Goal: Task Accomplishment & Management: Manage account settings

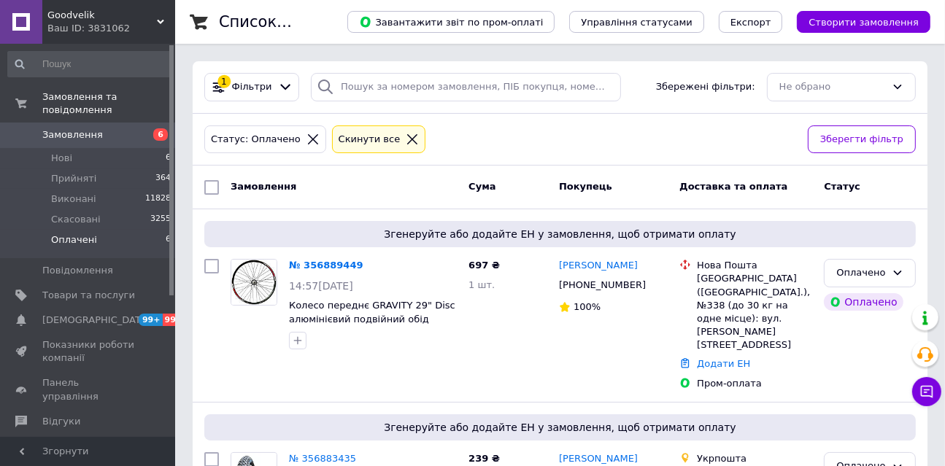
click at [90, 234] on span "Оплачені" at bounding box center [74, 240] width 46 height 13
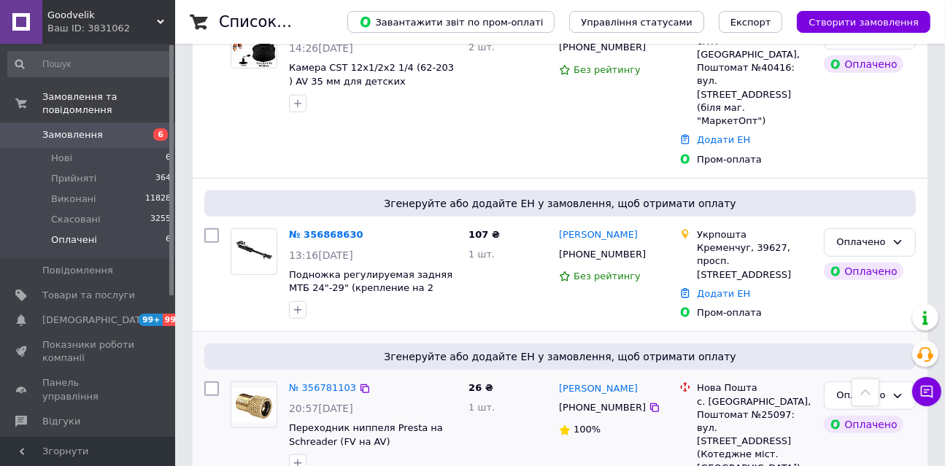
scroll to position [743, 0]
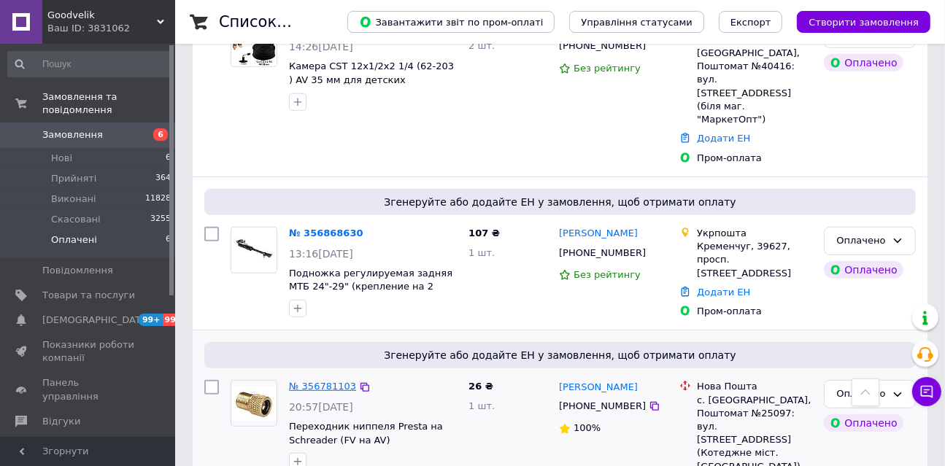
click at [340, 381] on link "№ 356781103" at bounding box center [322, 386] width 67 height 11
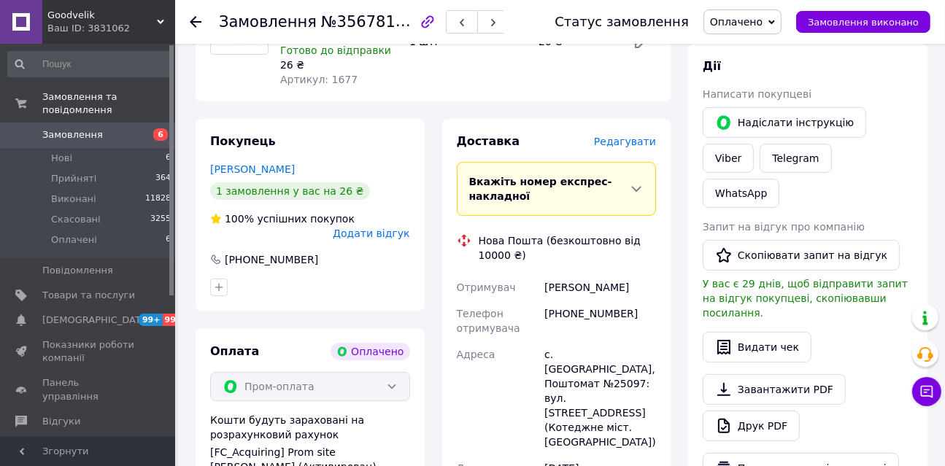
scroll to position [218, 0]
drag, startPoint x: 555, startPoint y: 355, endPoint x: 620, endPoint y: 358, distance: 65.0
click at [619, 358] on div "с. [GEOGRAPHIC_DATA], Поштомат №25097: вул. [STREET_ADDRESS] (Котеджне міст. [G…" at bounding box center [599, 398] width 117 height 114
copy div "[GEOGRAPHIC_DATA],"
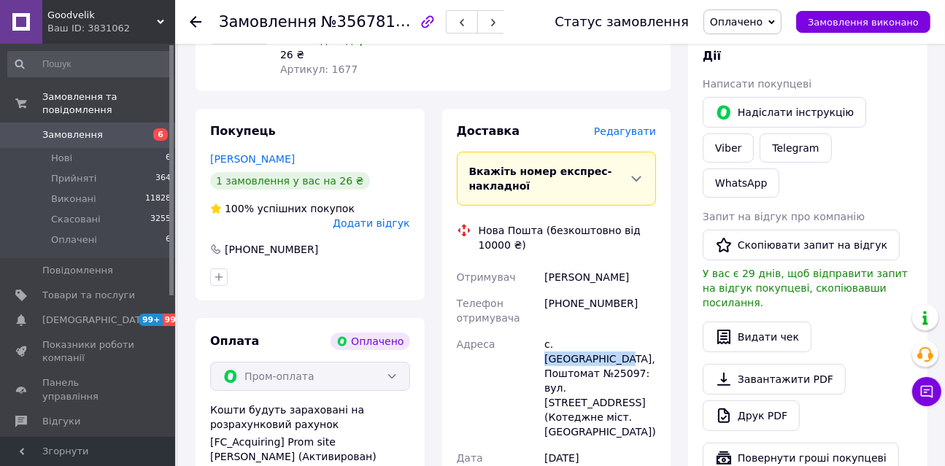
scroll to position [229, 0]
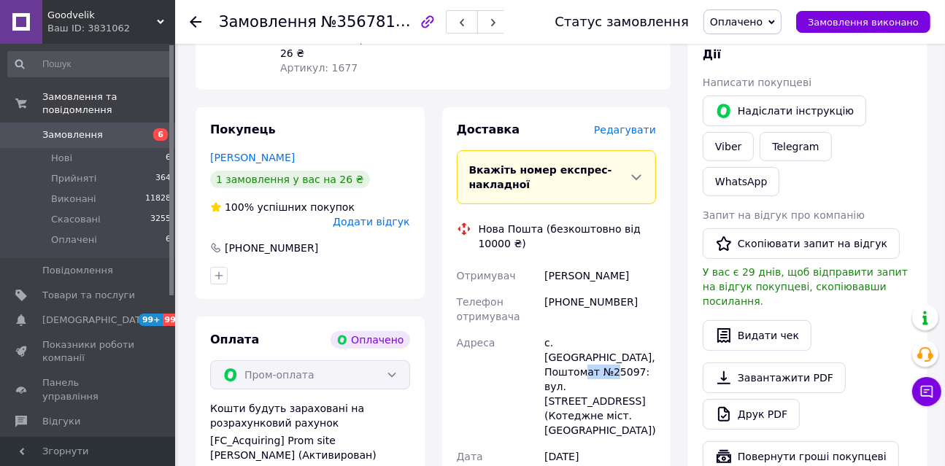
drag, startPoint x: 608, startPoint y: 355, endPoint x: 632, endPoint y: 360, distance: 24.5
click at [632, 360] on div "с. [GEOGRAPHIC_DATA], Поштомат №25097: вул. [STREET_ADDRESS] (Котеджне міст. [G…" at bounding box center [599, 387] width 117 height 114
copy div "25097"
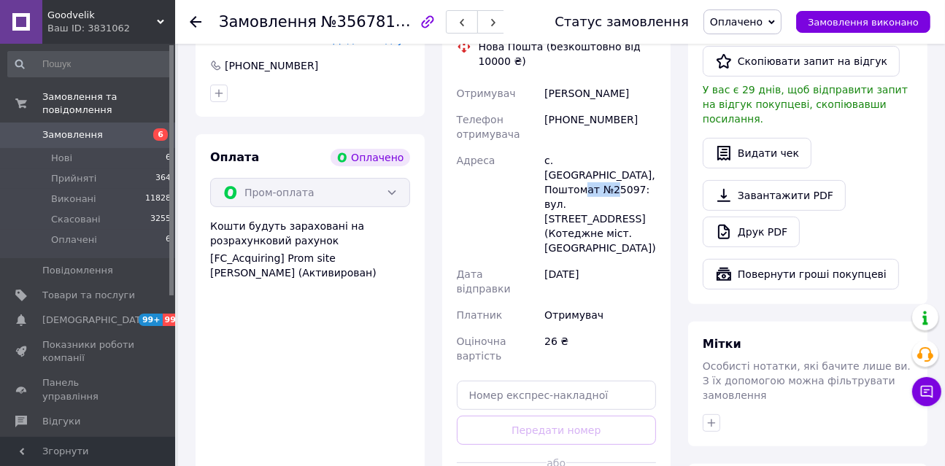
scroll to position [440, 0]
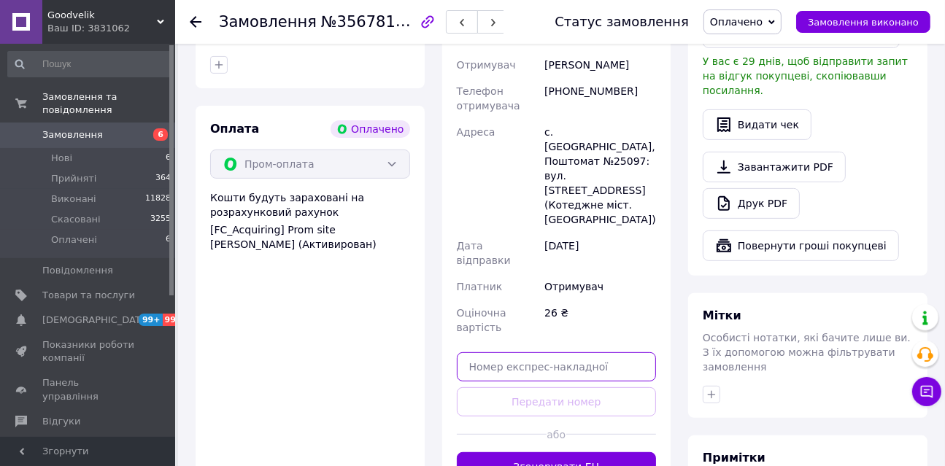
click at [544, 352] on input "text" at bounding box center [557, 366] width 200 height 29
paste input "20451225141414"
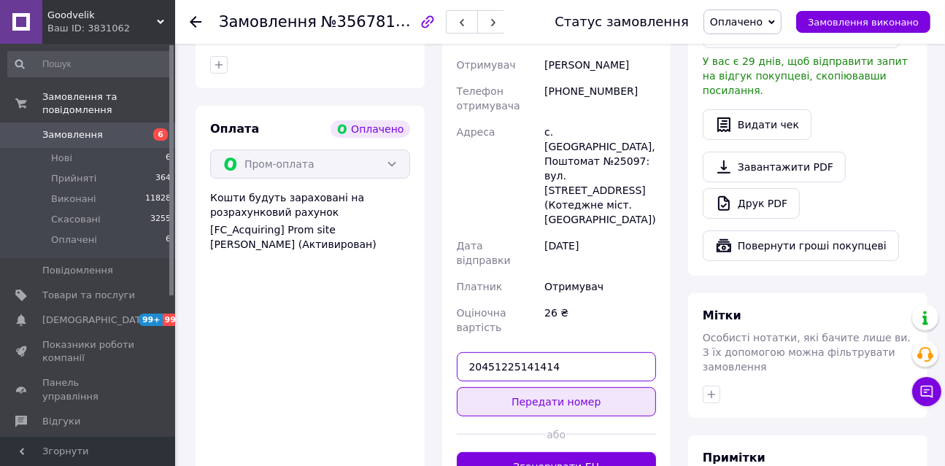
type input "20451225141414"
click at [574, 387] on button "Передати номер" at bounding box center [557, 401] width 200 height 29
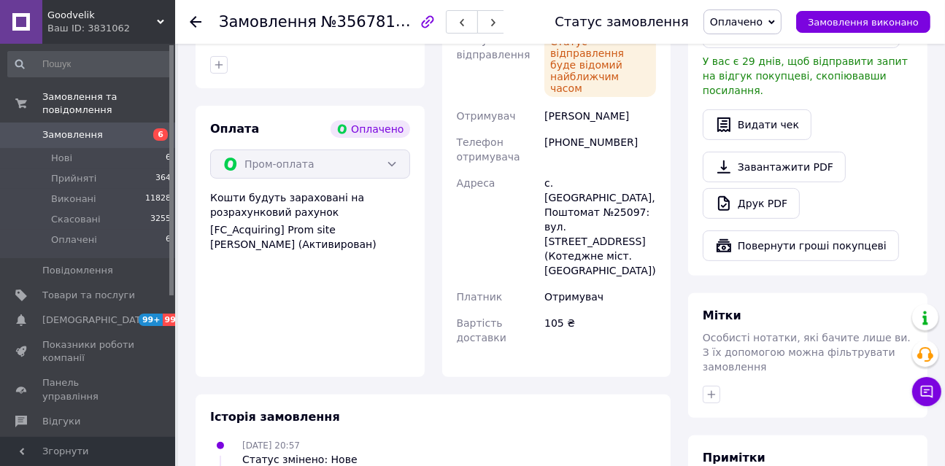
click at [753, 26] on span "Оплачено" at bounding box center [736, 22] width 53 height 12
click at [763, 49] on li "Прийнято" at bounding box center [742, 51] width 77 height 22
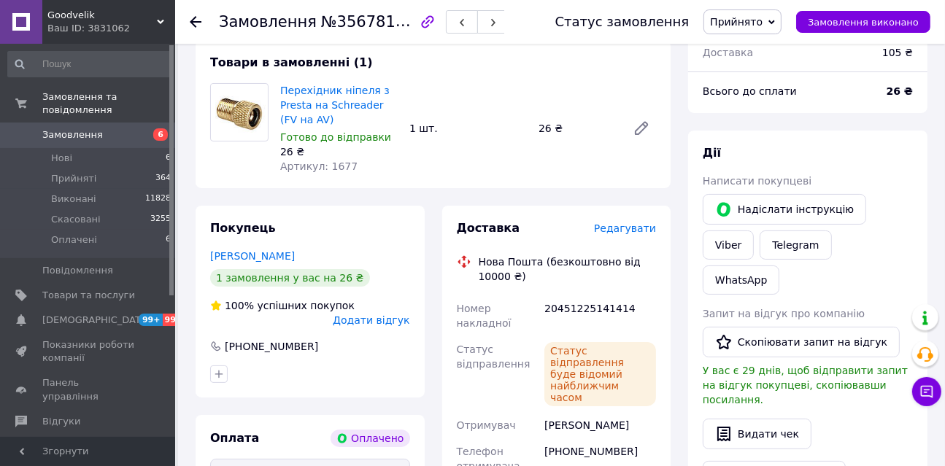
scroll to position [0, 0]
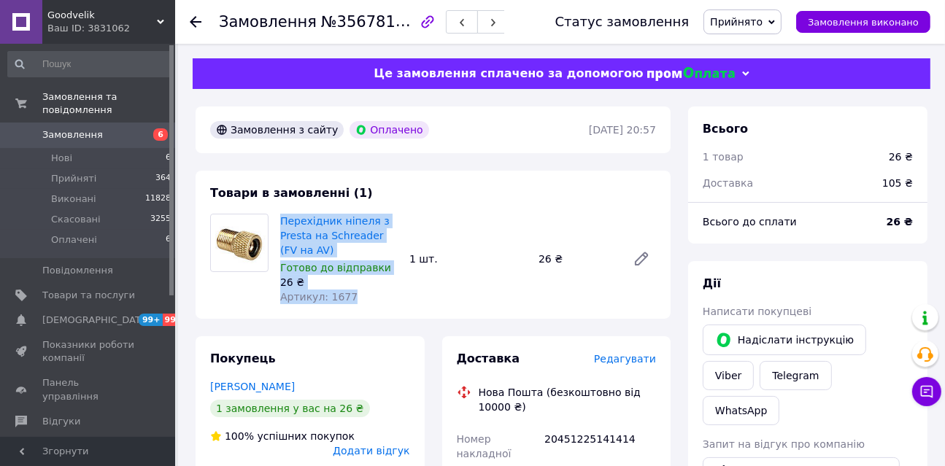
drag, startPoint x: 279, startPoint y: 221, endPoint x: 369, endPoint y: 298, distance: 118.0
click at [369, 298] on div "Перехідник ніпеля з Presta на Schreader (FV на AV) [GEOGRAPHIC_DATA] до відправ…" at bounding box center [338, 259] width 129 height 96
copy div "Перехідник ніпеля з Presta на Schreader (FV на AV) [GEOGRAPHIC_DATA] до відправ…"
drag, startPoint x: 927, startPoint y: 128, endPoint x: 823, endPoint y: 46, distance: 132.0
click at [926, 128] on div "Всього 1 товар 26 ₴ Доставка 105 ₴" at bounding box center [807, 149] width 239 height 84
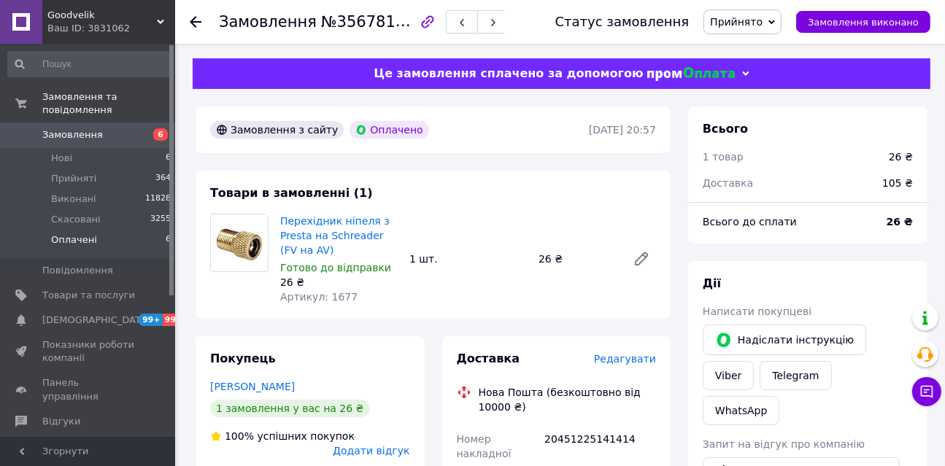
click at [69, 234] on span "Оплачені" at bounding box center [74, 240] width 46 height 13
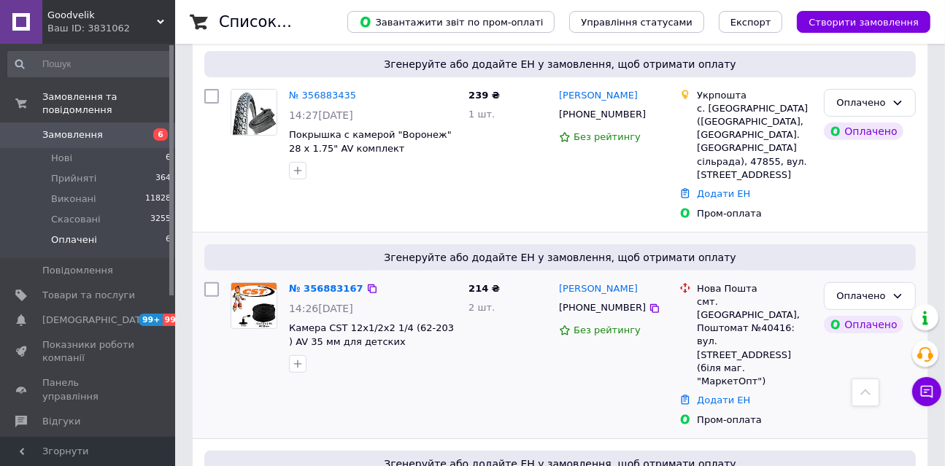
scroll to position [482, 0]
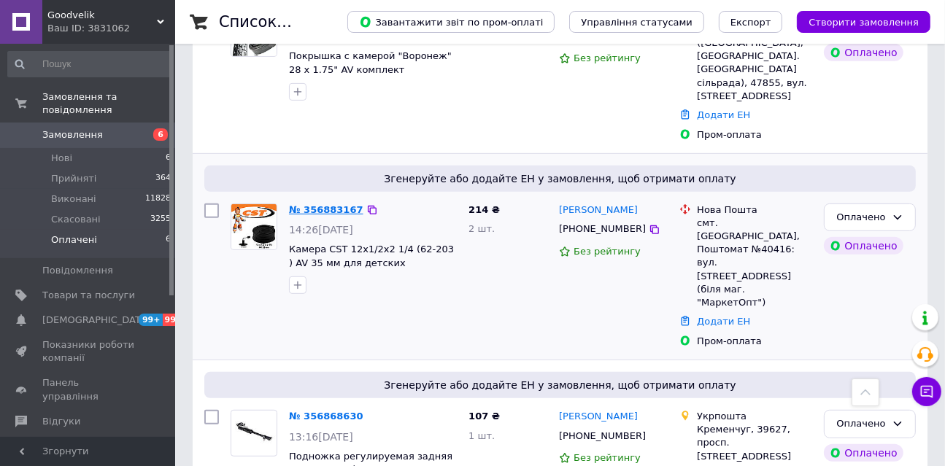
click at [318, 204] on link "№ 356883167" at bounding box center [326, 209] width 74 height 11
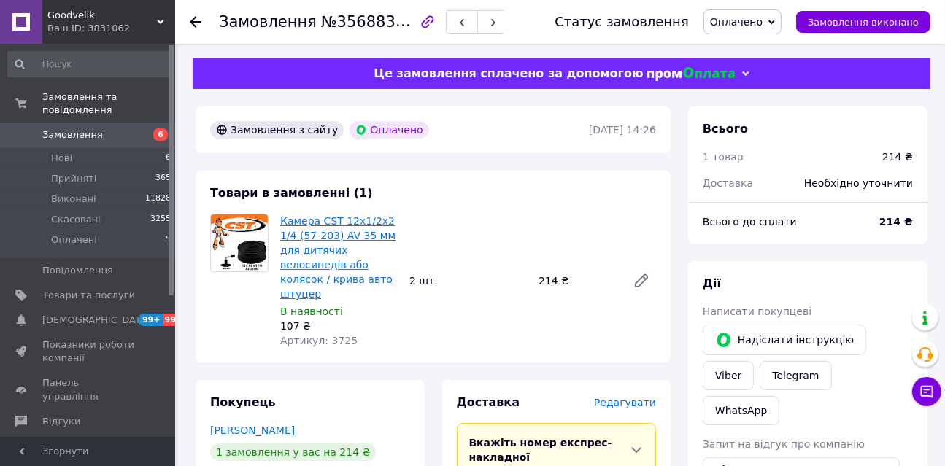
click at [297, 250] on link "Камера CST 12х1/2х2 1/4 (57-203) AV 35 мм для дитячих велосипедів або колясок /…" at bounding box center [337, 257] width 115 height 85
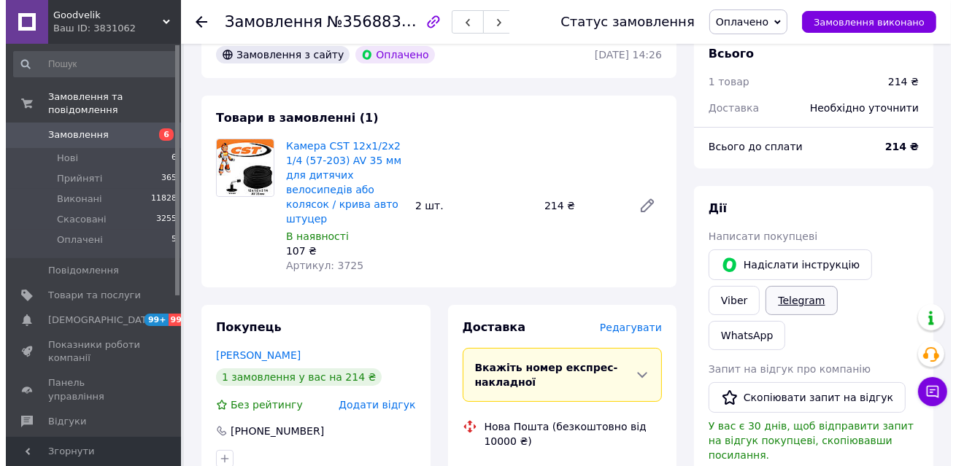
scroll to position [95, 0]
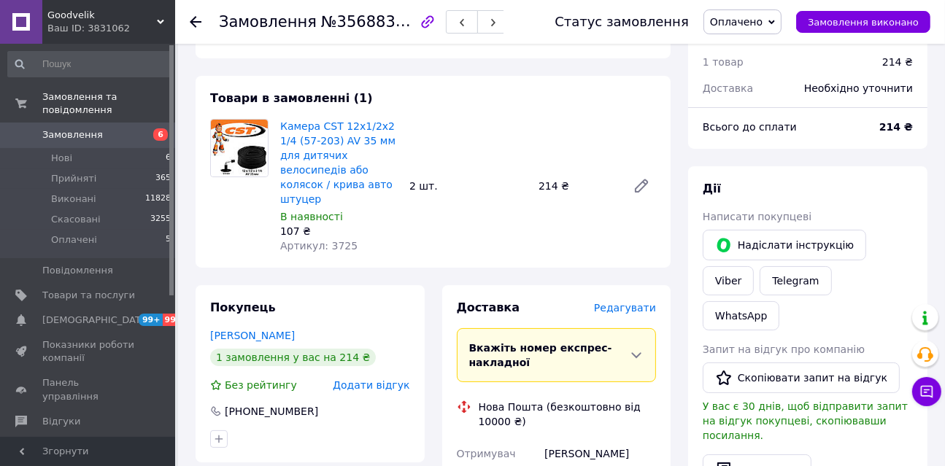
click at [642, 302] on span "Редагувати" at bounding box center [625, 308] width 62 height 12
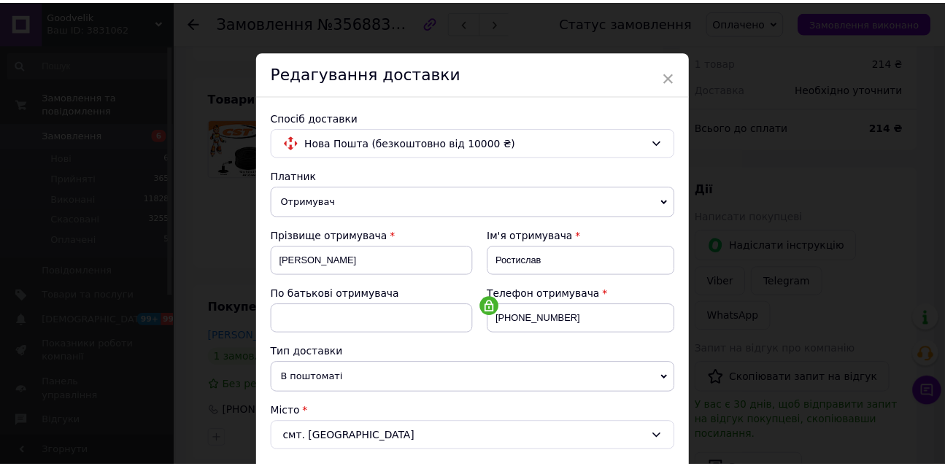
scroll to position [498, 0]
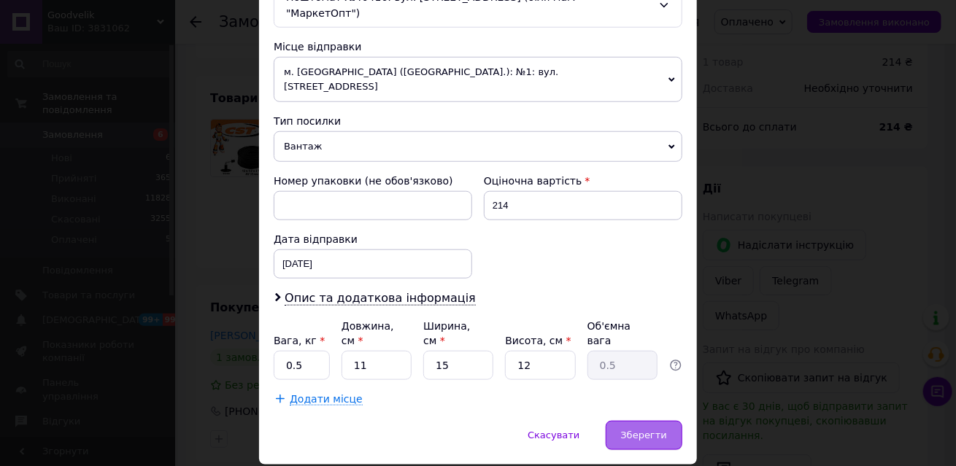
click at [639, 421] on div "Зберегти" at bounding box center [644, 435] width 77 height 29
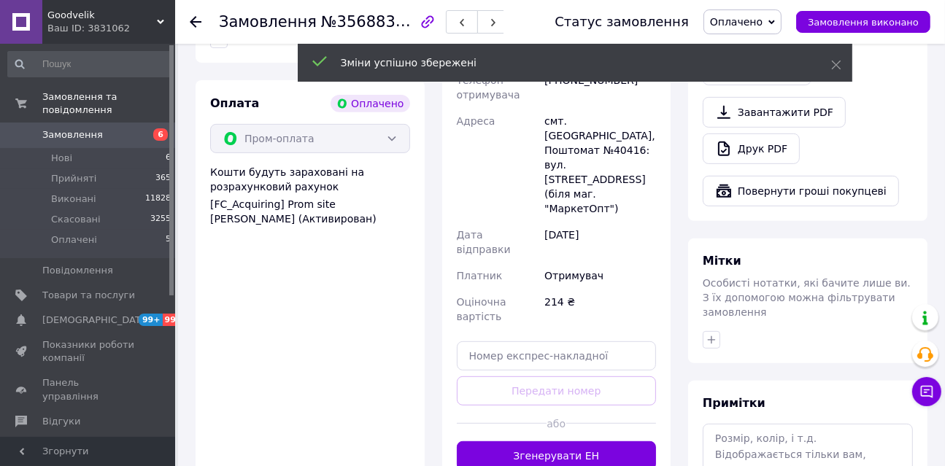
click at [598, 441] on button "Згенерувати ЕН" at bounding box center [557, 455] width 200 height 29
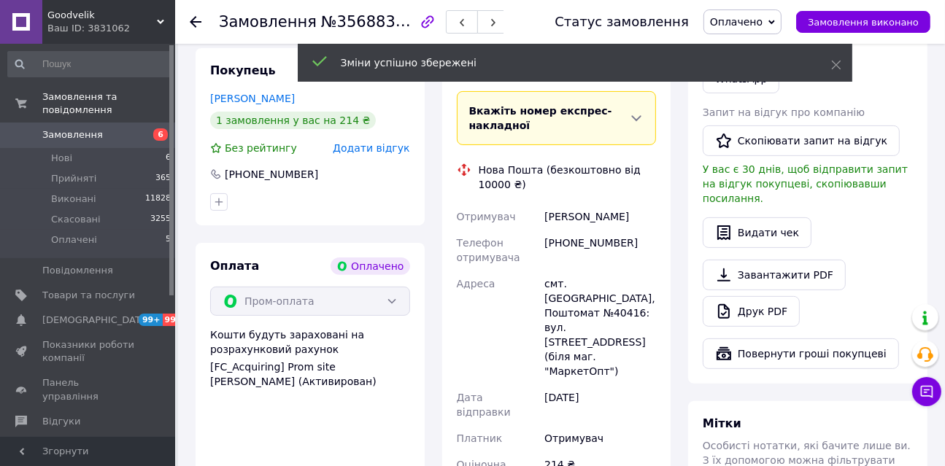
scroll to position [324, 0]
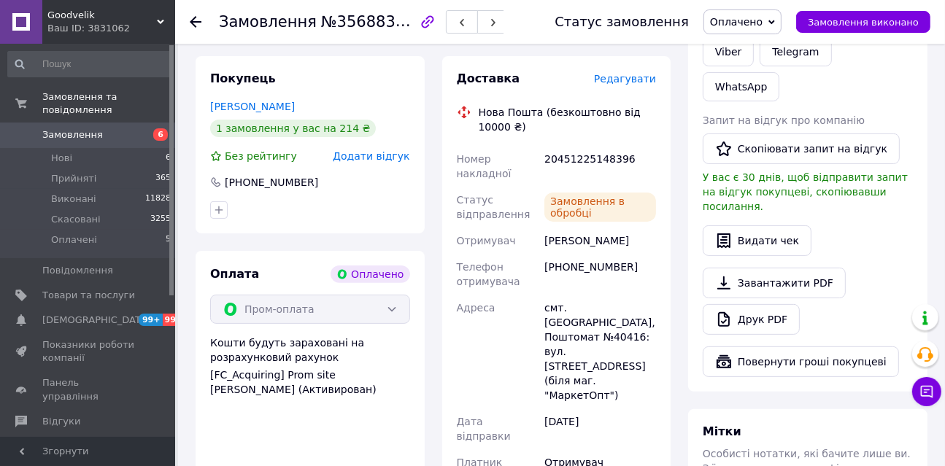
click at [582, 146] on div "20451225148396" at bounding box center [599, 166] width 117 height 41
copy div "20451225148396"
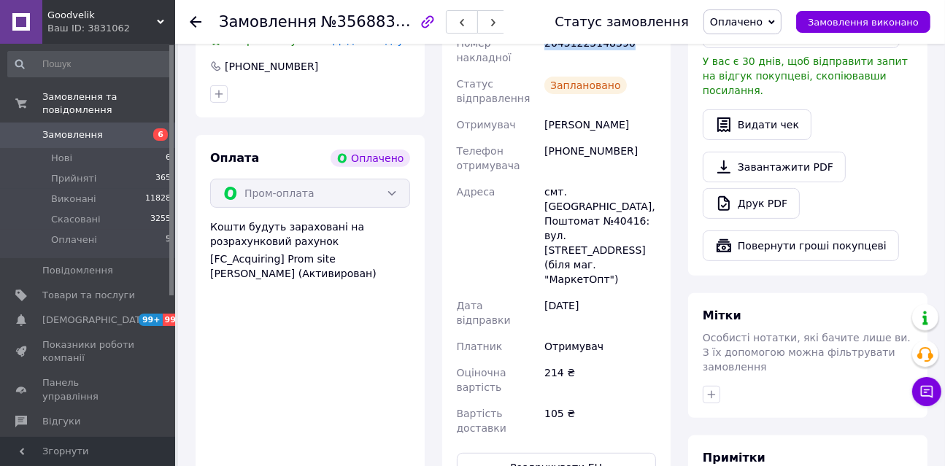
scroll to position [446, 0]
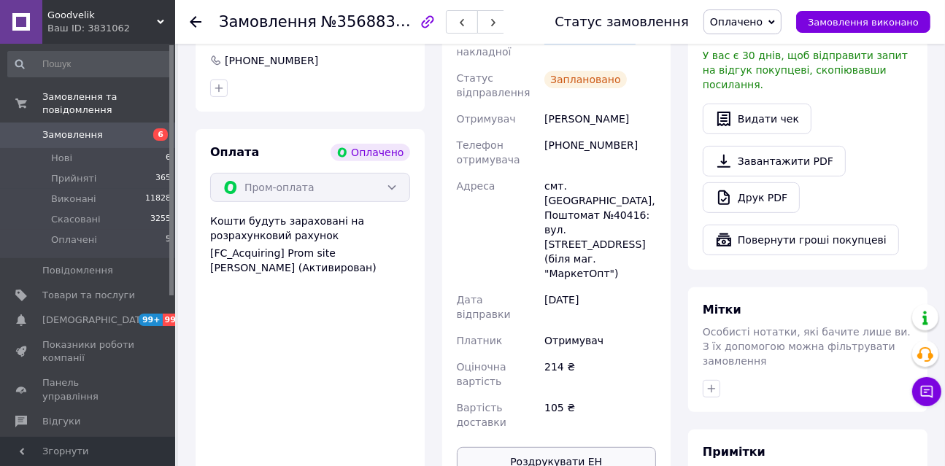
click at [592, 447] on button "Роздрукувати ЕН" at bounding box center [557, 461] width 200 height 29
click at [210, 331] on div "Оплата Оплачено Пром-оплата Кошти будуть зараховані на розрахунковий рахунок [F…" at bounding box center [310, 310] width 229 height 362
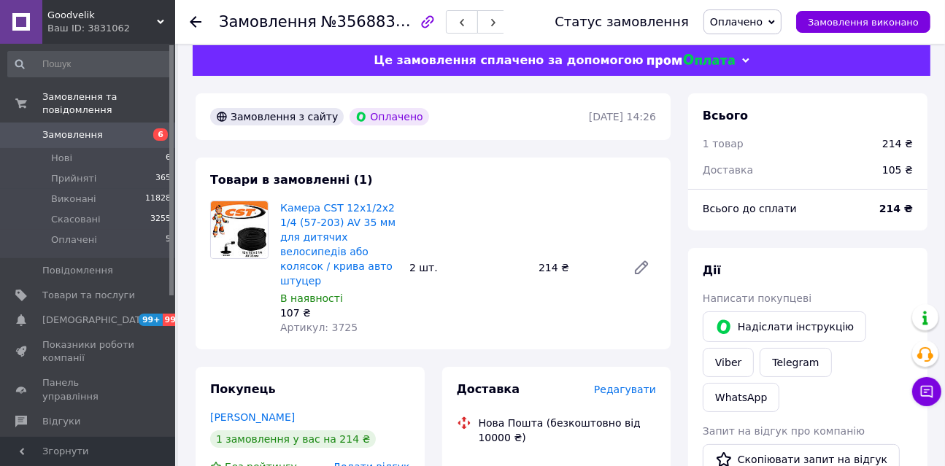
scroll to position [0, 0]
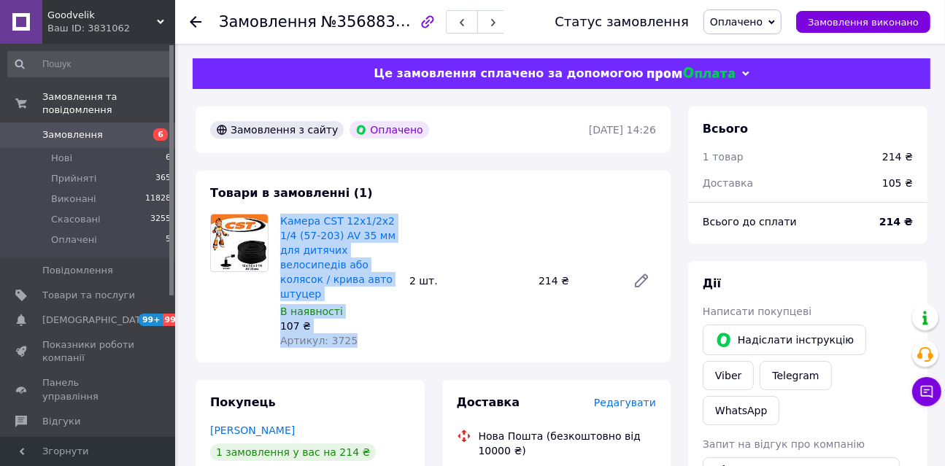
drag, startPoint x: 279, startPoint y: 217, endPoint x: 363, endPoint y: 328, distance: 139.1
click at [363, 329] on div "Камера CST 12х1/2х2 1/4 (57-203) AV 35 мм для дитячих велосипедів або колясок /…" at bounding box center [338, 281] width 129 height 140
copy div "Камера CST 12х1/2х2 1/4 (57-203) AV 35 мм для дитячих велосипедів або колясок /…"
drag, startPoint x: 218, startPoint y: 316, endPoint x: 296, endPoint y: 269, distance: 90.7
click at [218, 316] on div at bounding box center [239, 281] width 70 height 134
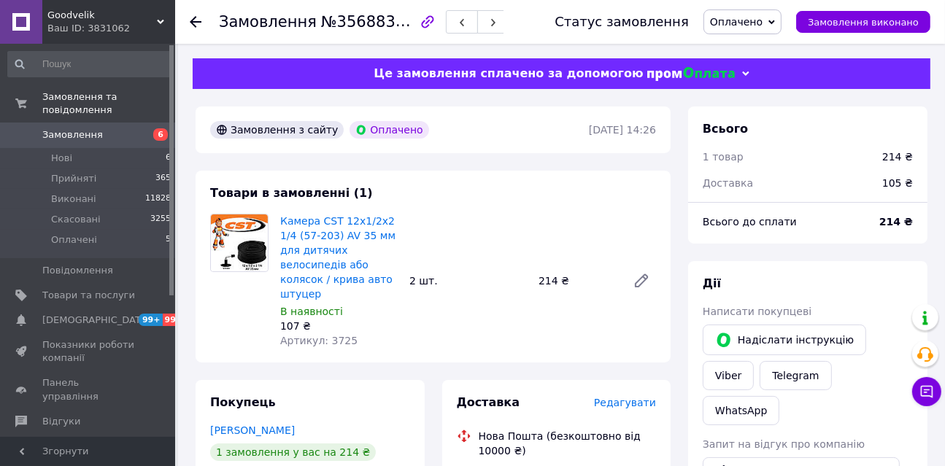
click at [757, 19] on span "Оплачено" at bounding box center [736, 22] width 53 height 12
click at [761, 49] on li "Прийнято" at bounding box center [742, 51] width 77 height 22
click at [84, 234] on span "Оплачені" at bounding box center [74, 240] width 46 height 13
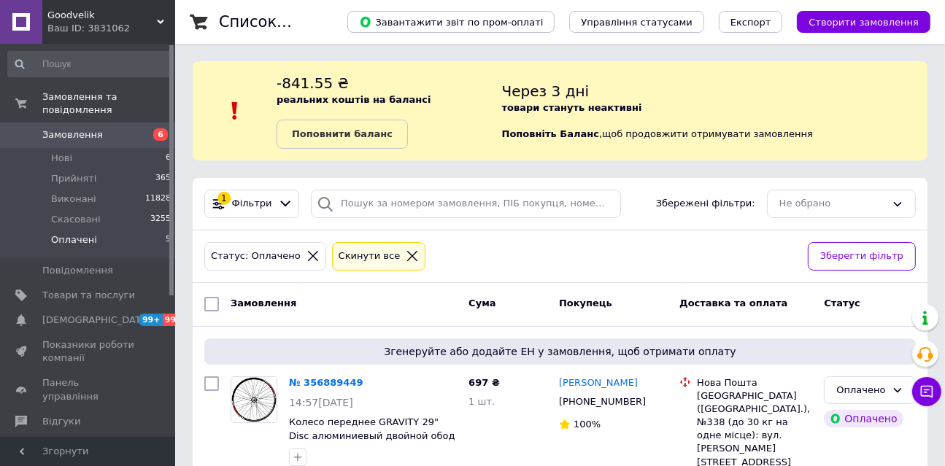
click at [209, 180] on div "1 Фільтри Збережені фільтри: Не обрано" at bounding box center [560, 204] width 735 height 53
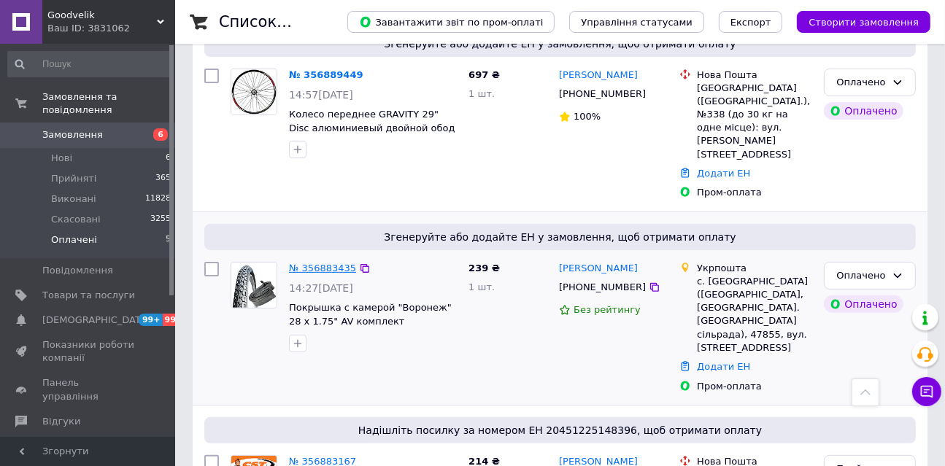
click at [309, 263] on link "№ 356883435" at bounding box center [322, 268] width 67 height 11
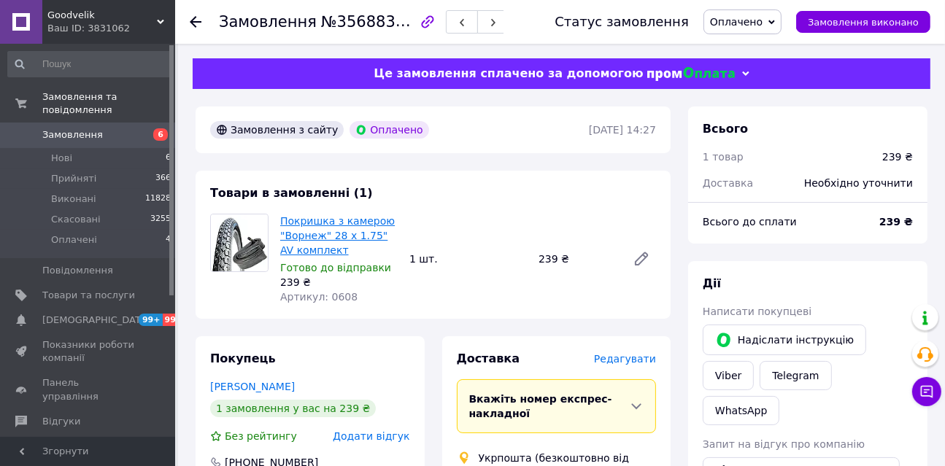
click at [318, 227] on link "Покришка з камерою "Ворнеж" 28 х 1.75" AV комплект" at bounding box center [337, 235] width 115 height 41
click at [312, 226] on link "Покришка з камерою "Ворнеж" 28 х 1.75" AV комплект" at bounding box center [337, 235] width 115 height 41
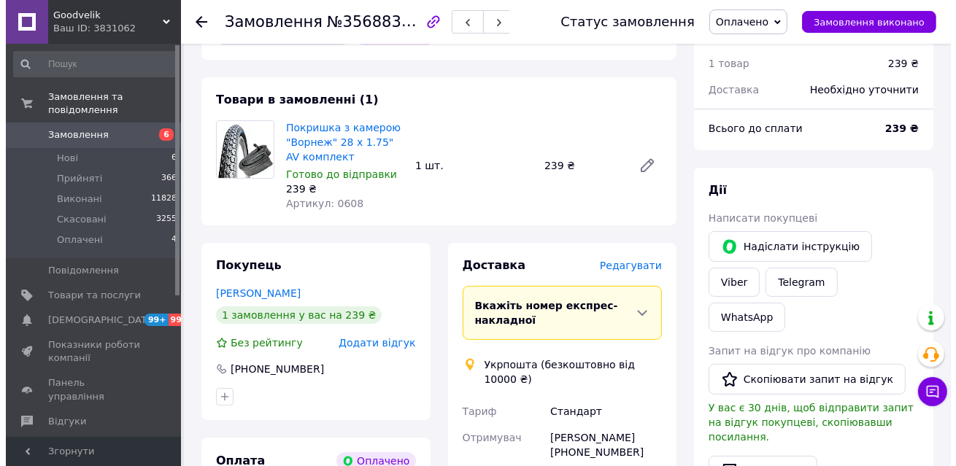
scroll to position [99, 0]
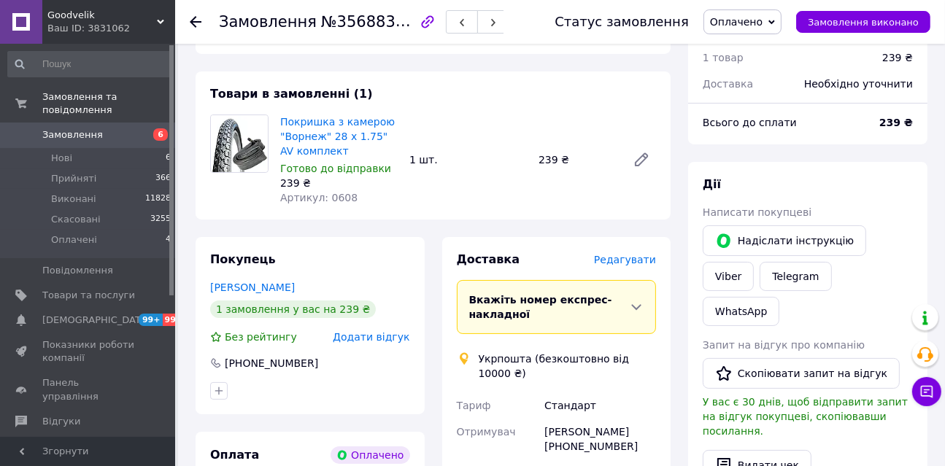
click at [626, 255] on span "Редагувати" at bounding box center [625, 260] width 62 height 12
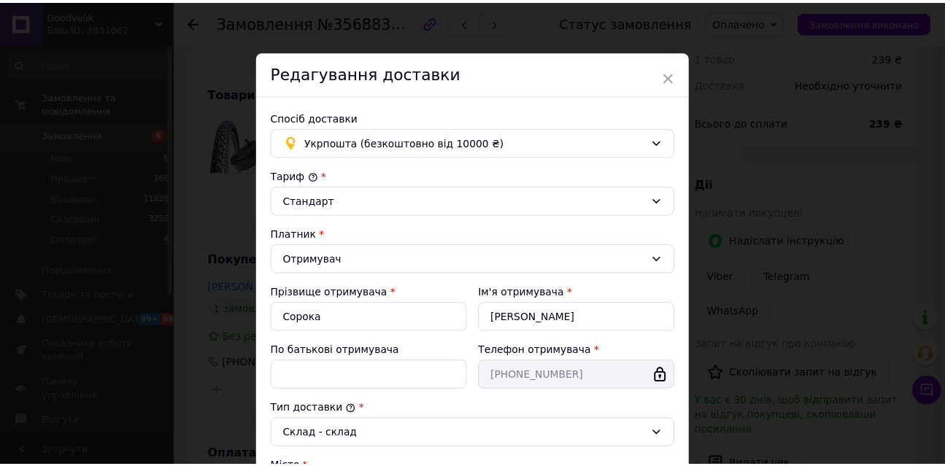
scroll to position [443, 0]
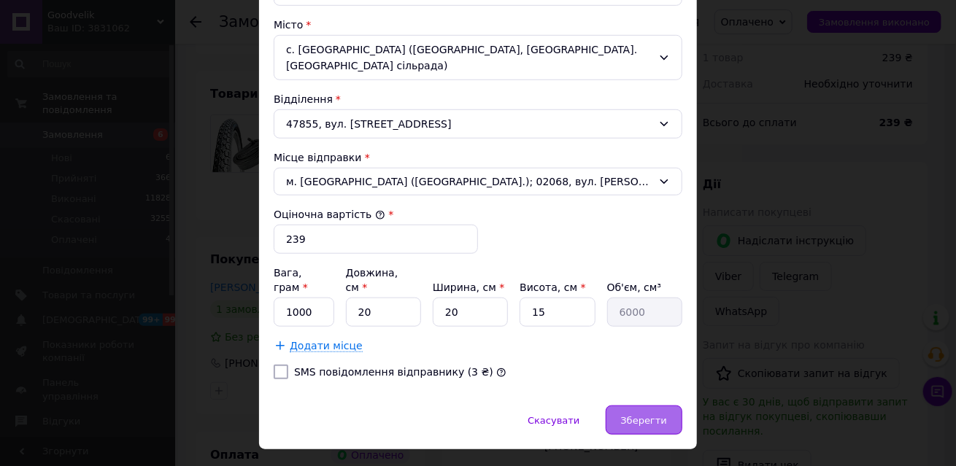
click at [638, 415] on span "Зберегти" at bounding box center [644, 420] width 46 height 11
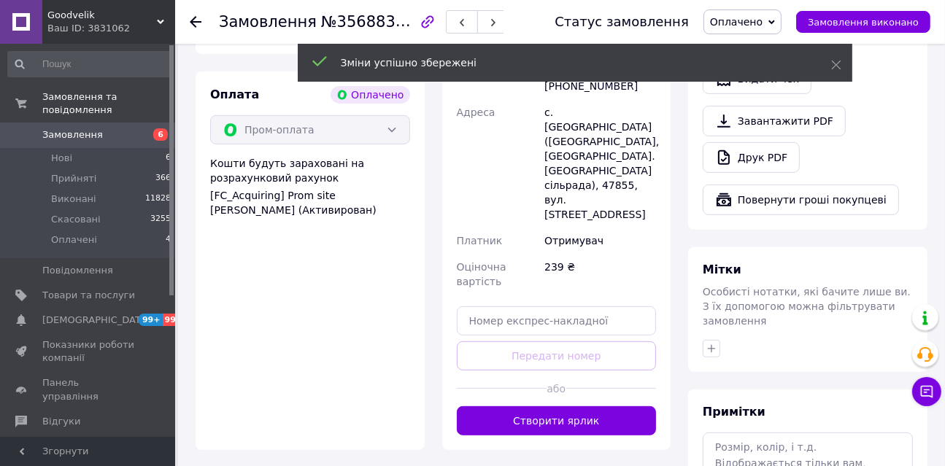
scroll to position [486, 0]
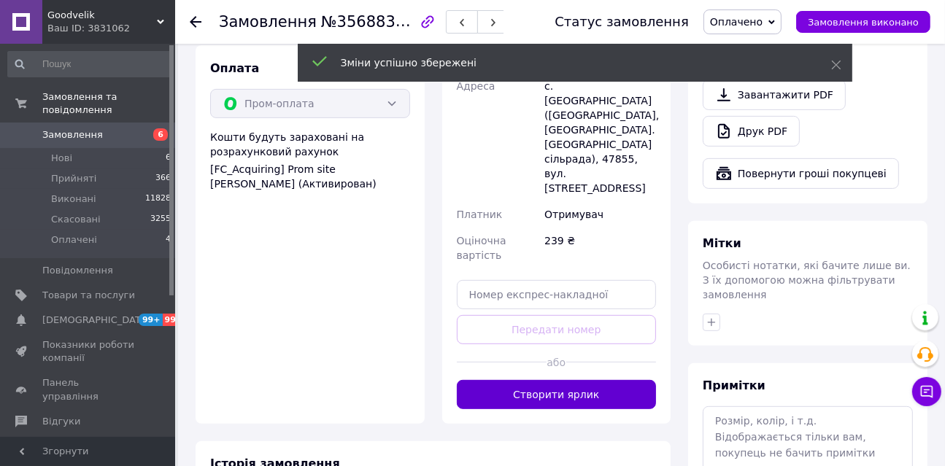
click at [587, 380] on button "Створити ярлик" at bounding box center [557, 394] width 200 height 29
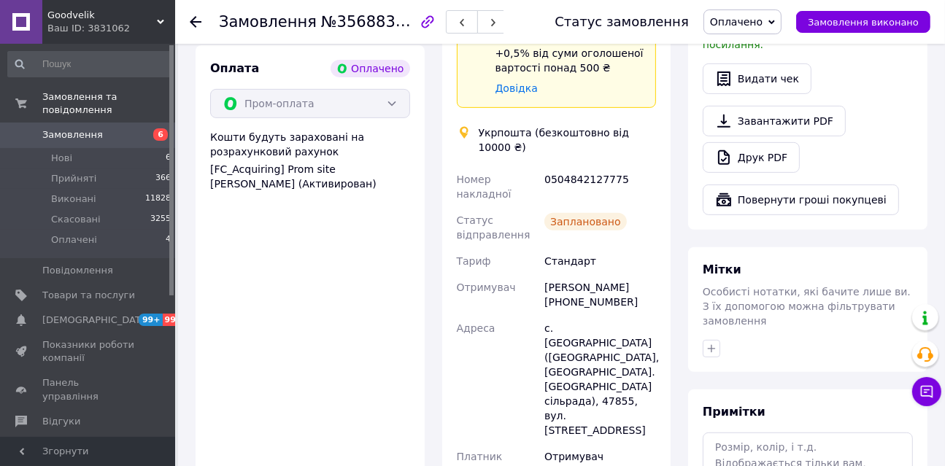
click at [568, 169] on div "0504842127775" at bounding box center [599, 186] width 117 height 41
copy div "0504842127775"
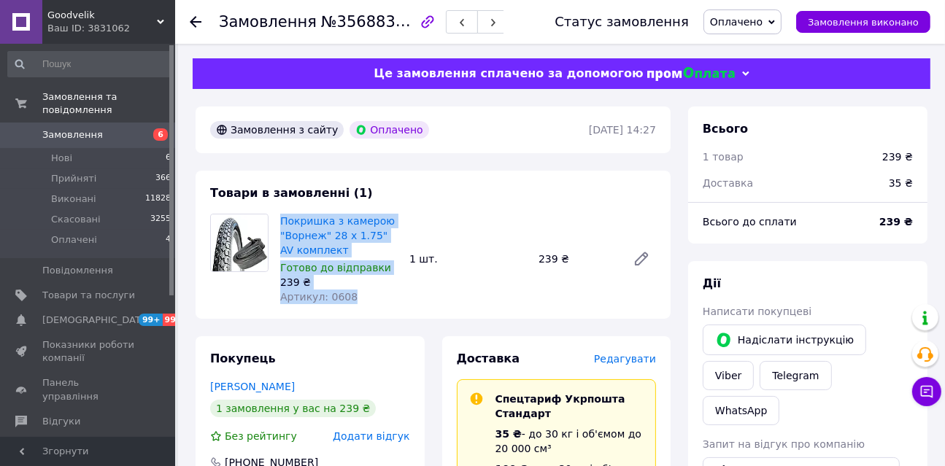
drag, startPoint x: 276, startPoint y: 215, endPoint x: 368, endPoint y: 291, distance: 119.2
click at [368, 291] on div "Покришка з камерою "Ворнеж" 28 х 1.75" AV комплект Готово до відправки 239 ₴ Ар…" at bounding box center [338, 259] width 129 height 96
copy div "Покришка з камерою "Ворнеж" 28 х 1.75" AV комплект Готово до відправки 239 ₴ Ар…"
click at [763, 16] on span "Оплачено" at bounding box center [736, 22] width 53 height 12
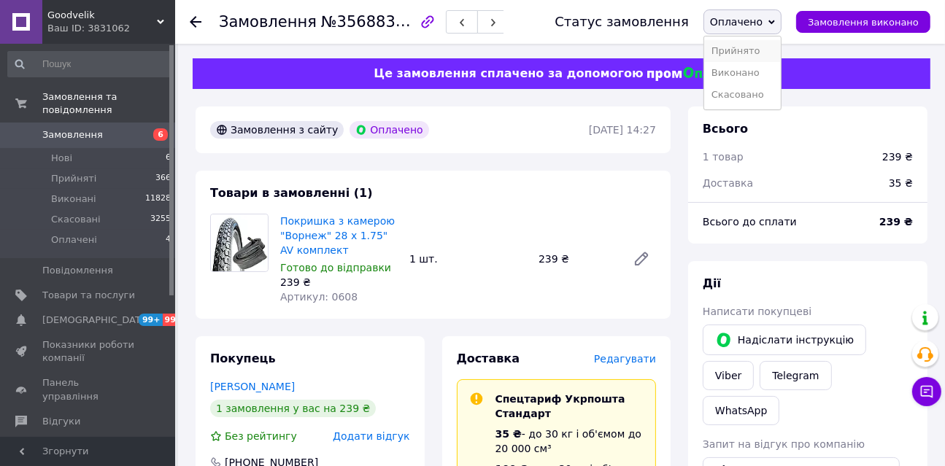
click at [773, 54] on li "Прийнято" at bounding box center [742, 51] width 77 height 22
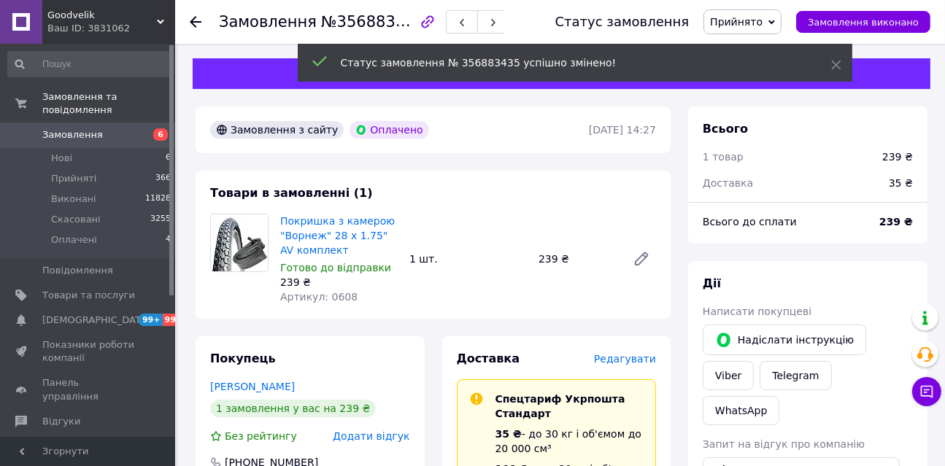
scroll to position [108, 0]
click at [101, 230] on li "Оплачені 4" at bounding box center [90, 244] width 180 height 28
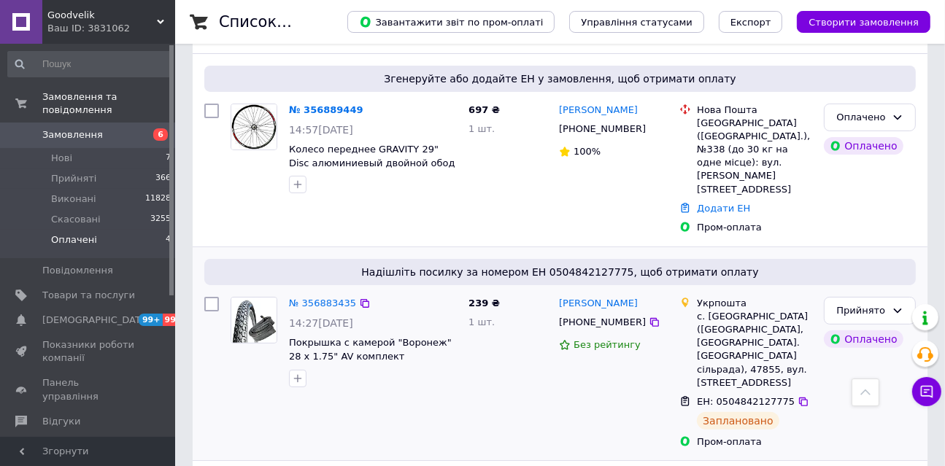
scroll to position [271, 0]
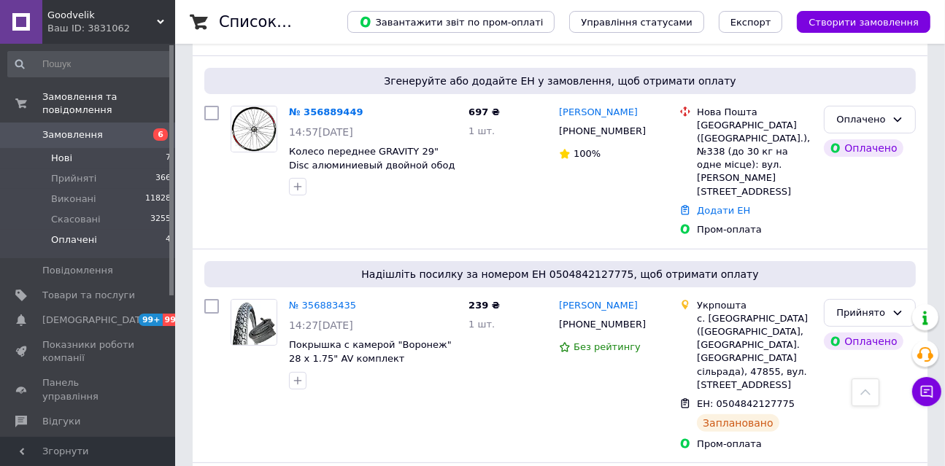
click at [91, 148] on li "Нові 7" at bounding box center [90, 158] width 180 height 20
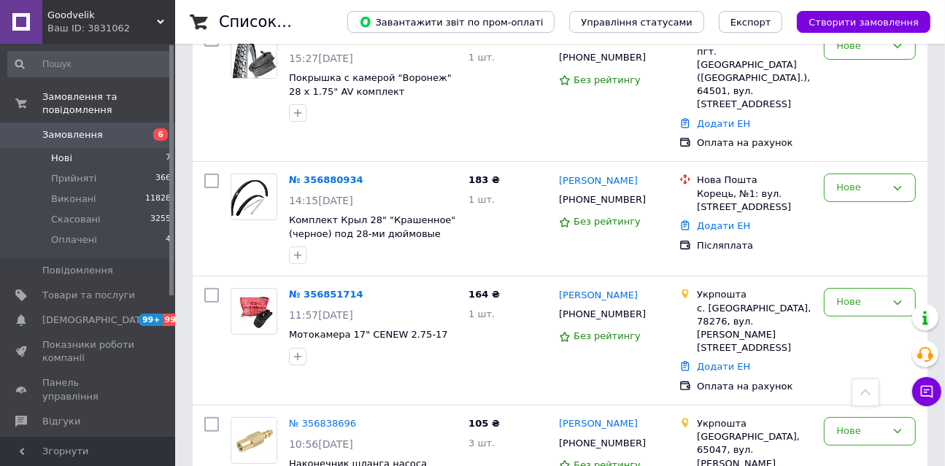
scroll to position [339, 0]
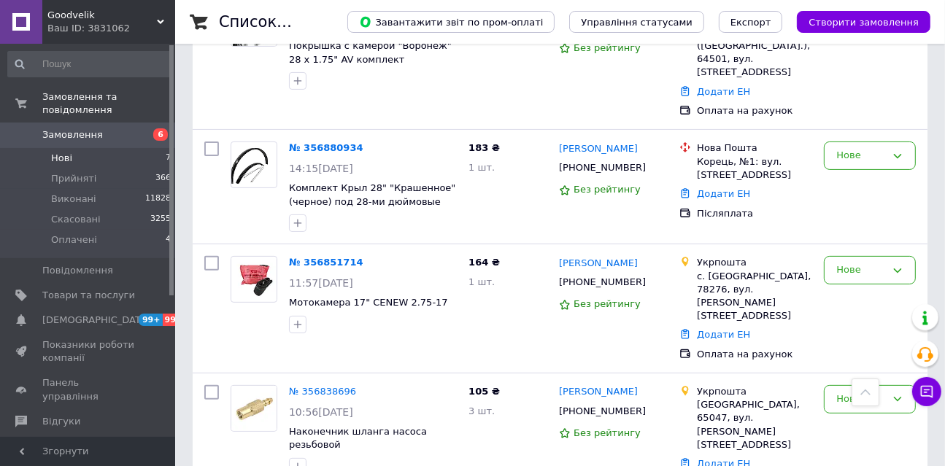
click at [134, 17] on span "Goodvelik" at bounding box center [101, 15] width 109 height 13
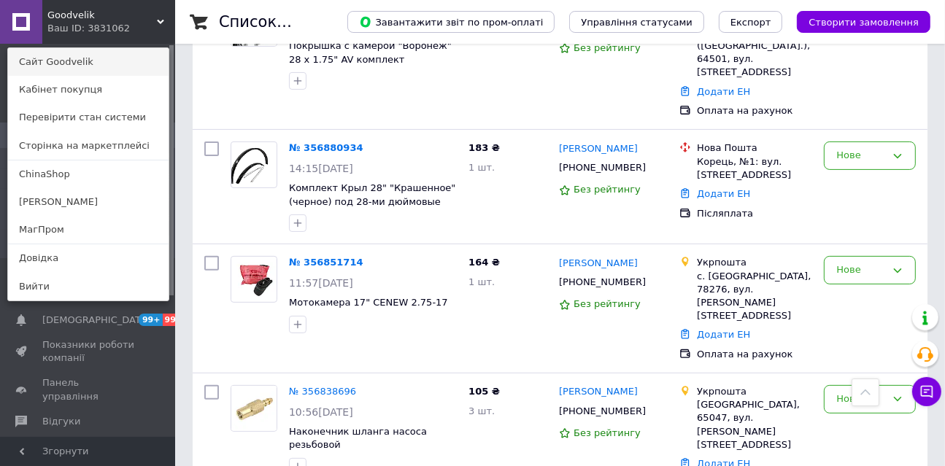
click at [125, 50] on link "Сайт Goodvelik" at bounding box center [88, 62] width 161 height 28
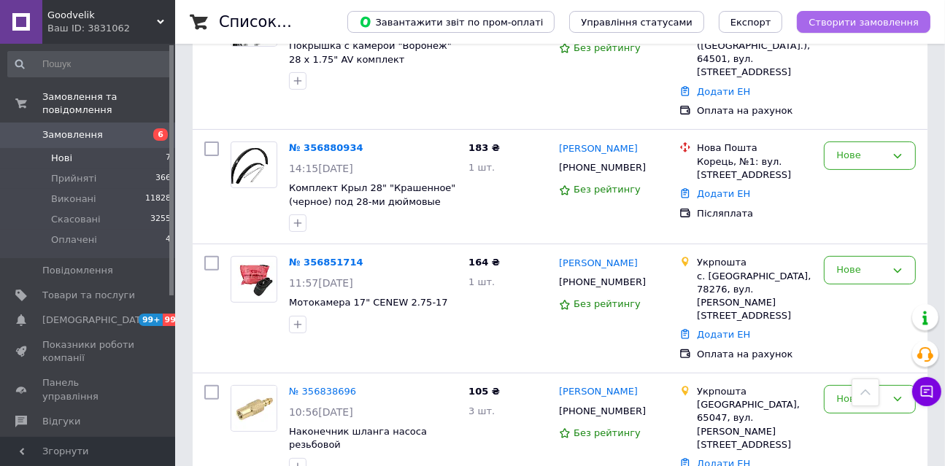
click at [874, 18] on span "Створити замовлення" at bounding box center [864, 22] width 110 height 11
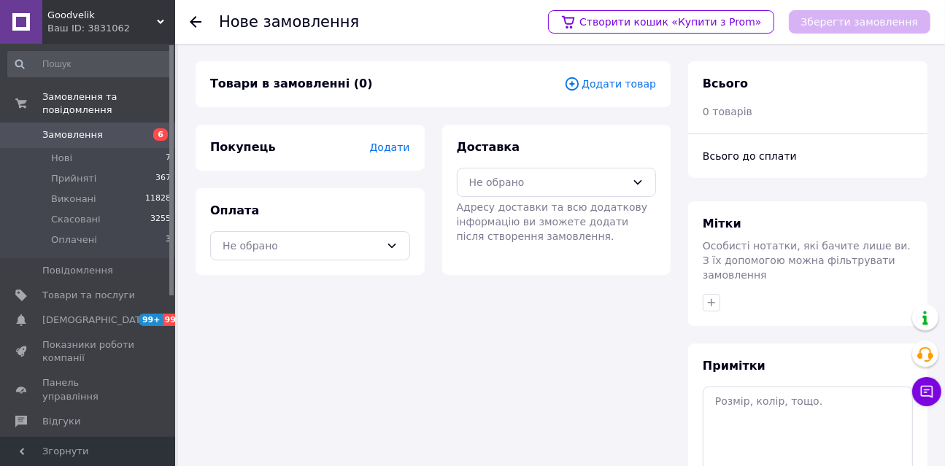
click at [644, 91] on span "Додати товар" at bounding box center [610, 84] width 92 height 16
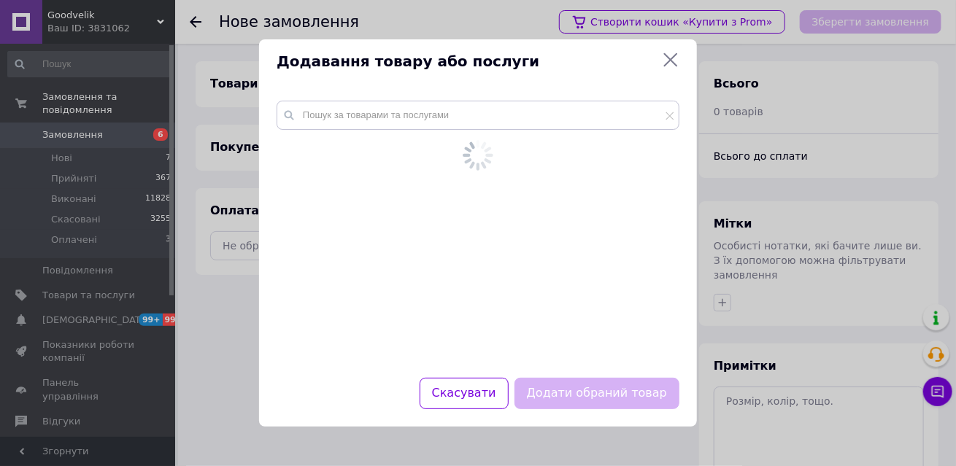
click at [439, 138] on div at bounding box center [477, 155] width 387 height 36
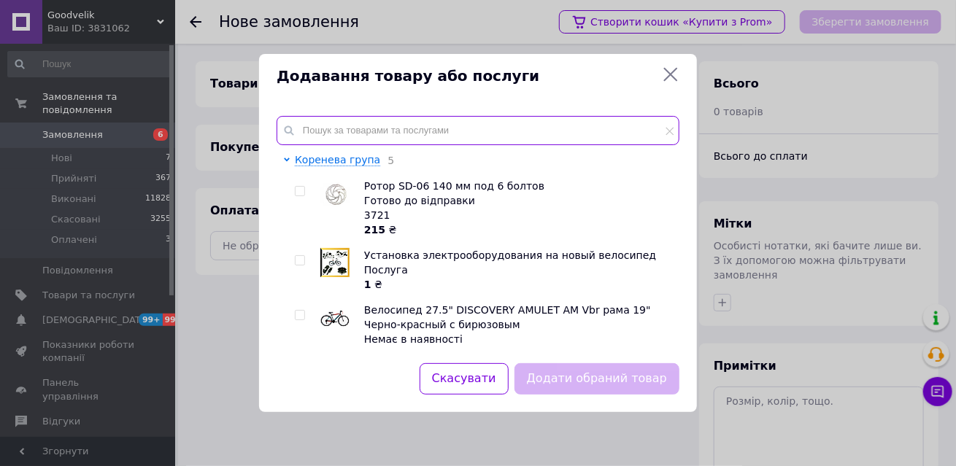
click at [439, 141] on input "text" at bounding box center [478, 130] width 403 height 29
paste input "4133"
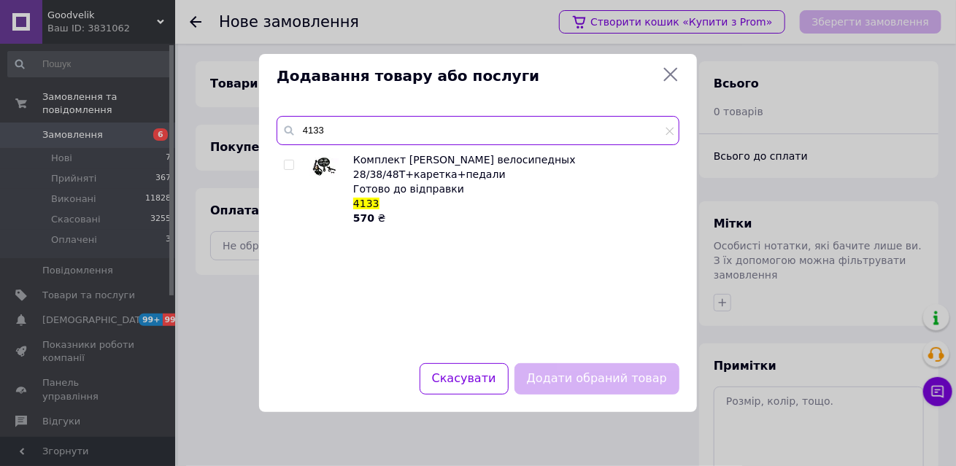
type input "4133"
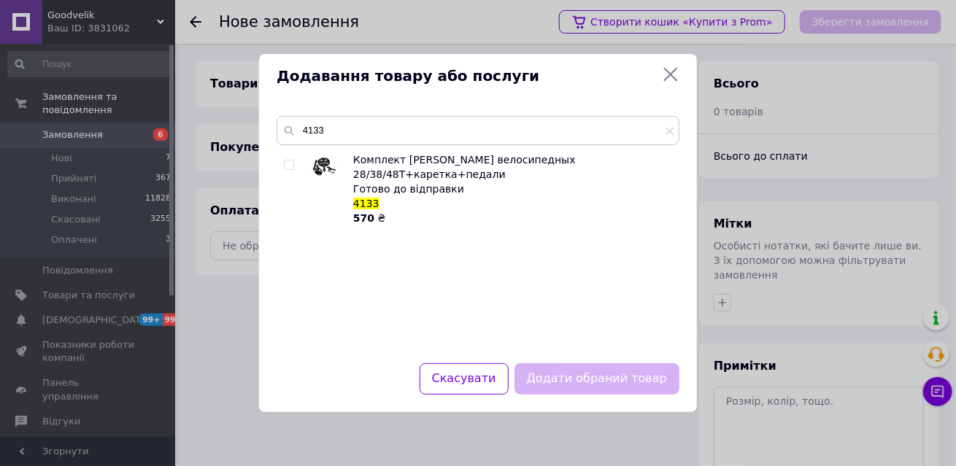
click at [289, 163] on input "checkbox" at bounding box center [288, 165] width 9 height 9
checkbox input "true"
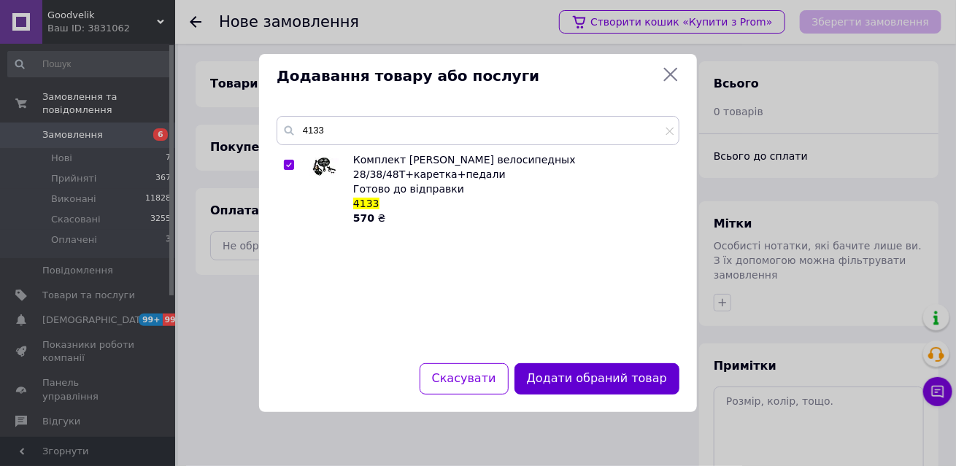
click at [602, 364] on button "Додати обраний товар" at bounding box center [596, 378] width 165 height 31
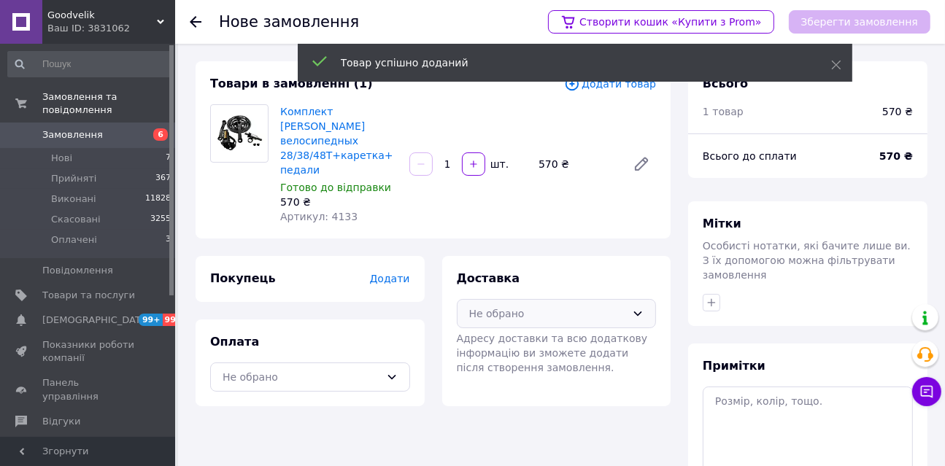
click at [560, 299] on div "Не обрано" at bounding box center [557, 313] width 200 height 29
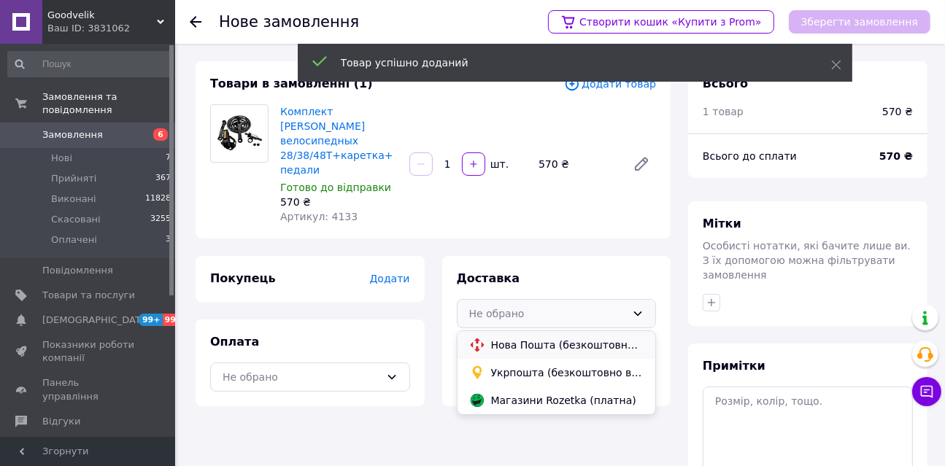
click at [517, 338] on span "Нова Пошта (безкоштовно від 10000 ₴)" at bounding box center [567, 345] width 153 height 15
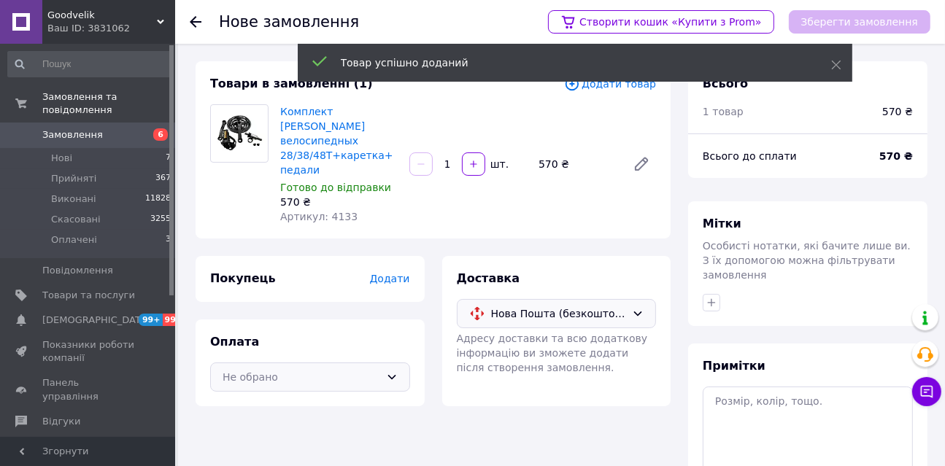
click at [296, 369] on div "Не обрано" at bounding box center [302, 377] width 158 height 16
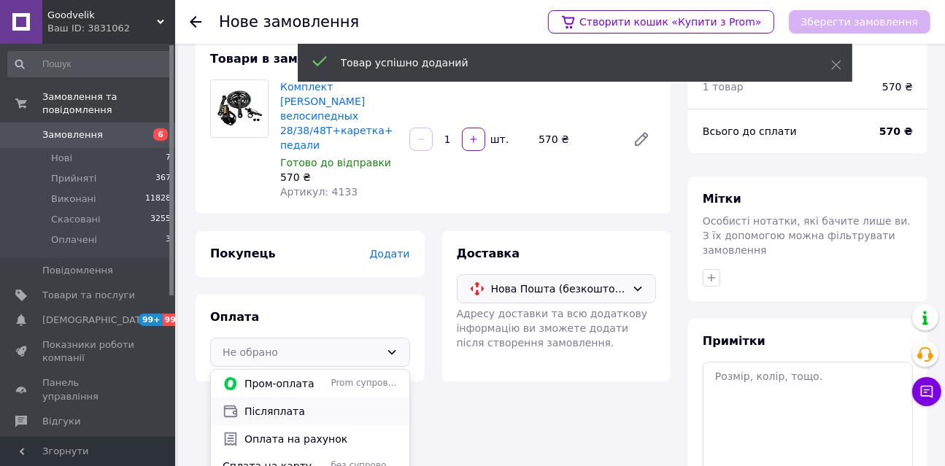
scroll to position [26, 0]
click at [281, 404] on span "Післяплата" at bounding box center [320, 411] width 153 height 15
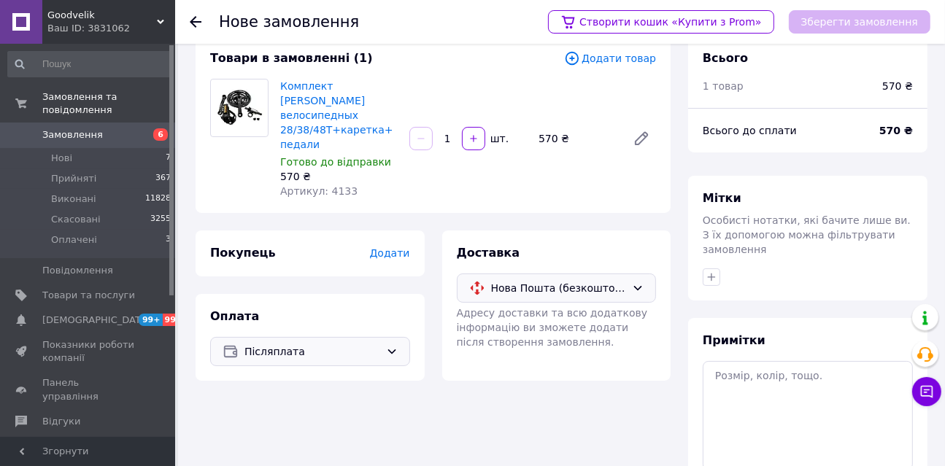
click at [396, 247] on span "Додати" at bounding box center [389, 253] width 40 height 12
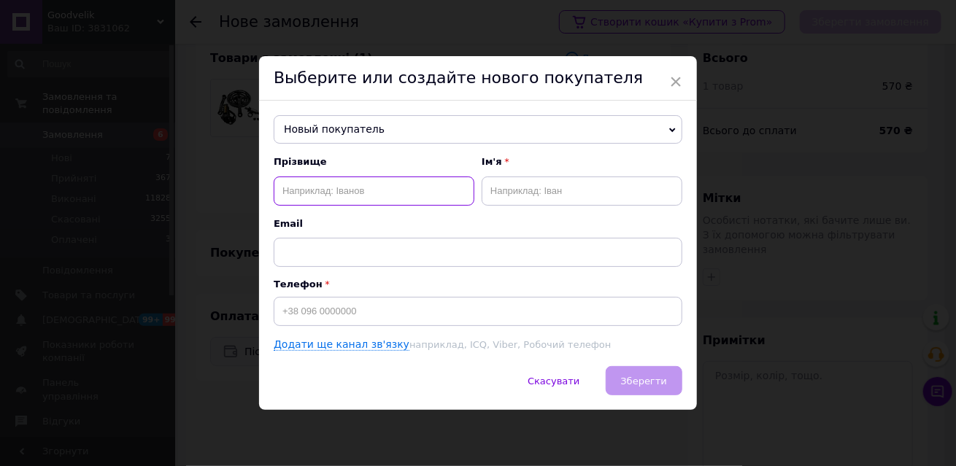
click at [387, 195] on input "text" at bounding box center [374, 191] width 201 height 29
type input "[PERSON_NAME]"
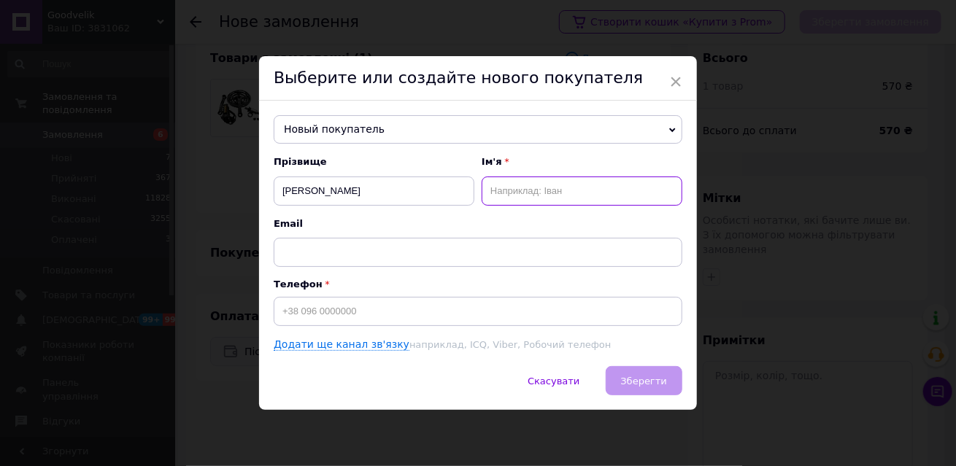
click at [498, 196] on input "text" at bounding box center [582, 191] width 201 height 29
type input "[PERSON_NAME]"
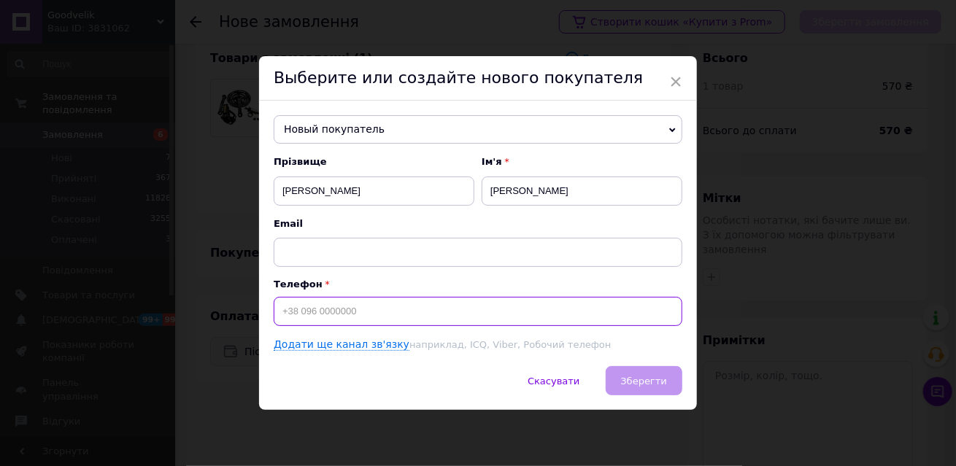
click at [414, 307] on input at bounding box center [478, 311] width 409 height 29
type input "[PHONE_NUMBER]"
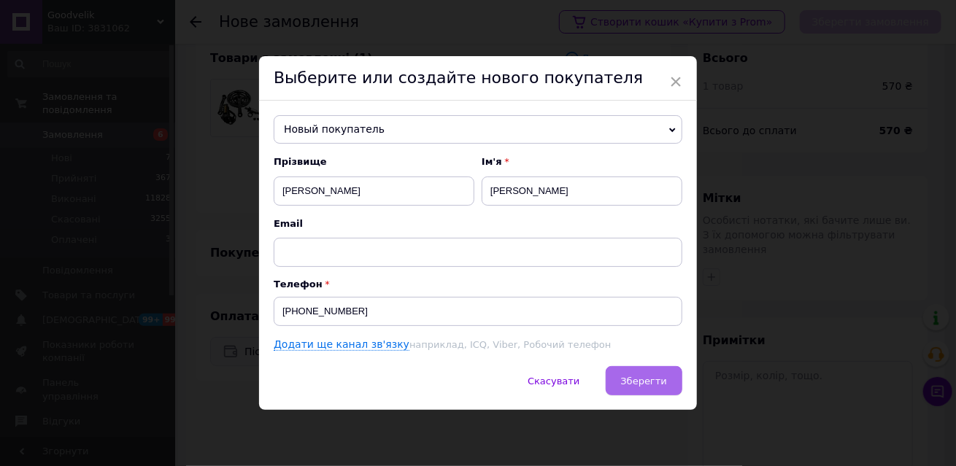
click at [624, 369] on button "Зберегти" at bounding box center [644, 380] width 77 height 29
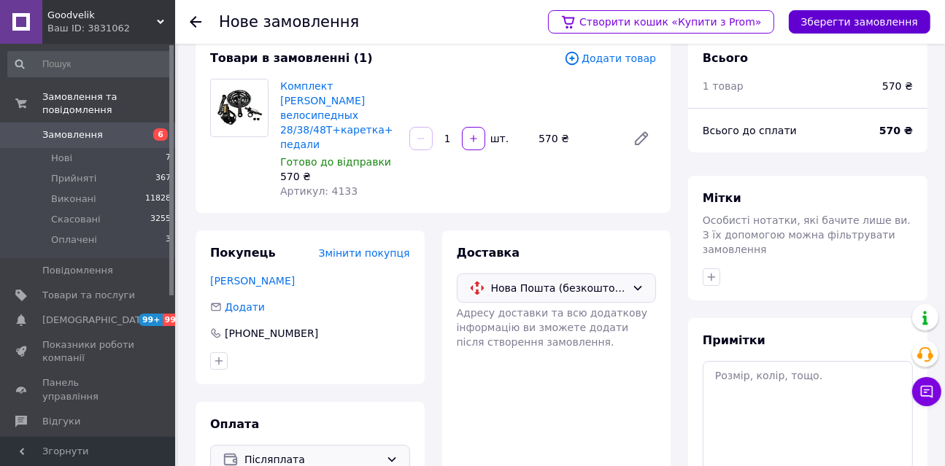
click at [838, 21] on button "Зберегти замовлення" at bounding box center [860, 21] width 142 height 23
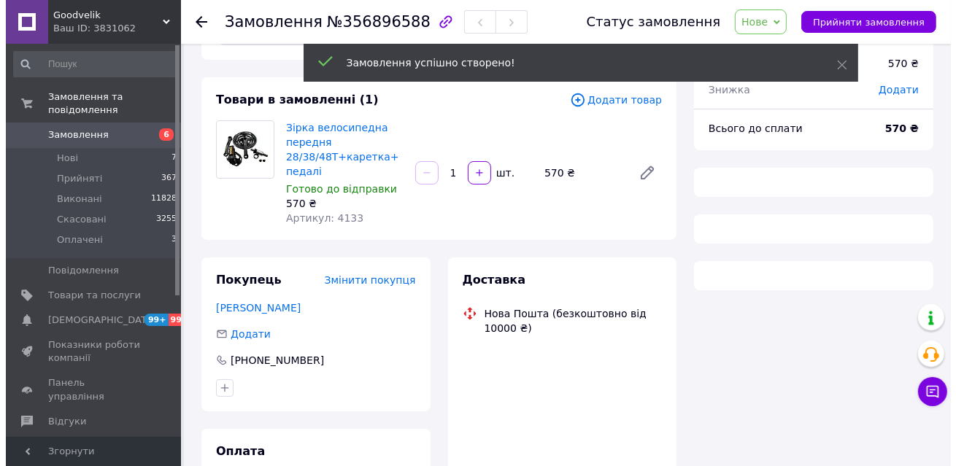
scroll to position [161, 0]
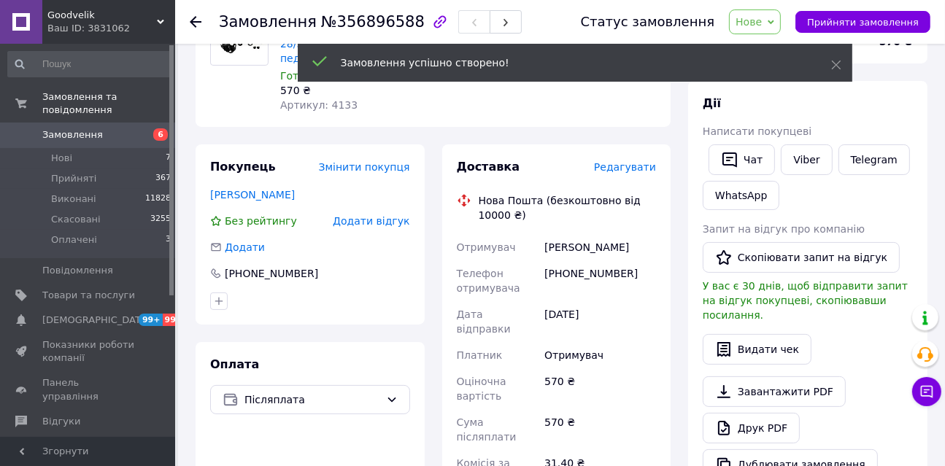
click at [639, 173] on span "Редагувати" at bounding box center [625, 167] width 62 height 12
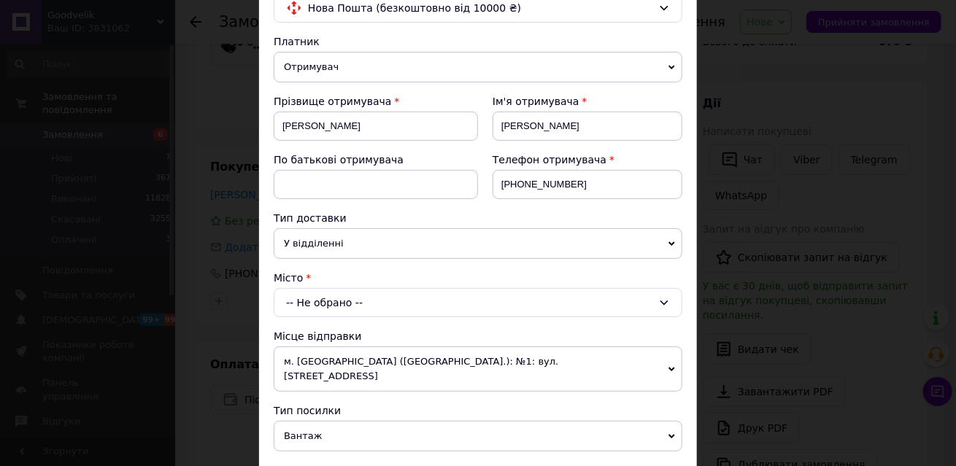
scroll to position [140, 0]
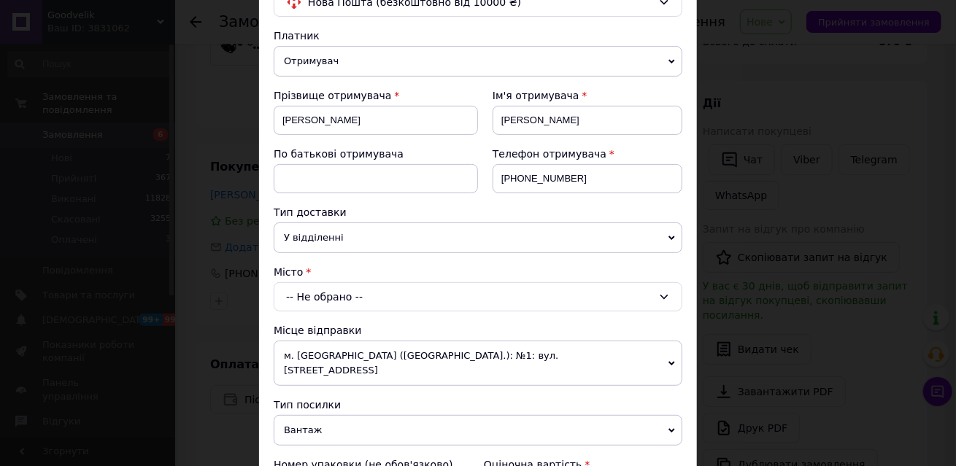
click at [343, 303] on div "-- Не обрано --" at bounding box center [478, 296] width 409 height 29
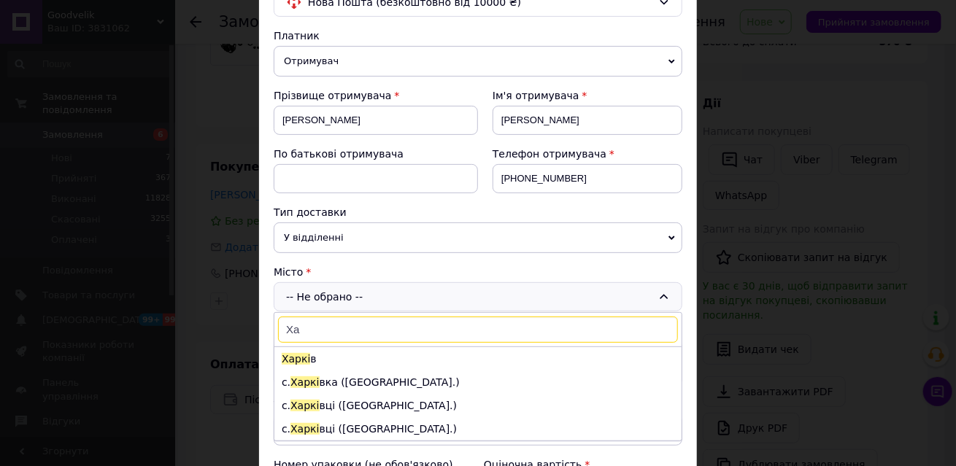
type input "Х"
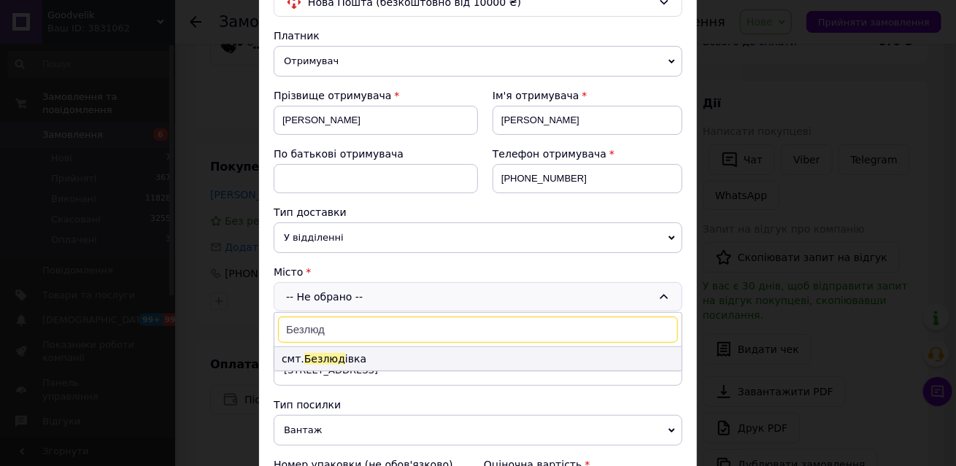
type input "Безлюд"
click at [362, 355] on li "смт. [GEOGRAPHIC_DATA] івка" at bounding box center [477, 358] width 407 height 23
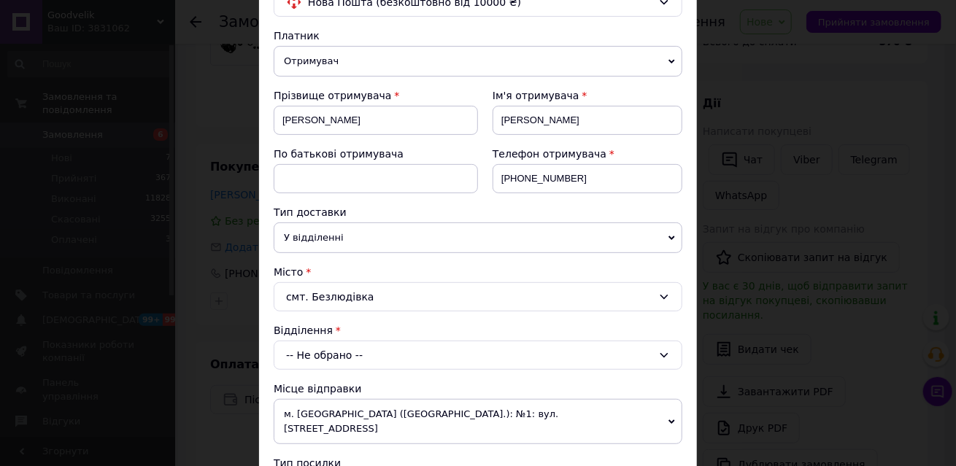
click at [363, 352] on div "-- Не обрано --" at bounding box center [478, 355] width 409 height 29
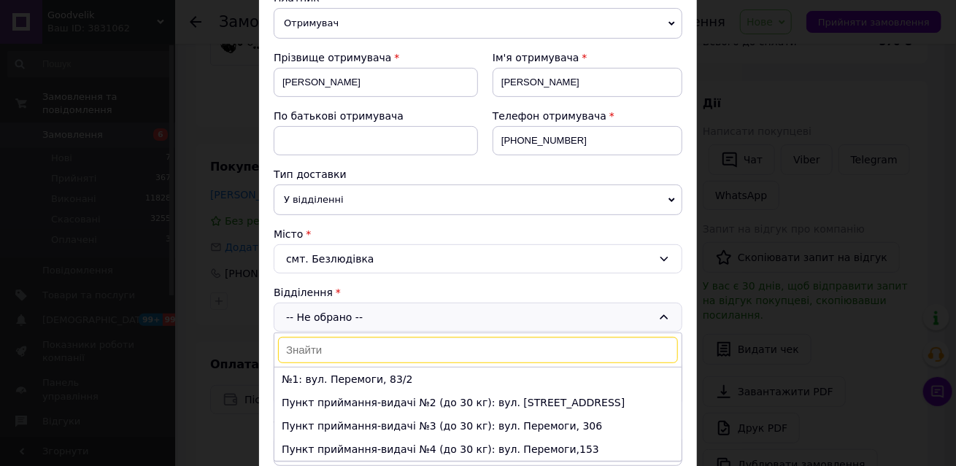
scroll to position [0, 0]
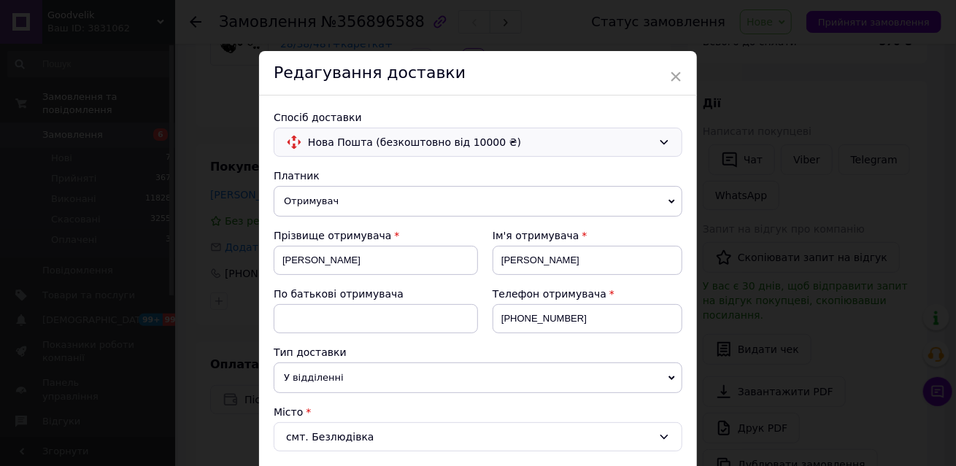
click at [467, 144] on span "Нова Пошта (безкоштовно від 10000 ₴)" at bounding box center [480, 142] width 344 height 16
click at [628, 142] on span "Нова Пошта (безкоштовно від 10000 ₴)" at bounding box center [480, 142] width 344 height 16
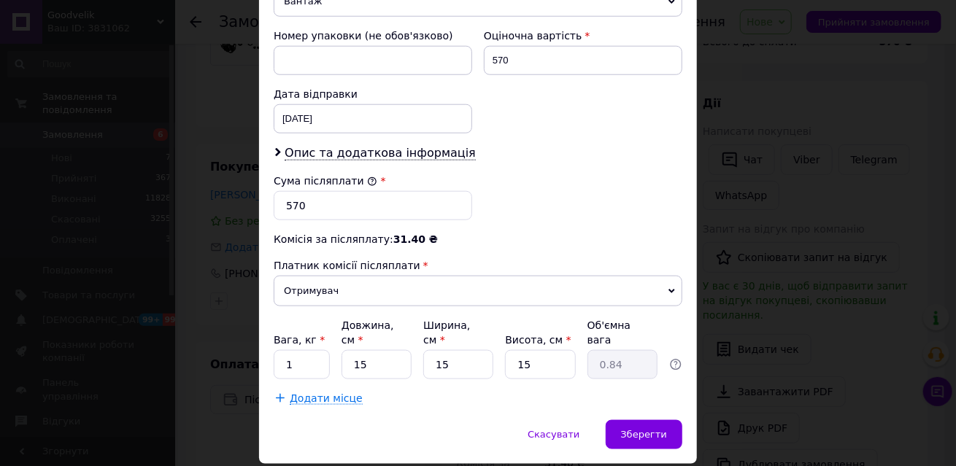
scroll to position [642, 0]
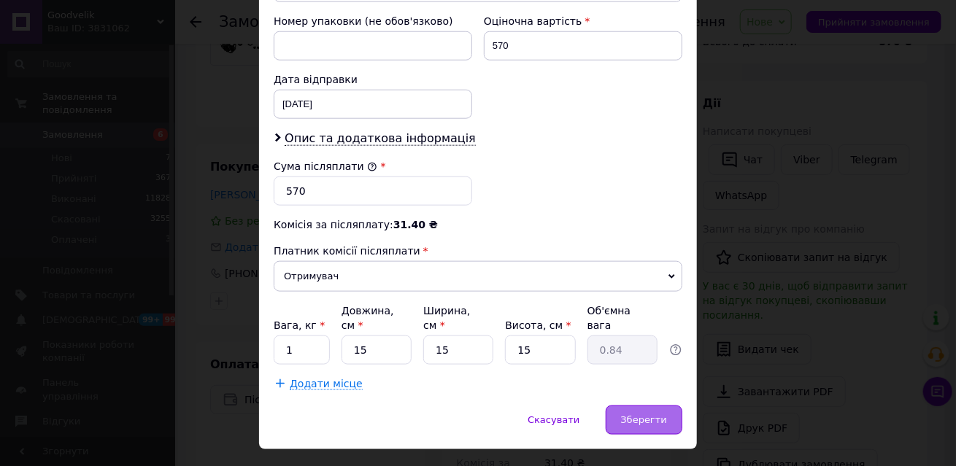
click at [642, 414] on span "Зберегти" at bounding box center [644, 419] width 46 height 11
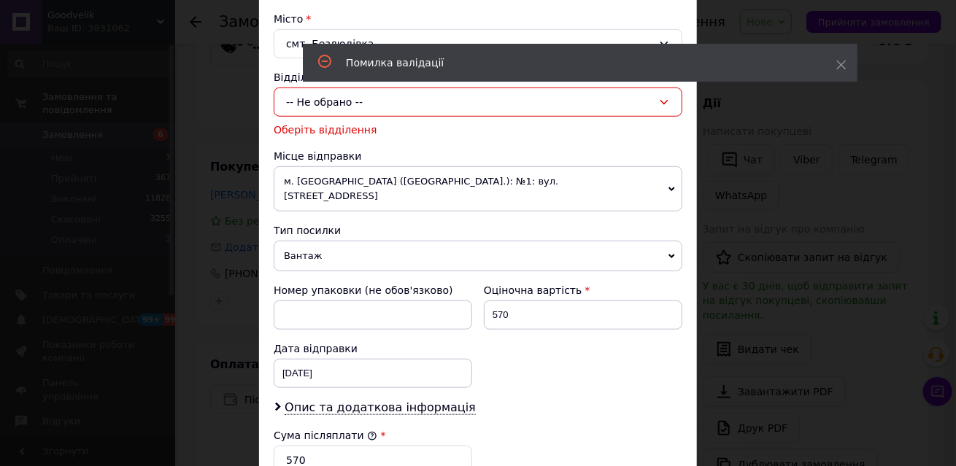
scroll to position [359, 0]
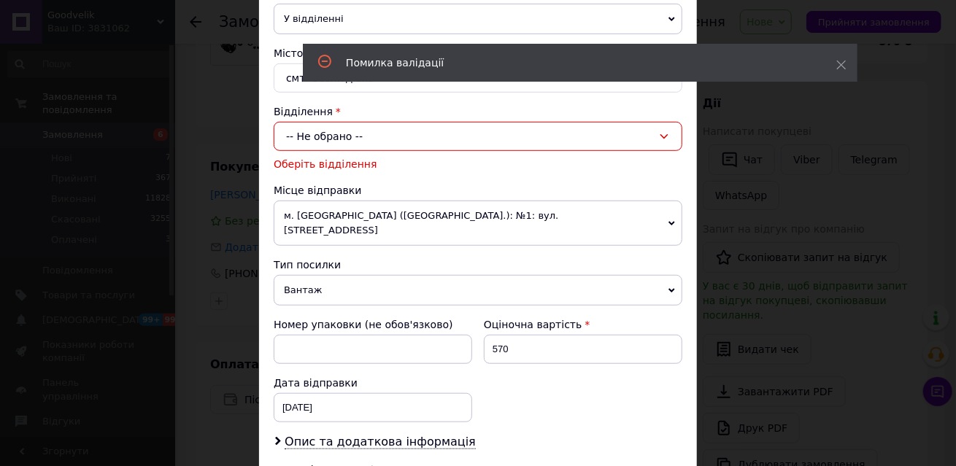
click at [393, 142] on div "-- Не обрано --" at bounding box center [478, 136] width 409 height 29
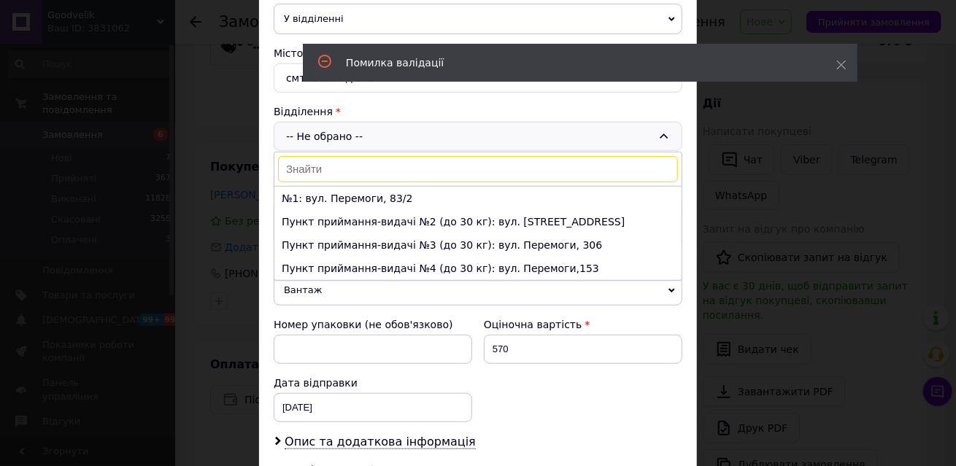
click at [360, 213] on li "Пункт приймання-видачі №2 (до 30 кг): вул. [STREET_ADDRESS]" at bounding box center [477, 221] width 407 height 23
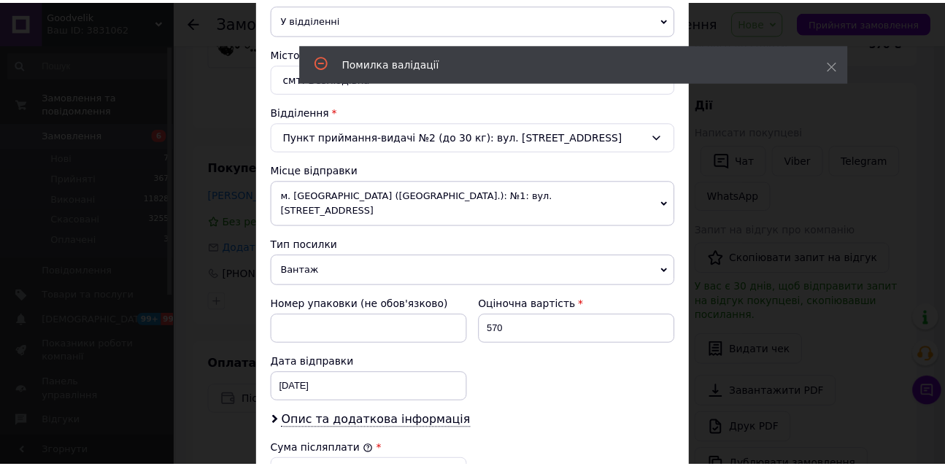
scroll to position [642, 0]
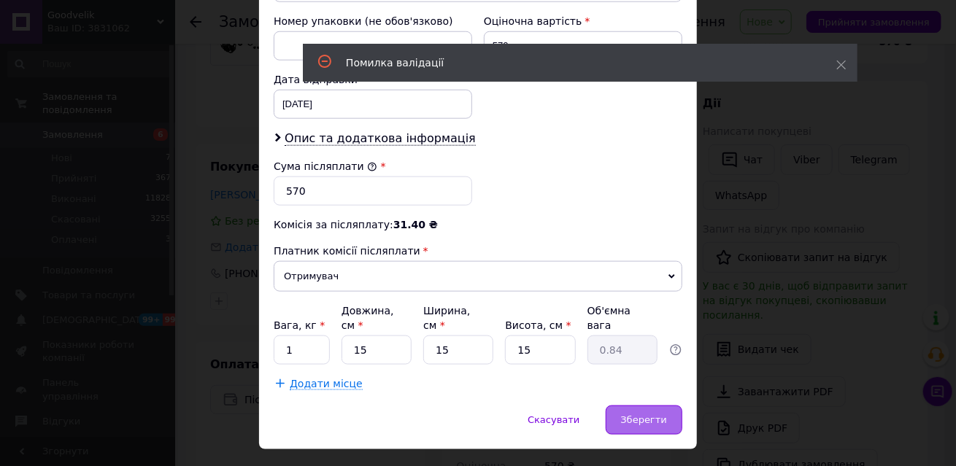
click at [655, 414] on span "Зберегти" at bounding box center [644, 419] width 46 height 11
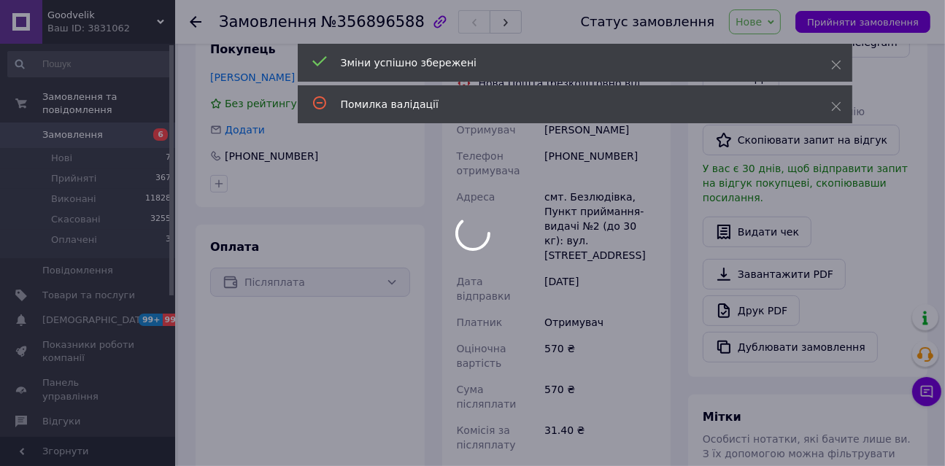
scroll to position [279, 0]
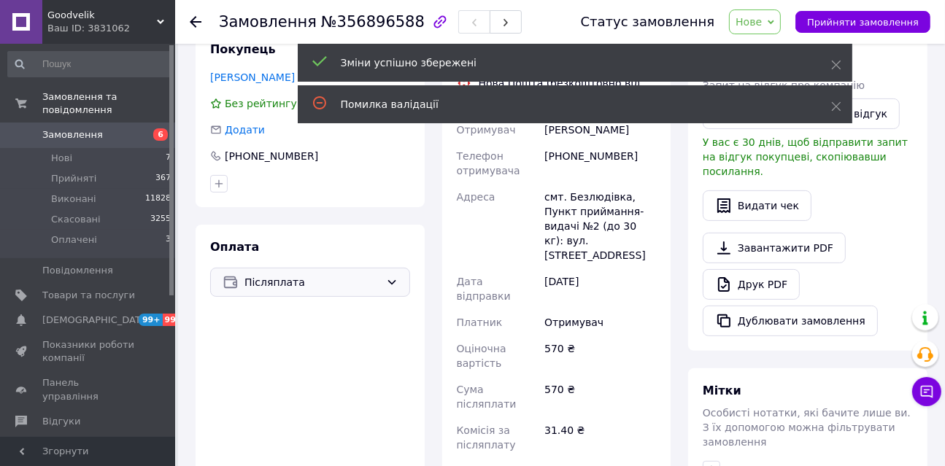
click at [347, 280] on span "Післяплата" at bounding box center [312, 282] width 136 height 16
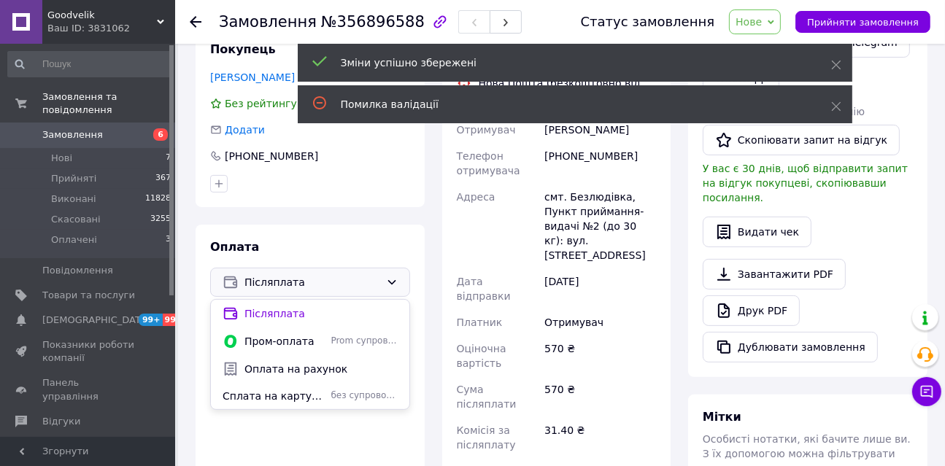
click at [292, 363] on span "Оплата на рахунок" at bounding box center [320, 369] width 153 height 15
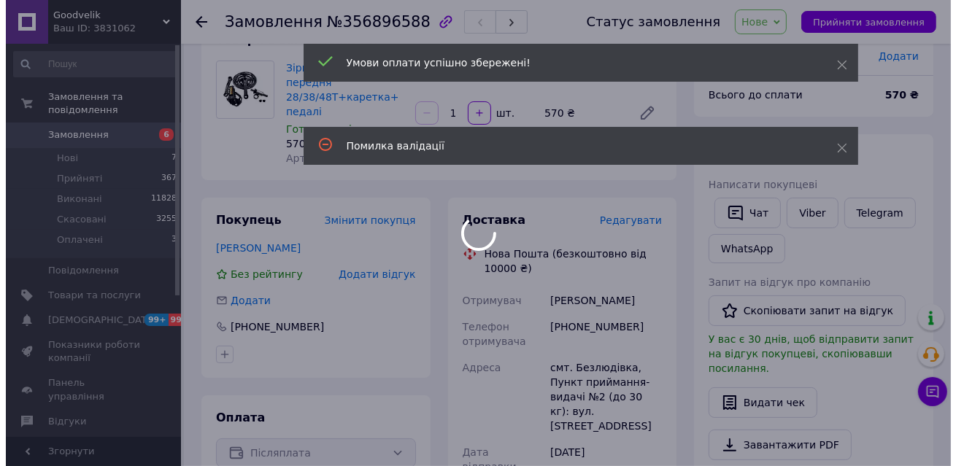
scroll to position [106, 0]
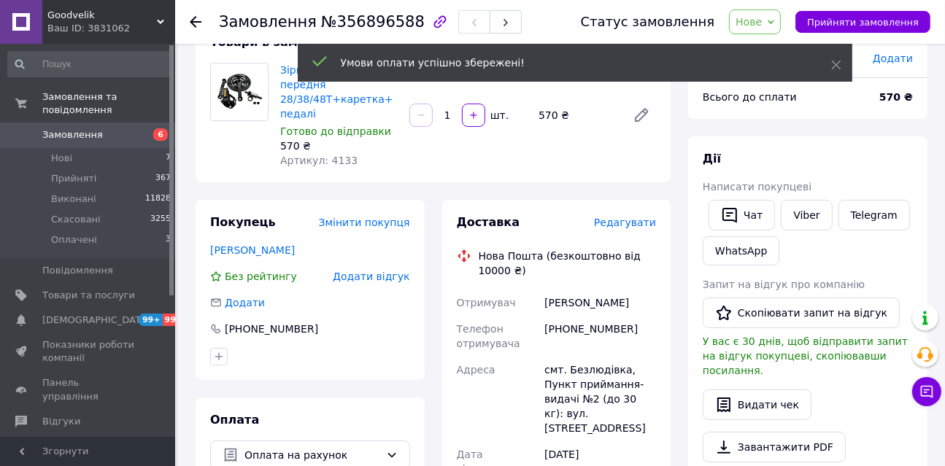
click at [634, 226] on span "Редагувати" at bounding box center [625, 223] width 62 height 12
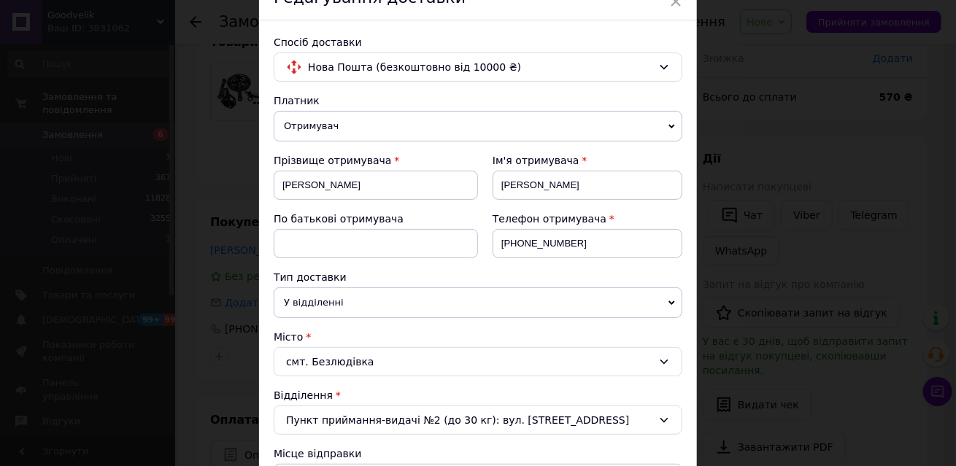
scroll to position [0, 0]
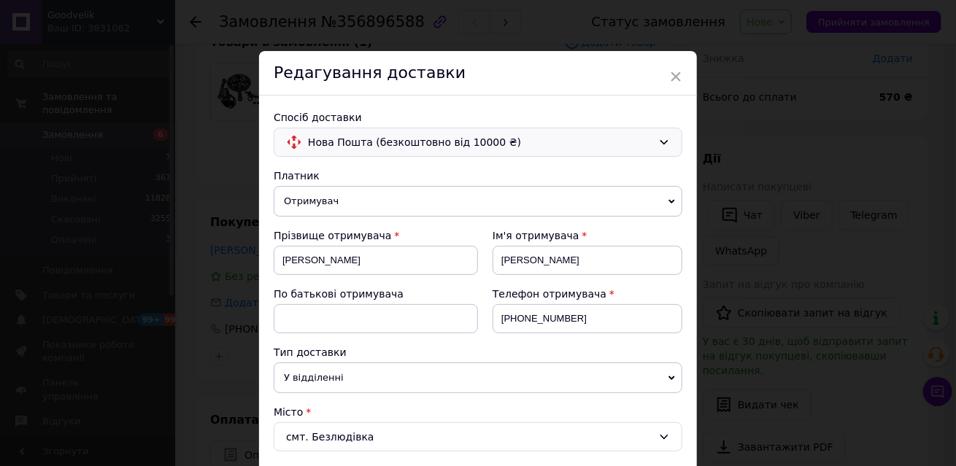
click at [563, 131] on div "Нова Пошта (безкоштовно від 10000 ₴)" at bounding box center [478, 142] width 409 height 29
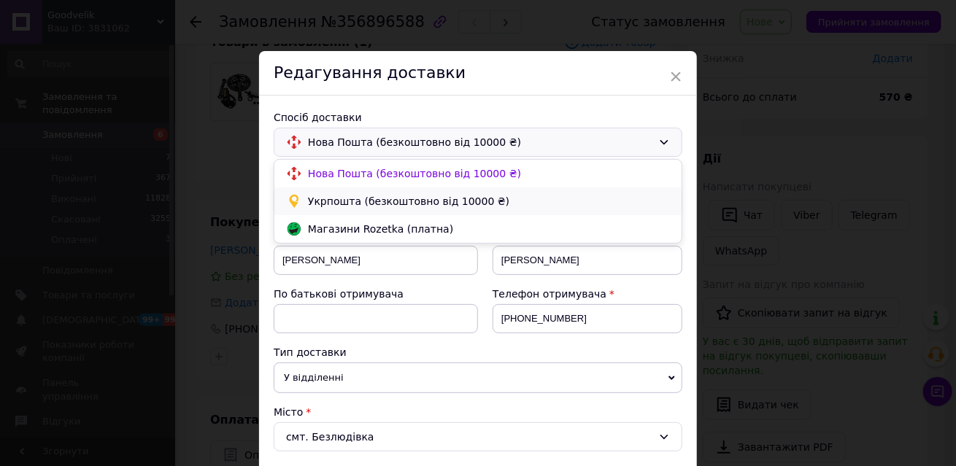
click at [362, 198] on span "Укрпошта (безкоштовно від 10000 ₴)" at bounding box center [489, 201] width 362 height 15
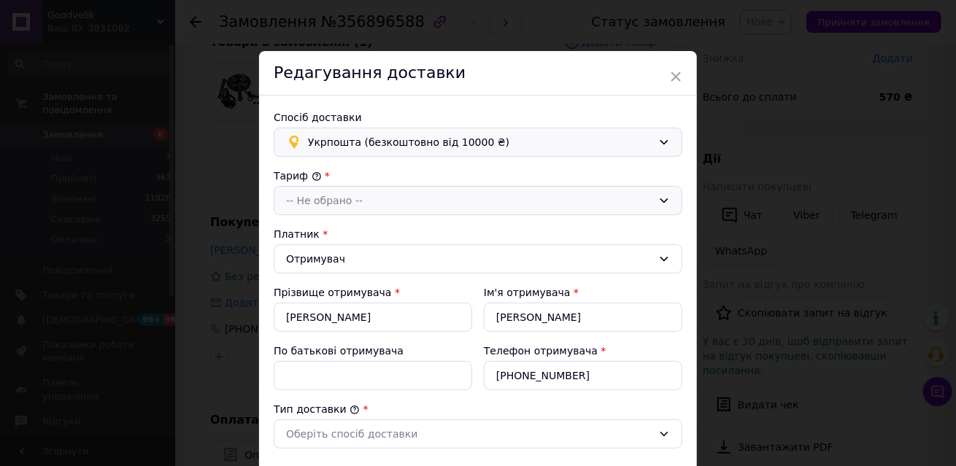
type input "570"
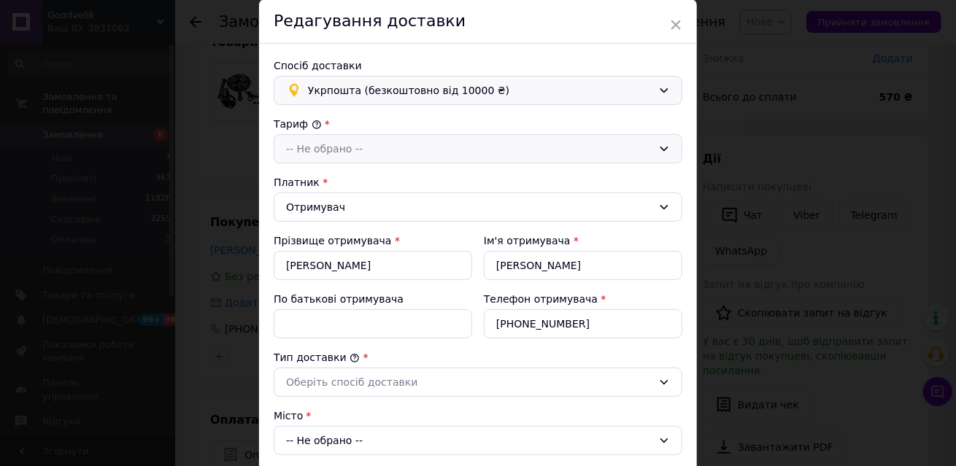
click at [459, 136] on div "-- Не обрано --" at bounding box center [478, 148] width 409 height 29
click at [371, 183] on li "Стандарт" at bounding box center [477, 180] width 407 height 28
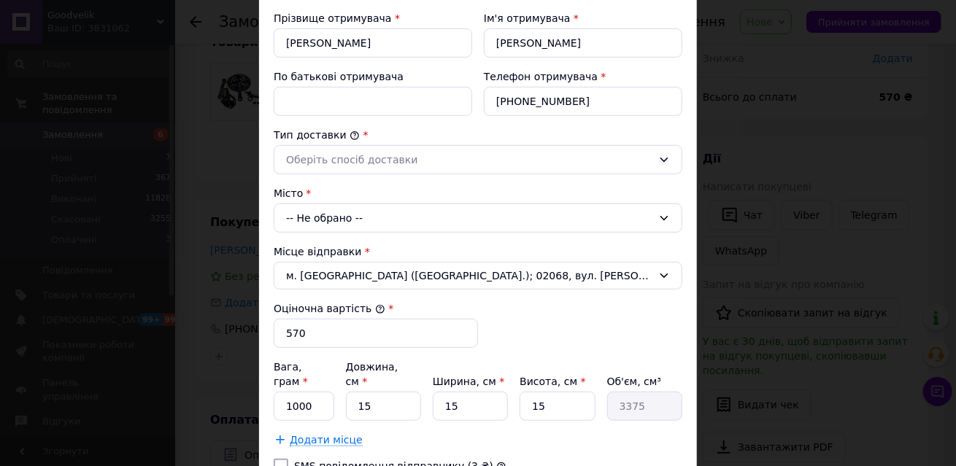
scroll to position [274, 0]
click at [394, 222] on div "-- Не обрано --" at bounding box center [478, 218] width 409 height 29
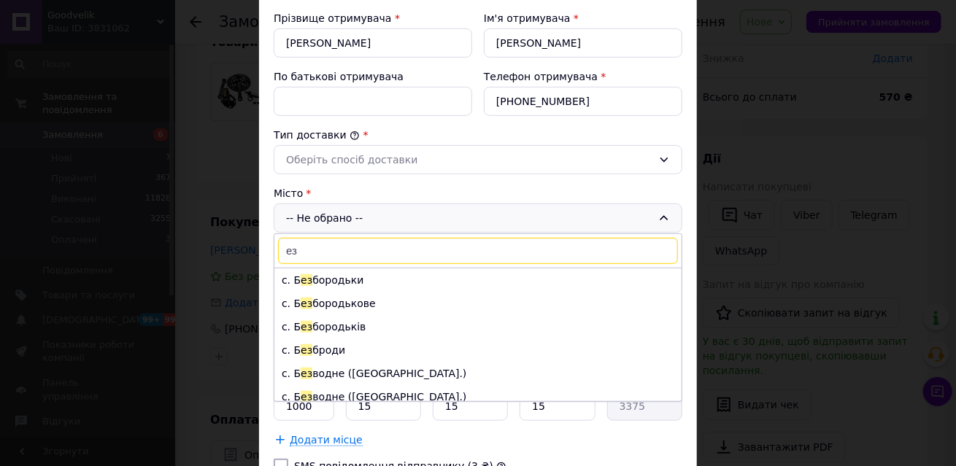
type input "е"
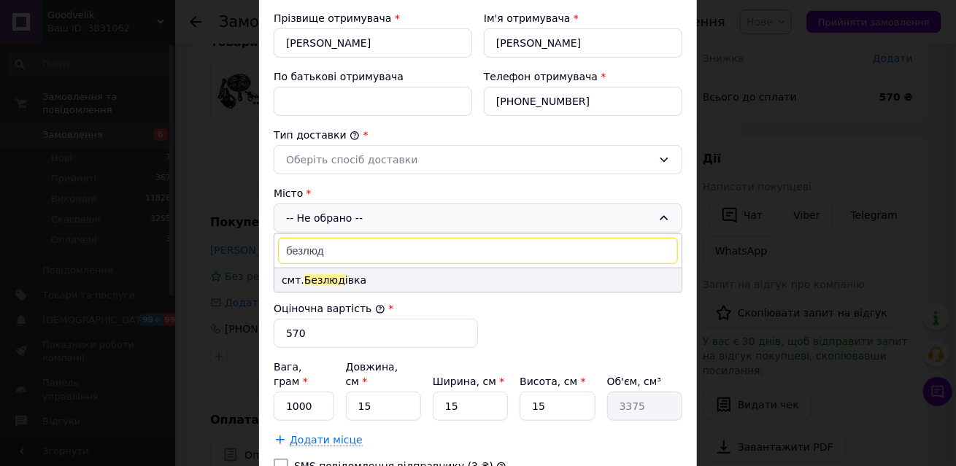
type input "безлюд"
click at [369, 271] on li "смт. [GEOGRAPHIC_DATA] івка" at bounding box center [477, 280] width 407 height 23
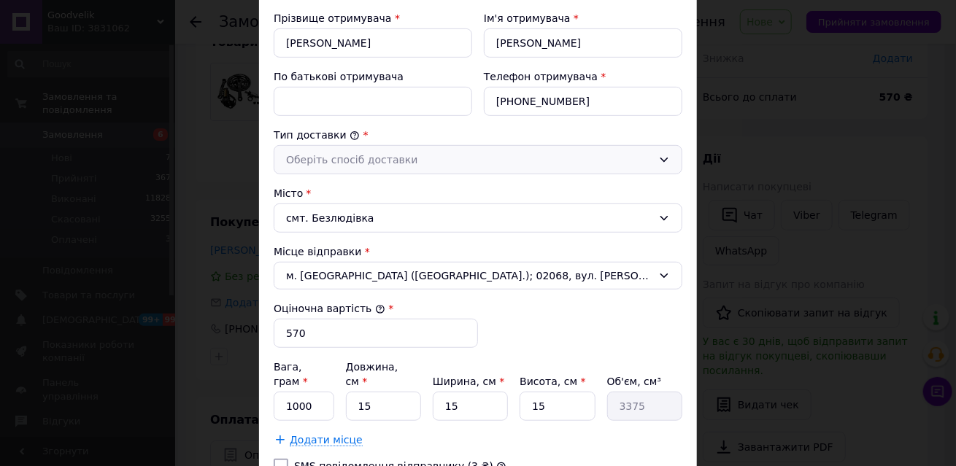
click at [405, 148] on div "Оберіть спосіб доставки" at bounding box center [478, 159] width 409 height 29
click at [377, 185] on li "Склад - склад" at bounding box center [477, 191] width 407 height 28
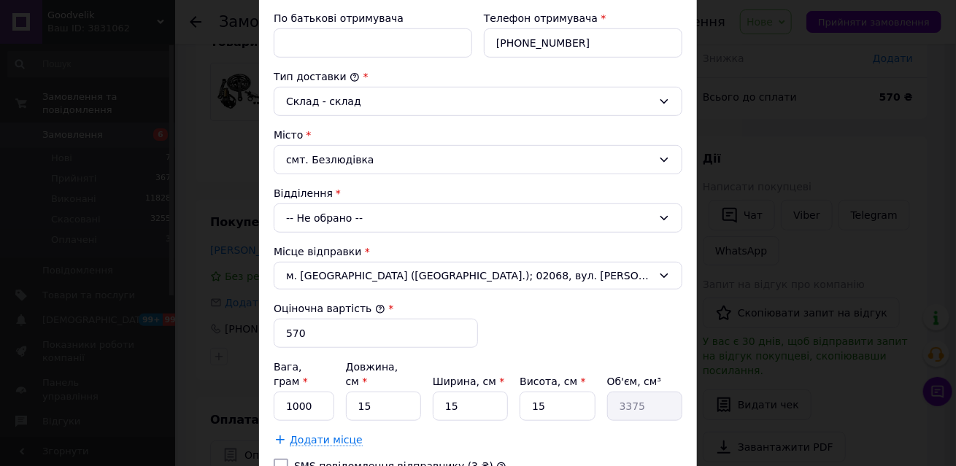
scroll to position [334, 0]
click at [406, 212] on div "-- Не обрано --" at bounding box center [478, 216] width 409 height 29
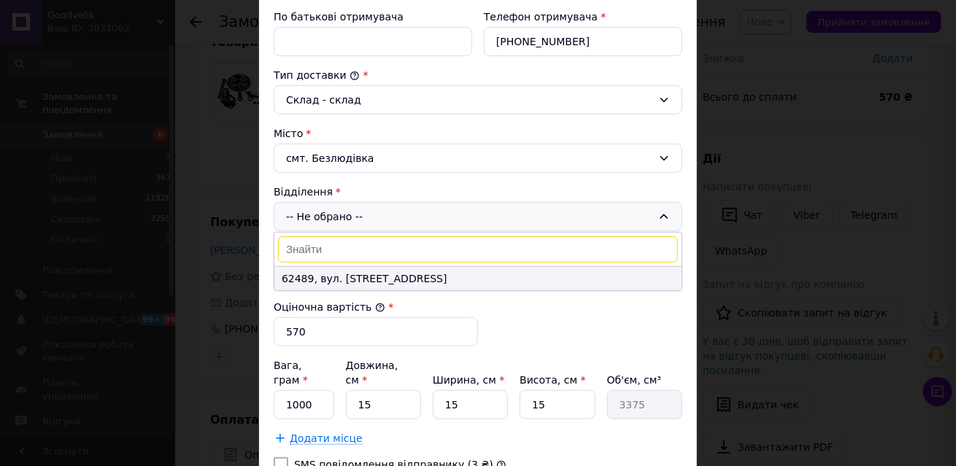
click at [320, 285] on li "62489, вул. [STREET_ADDRESS]" at bounding box center [477, 278] width 407 height 23
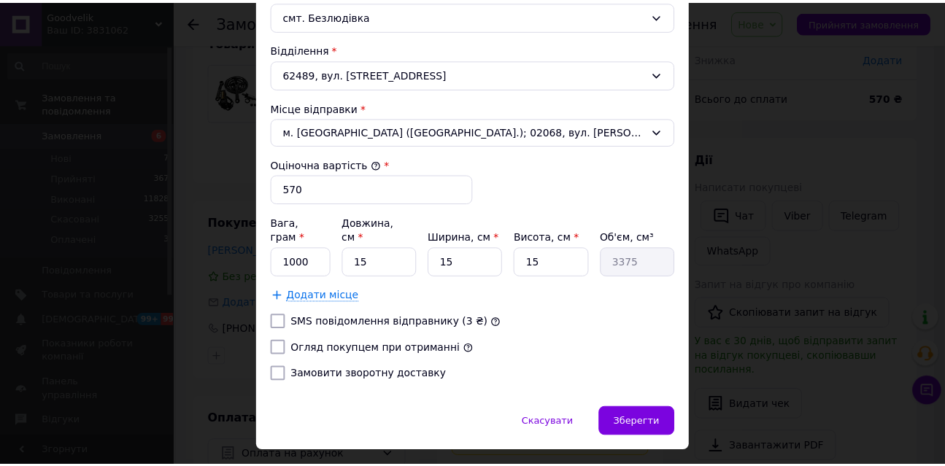
scroll to position [495, 0]
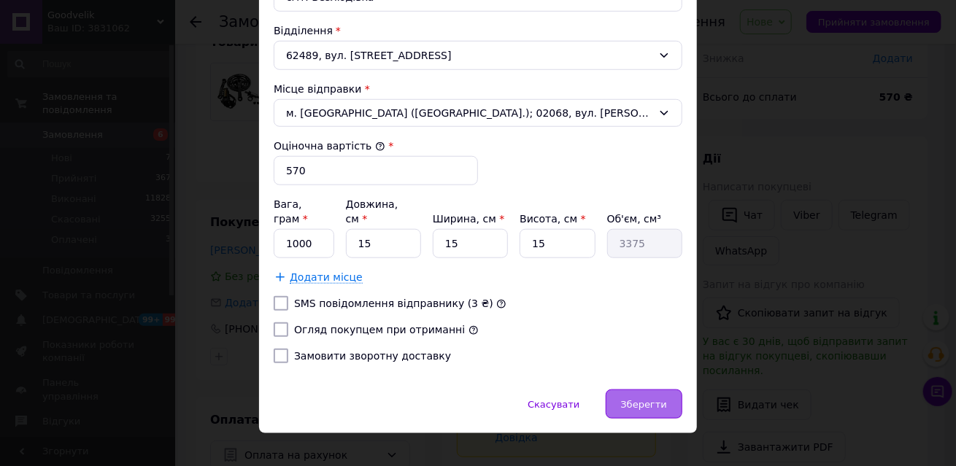
click at [647, 399] on span "Зберегти" at bounding box center [644, 404] width 46 height 11
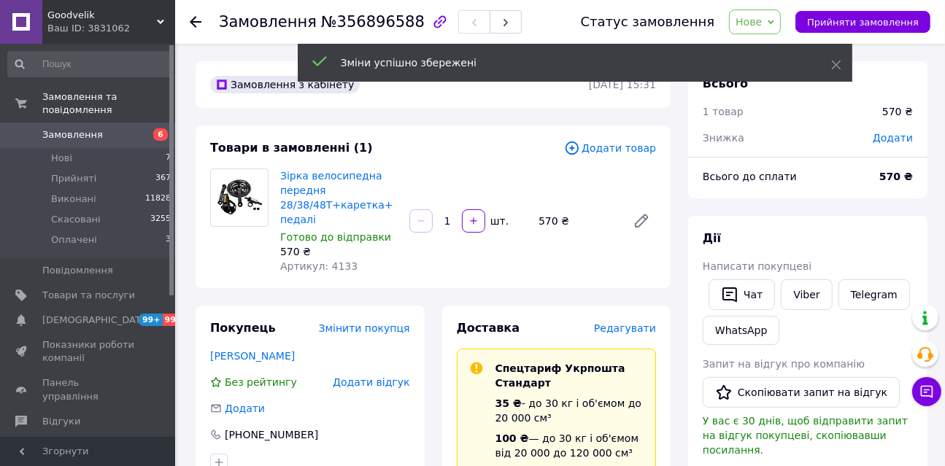
scroll to position [7, 0]
click at [295, 174] on link "Зірка велосипедна передня 28/38/48T+каретка+педалі" at bounding box center [336, 197] width 113 height 55
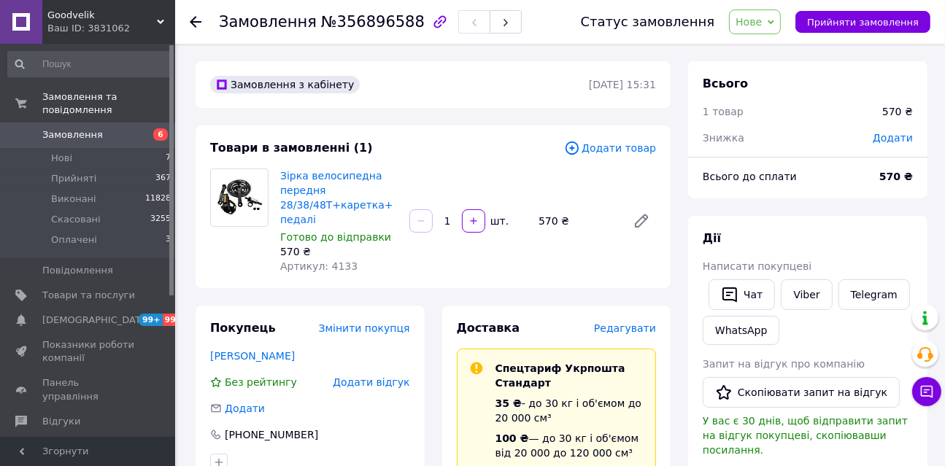
click at [614, 145] on span "Додати товар" at bounding box center [610, 148] width 92 height 16
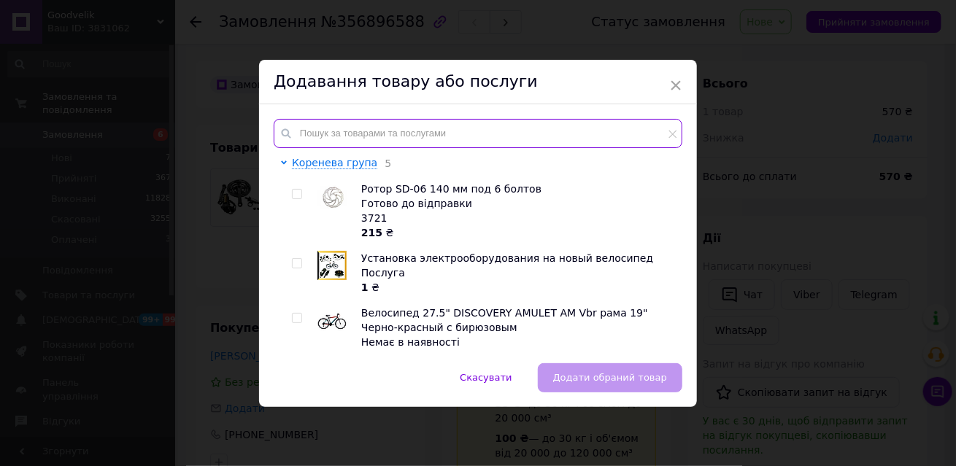
click at [385, 128] on input "text" at bounding box center [478, 133] width 409 height 29
paste input "2325"
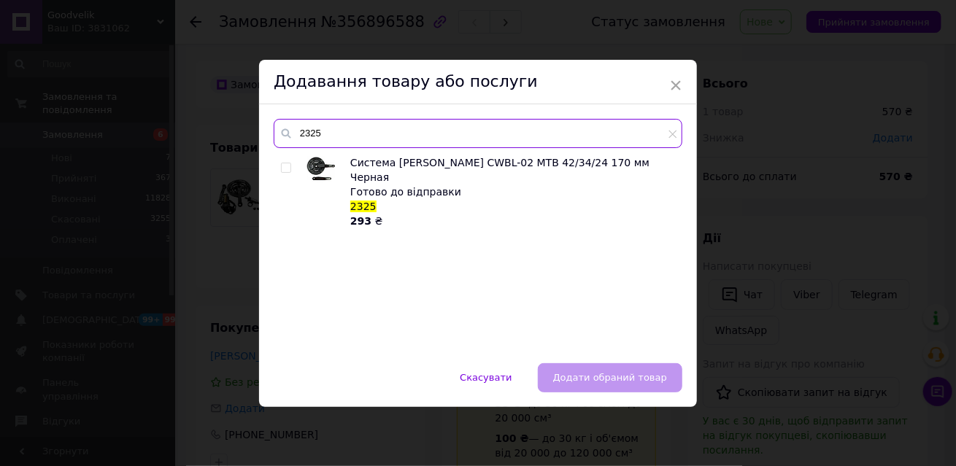
type input "2325"
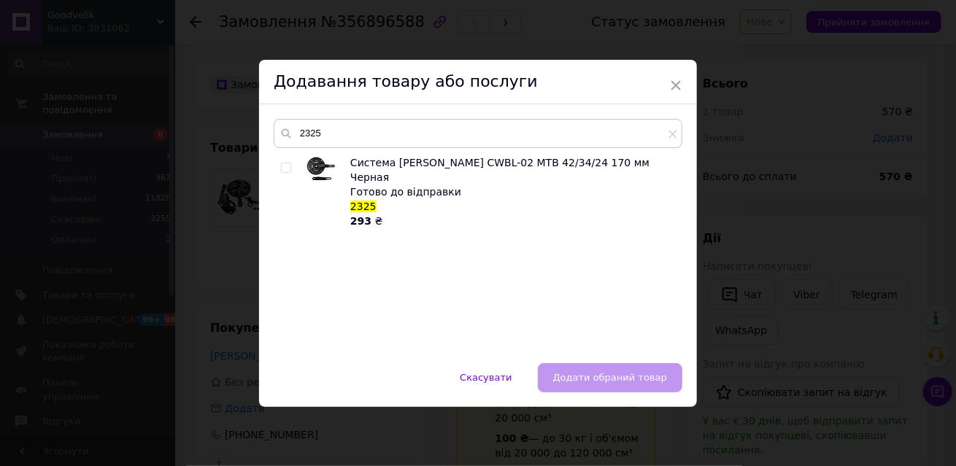
click at [286, 166] on input "checkbox" at bounding box center [285, 167] width 9 height 9
checkbox input "true"
click at [605, 381] on span "Додати обраний товар" at bounding box center [610, 377] width 114 height 11
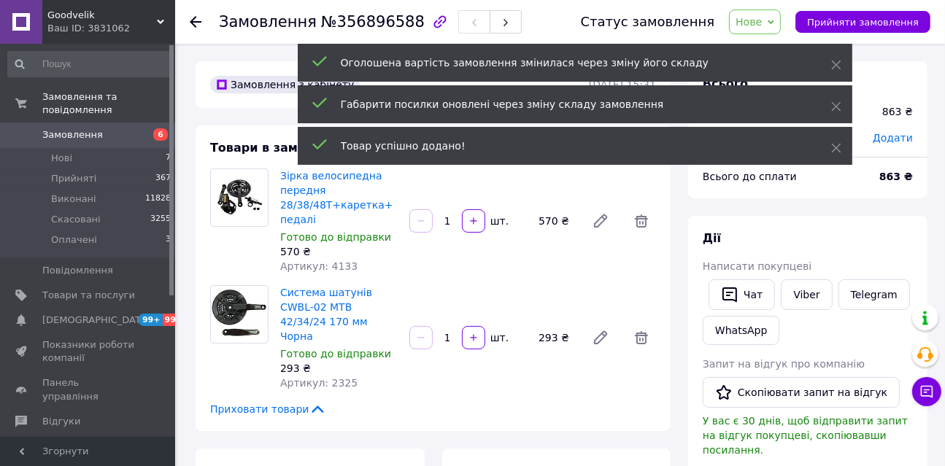
scroll to position [43, 0]
drag, startPoint x: 649, startPoint y: 214, endPoint x: 511, endPoint y: 126, distance: 163.4
click at [649, 215] on icon at bounding box center [642, 221] width 18 height 18
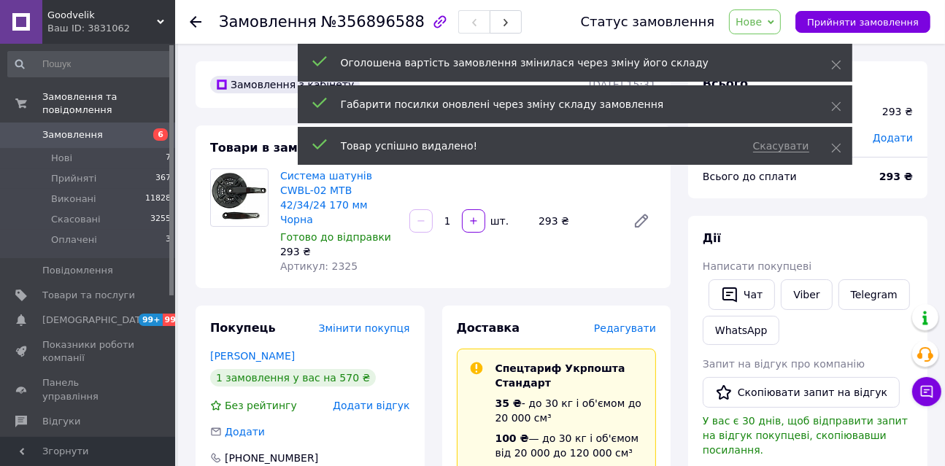
scroll to position [93, 0]
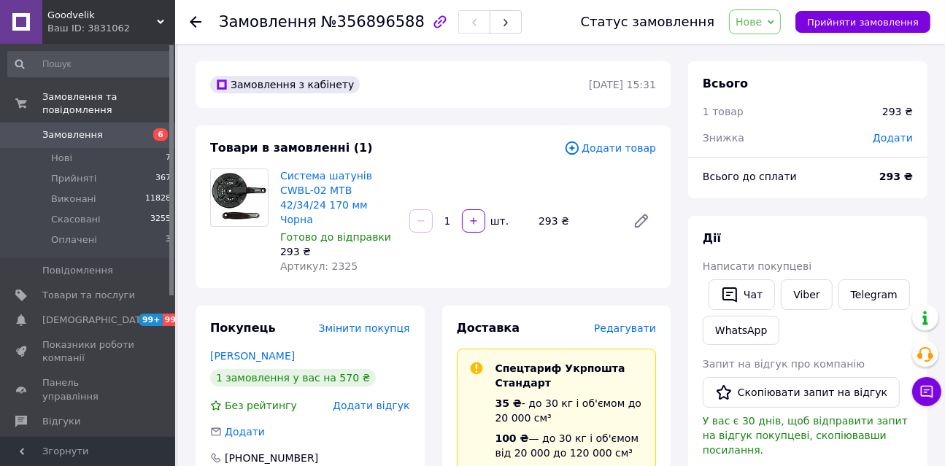
click at [631, 150] on span "Додати товар" at bounding box center [610, 148] width 92 height 16
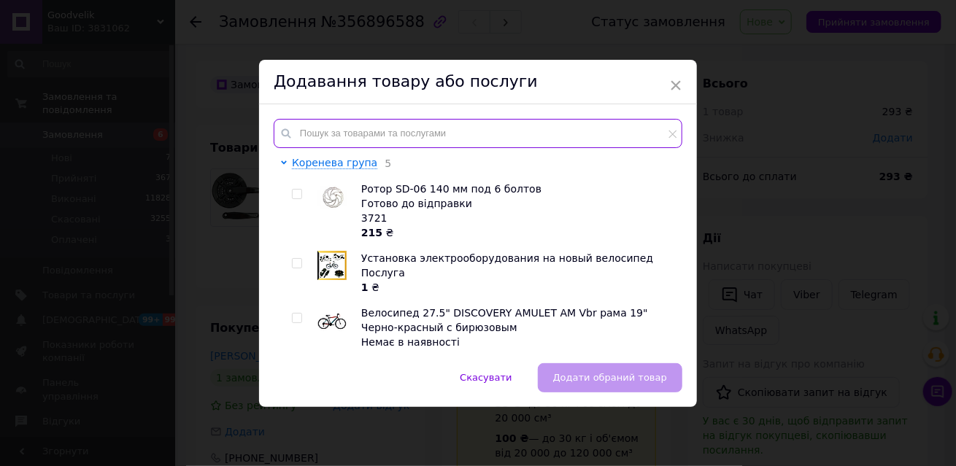
click at [433, 126] on input "text" at bounding box center [478, 133] width 409 height 29
paste input "3176-4"
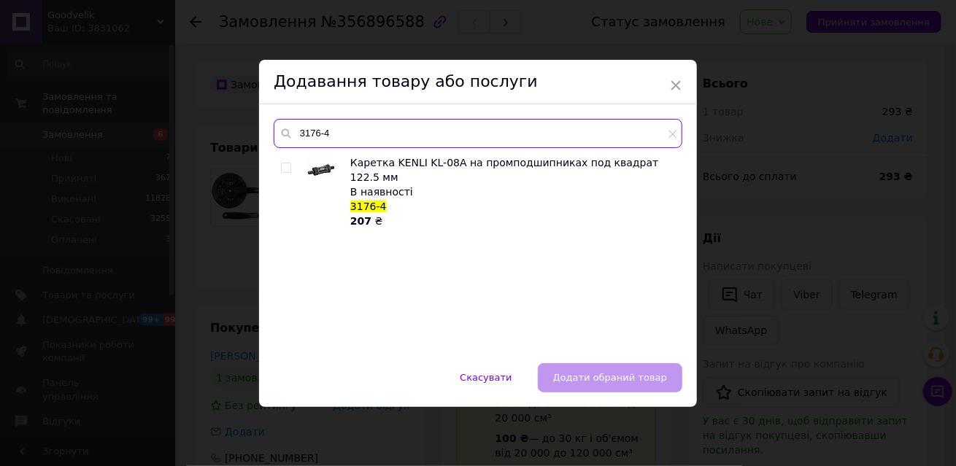
type input "3176-4"
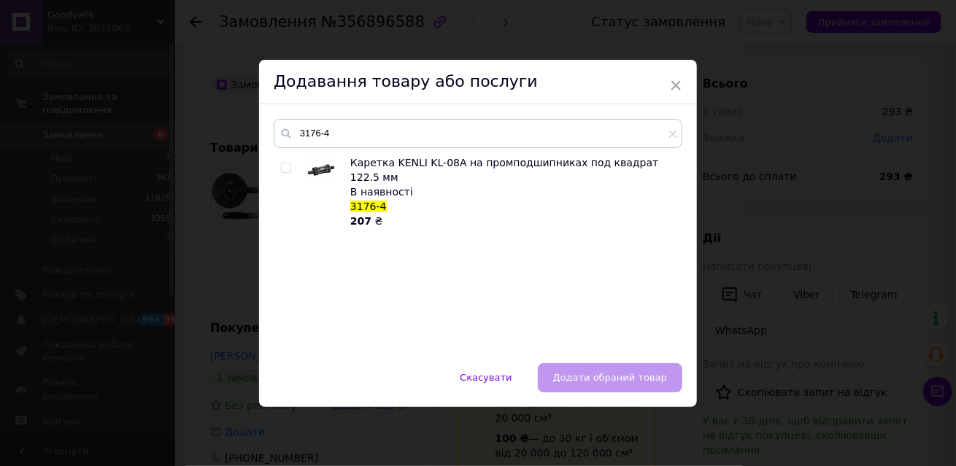
click at [284, 163] on input "checkbox" at bounding box center [285, 167] width 9 height 9
checkbox input "true"
click at [633, 375] on span "Додати обраний товар" at bounding box center [610, 377] width 114 height 11
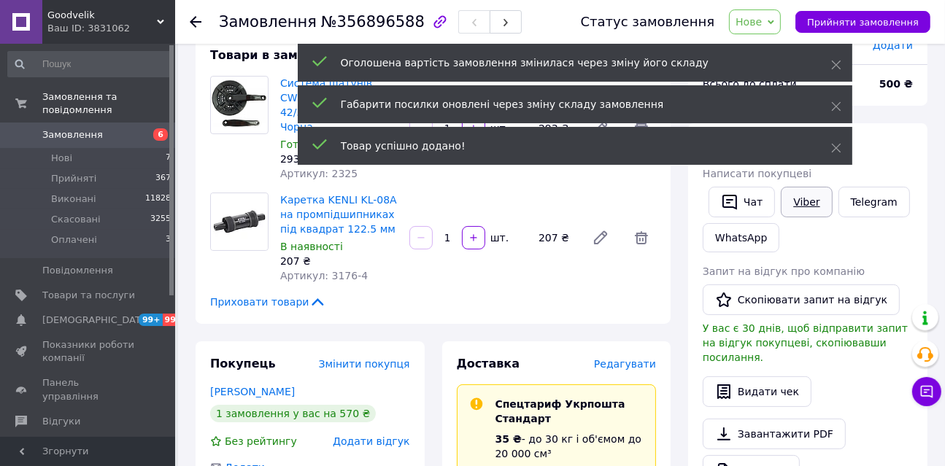
scroll to position [92, 0]
click at [814, 188] on link "Viber" at bounding box center [806, 203] width 51 height 31
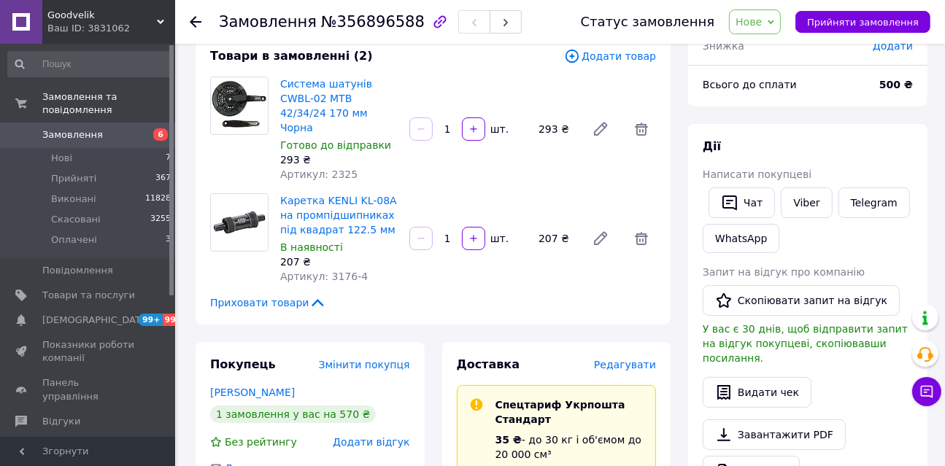
click at [864, 152] on div "Дії" at bounding box center [808, 147] width 210 height 17
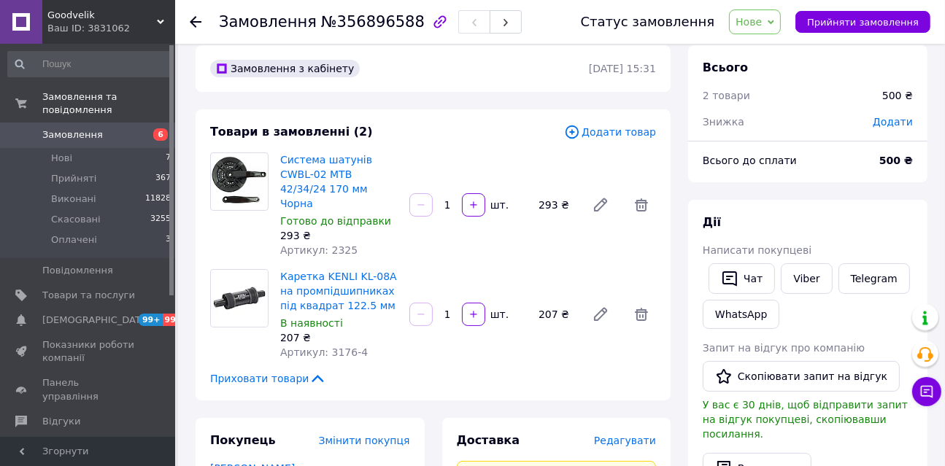
scroll to position [15, 0]
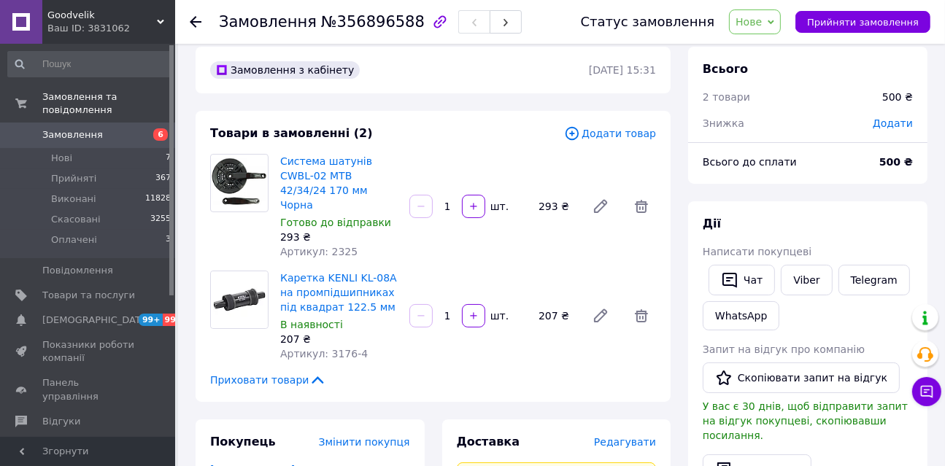
click at [865, 225] on div "Дії" at bounding box center [808, 224] width 210 height 17
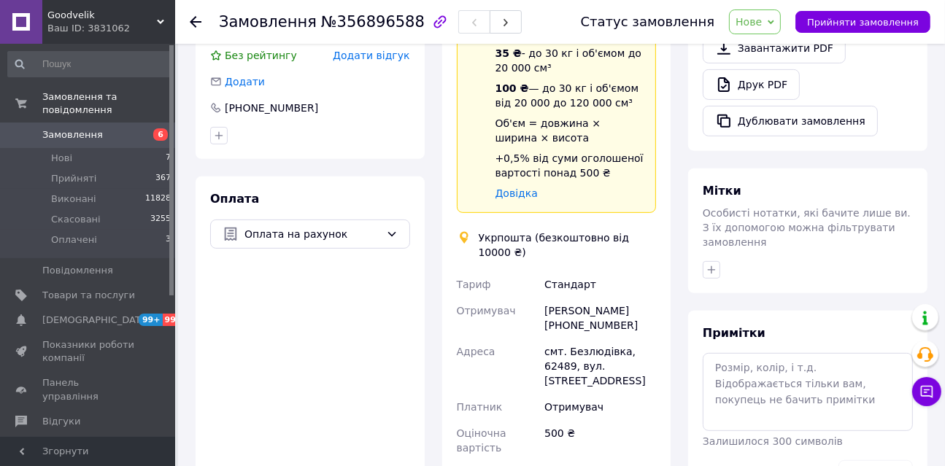
scroll to position [563, 0]
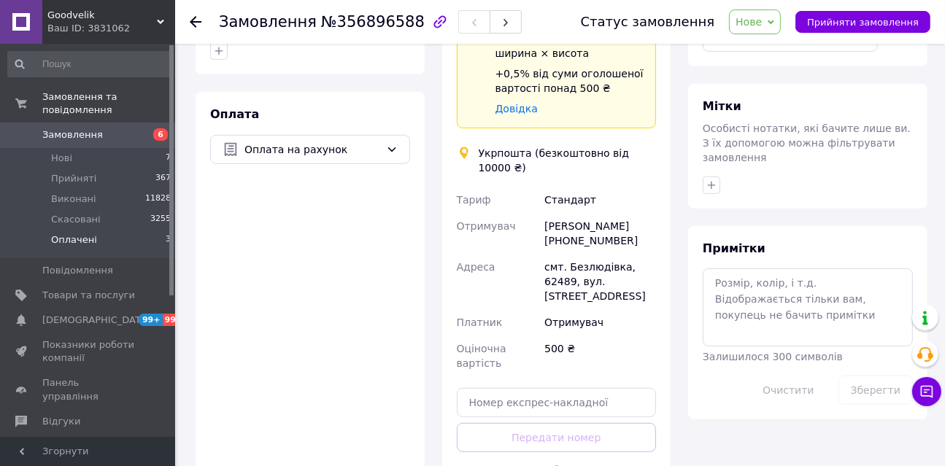
click at [80, 234] on span "Оплачені" at bounding box center [74, 240] width 46 height 13
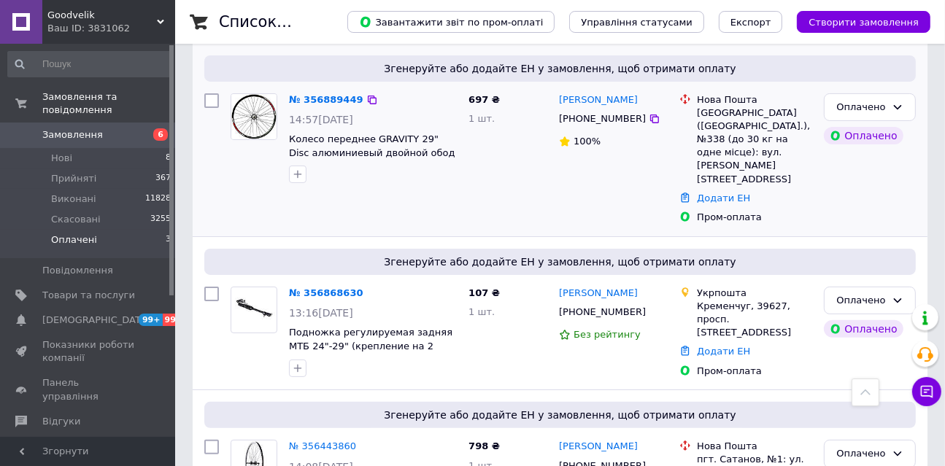
scroll to position [282, 0]
click at [333, 99] on link "№ 356889449" at bounding box center [326, 100] width 74 height 11
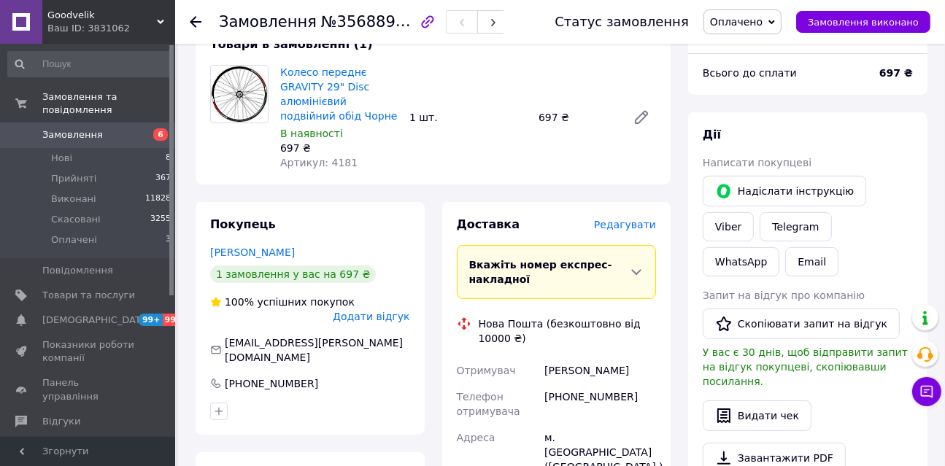
scroll to position [140, 0]
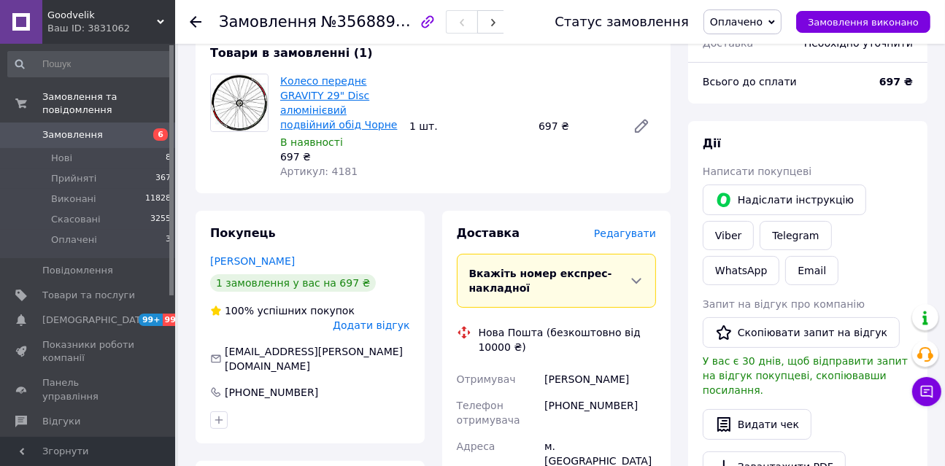
click at [320, 99] on link "Колесо переднє GRAVITY 29" Disc алюмінієвий подвійний обід Чорне" at bounding box center [338, 102] width 117 height 55
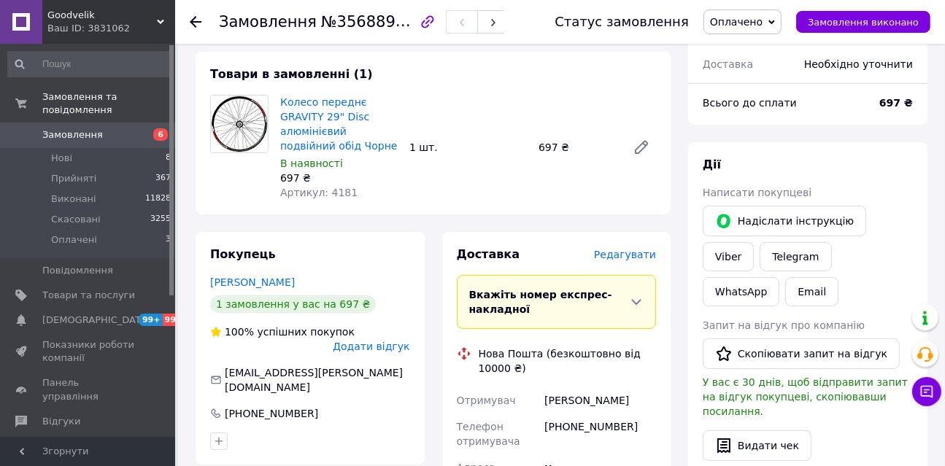
scroll to position [130, 0]
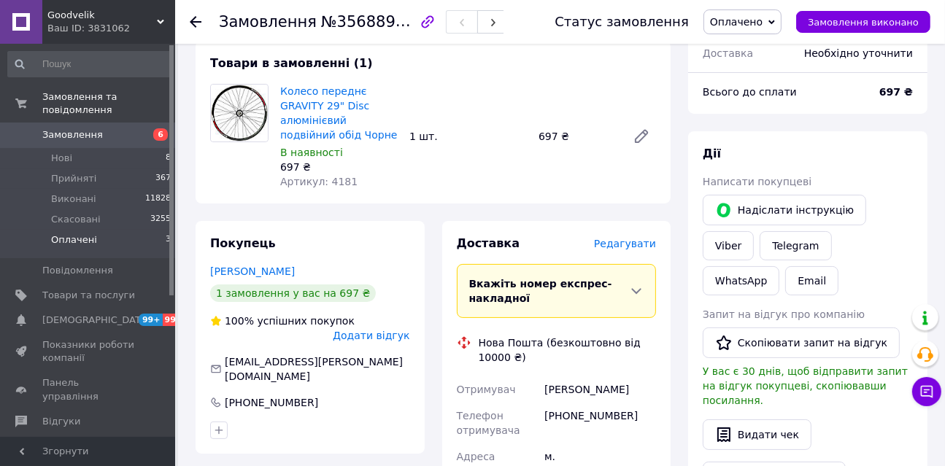
click at [68, 234] on span "Оплачені" at bounding box center [74, 240] width 46 height 13
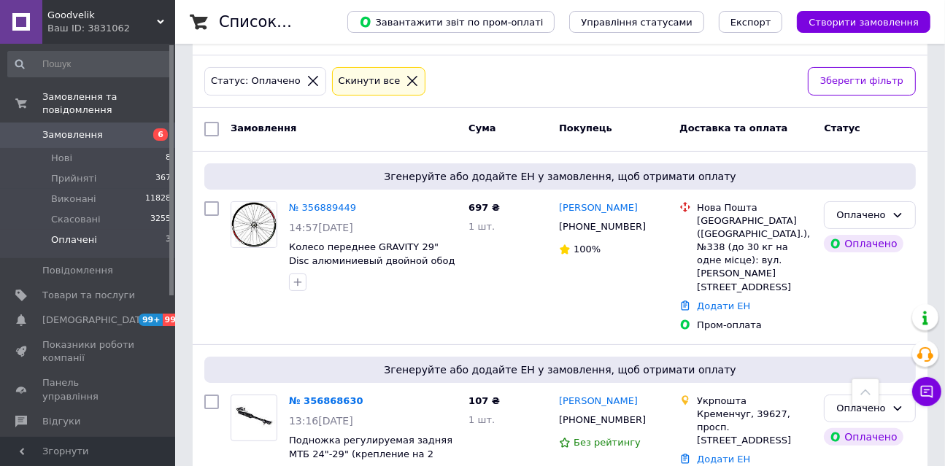
scroll to position [172, 0]
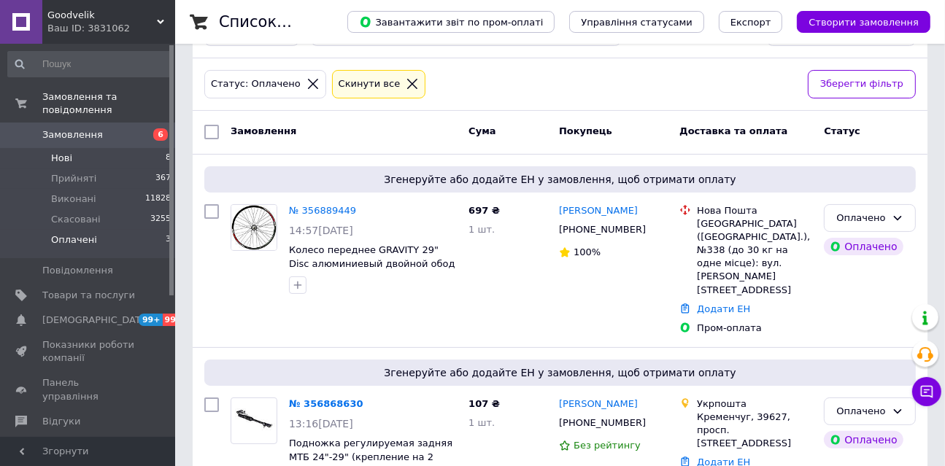
click at [63, 152] on span "Нові" at bounding box center [61, 158] width 21 height 13
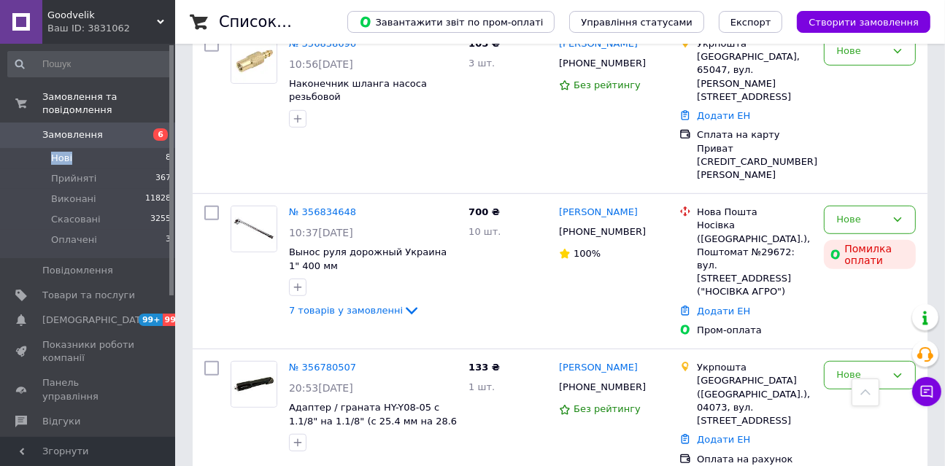
scroll to position [826, 0]
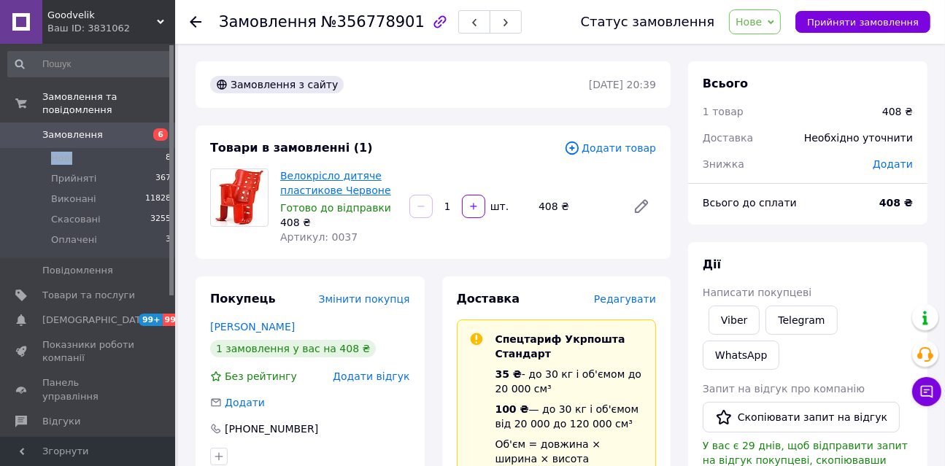
click at [315, 187] on link "Велокрісло дитяче пластикове Червоне" at bounding box center [335, 183] width 111 height 26
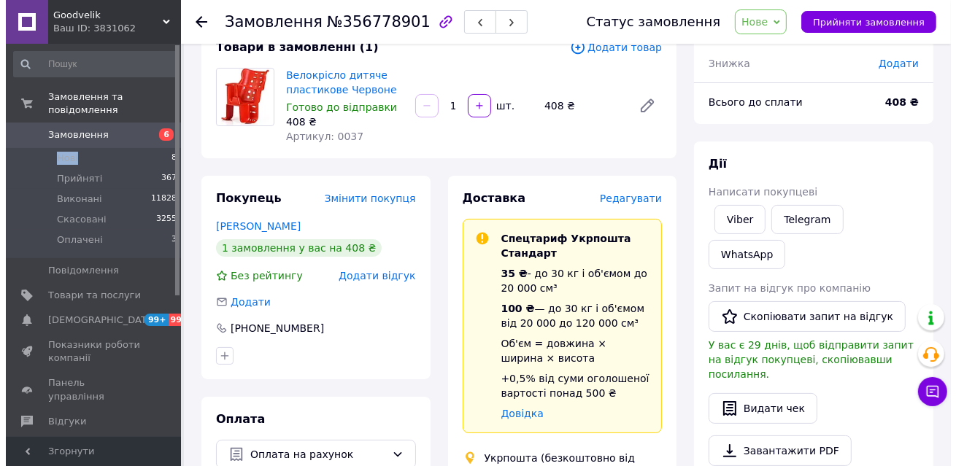
scroll to position [112, 0]
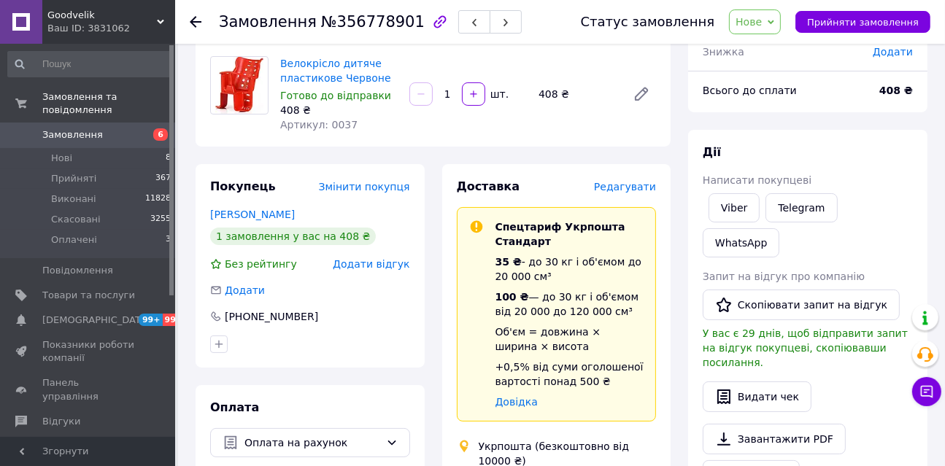
click at [616, 181] on span "Редагувати" at bounding box center [625, 187] width 62 height 12
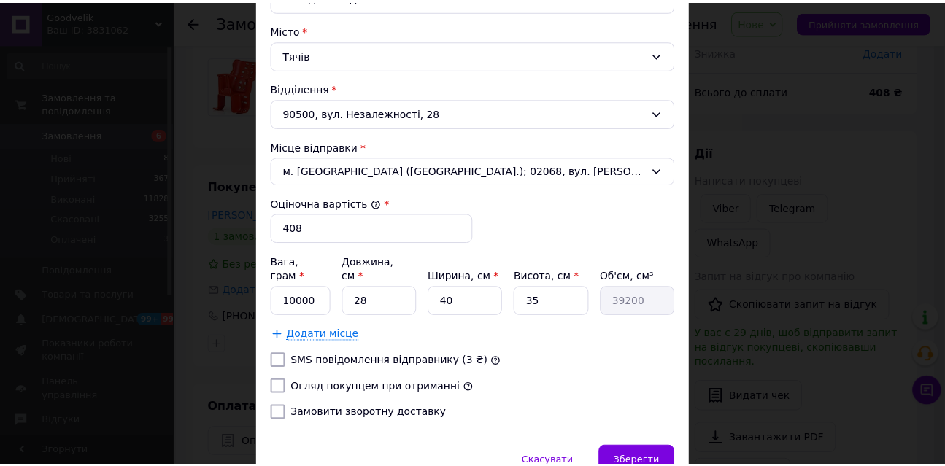
scroll to position [495, 0]
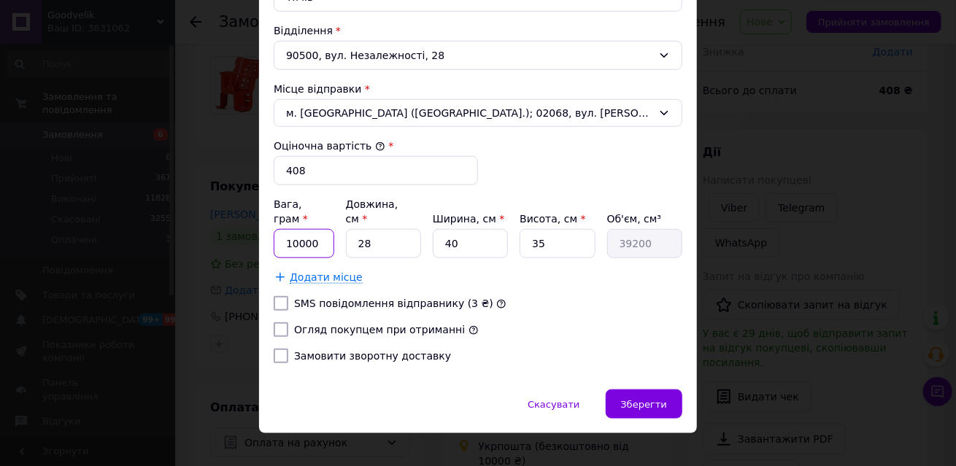
click at [320, 229] on input "10000" at bounding box center [304, 243] width 61 height 29
type input "1000"
click at [485, 236] on input "40" at bounding box center [470, 243] width 75 height 29
type input "2"
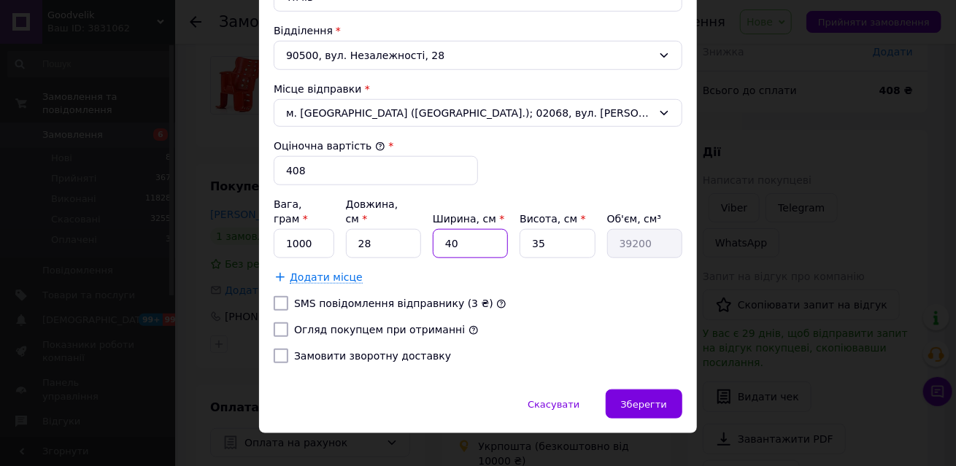
type input "1960"
type input "20"
type input "19600"
type input "20"
click at [647, 395] on div "Зберегти" at bounding box center [644, 404] width 77 height 29
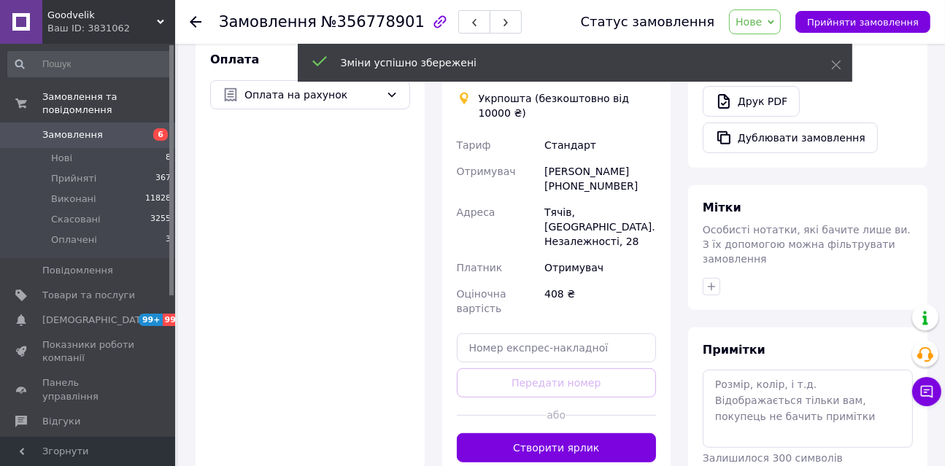
click at [591, 433] on button "Створити ярлик" at bounding box center [557, 447] width 200 height 29
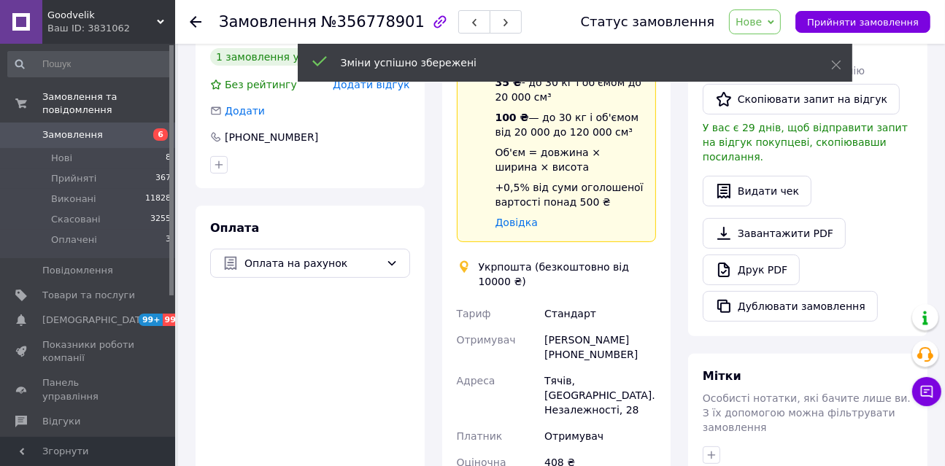
scroll to position [285, 0]
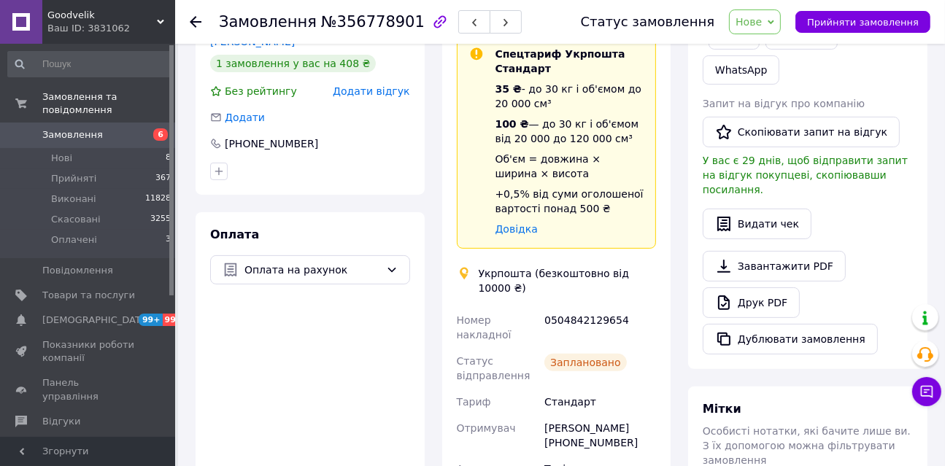
click at [571, 307] on div "0504842129654" at bounding box center [599, 327] width 117 height 41
copy div "0504842129654"
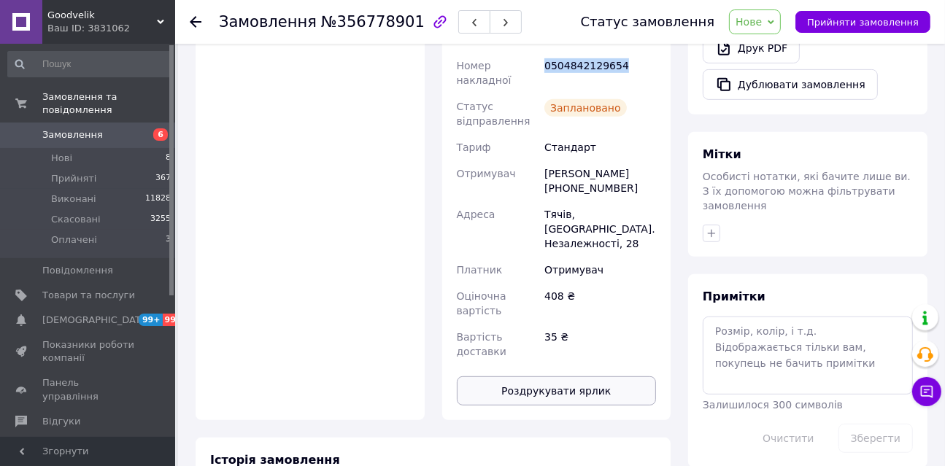
scroll to position [581, 0]
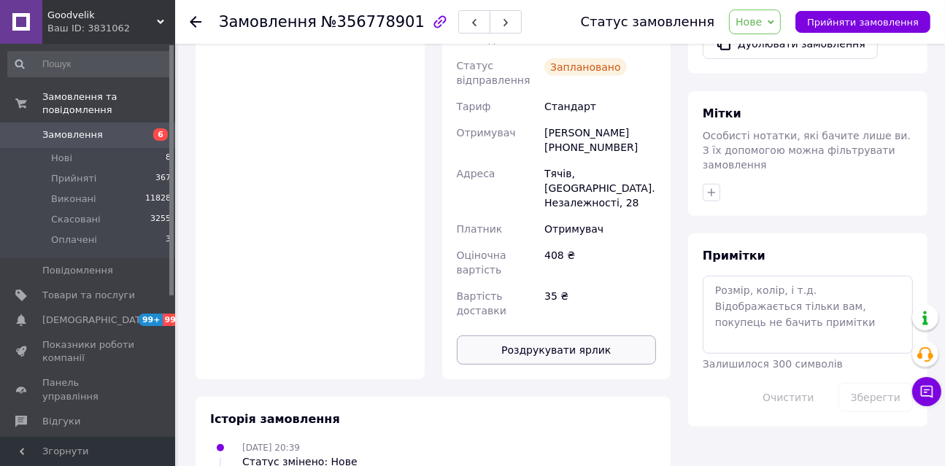
click at [611, 336] on button "Роздрукувати ярлик" at bounding box center [557, 350] width 200 height 29
click at [212, 99] on div "Оплата Оплата на рахунок" at bounding box center [310, 148] width 229 height 463
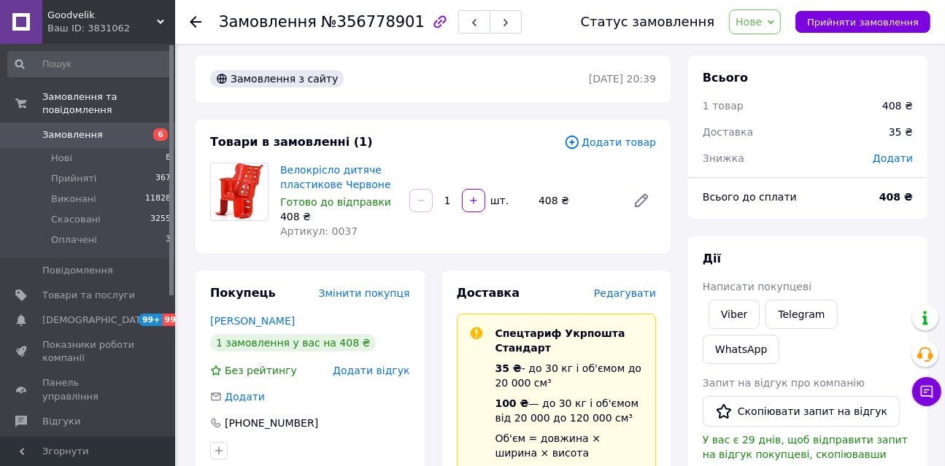
scroll to position [0, 0]
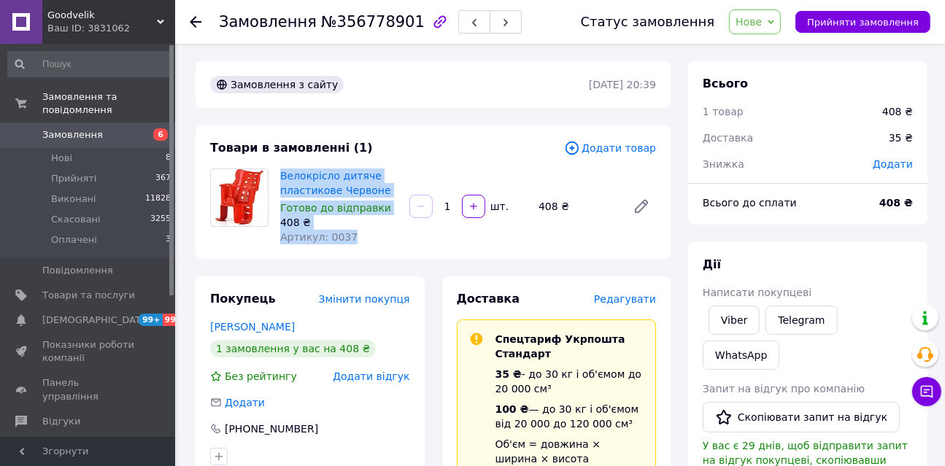
drag, startPoint x: 283, startPoint y: 172, endPoint x: 367, endPoint y: 239, distance: 107.0
click at [367, 239] on div "Велокрісло дитяче пластикове Червоне Готово до відправки 408 ₴ Артикул: 0037" at bounding box center [338, 207] width 129 height 82
copy div "Велокрісло дитяче пластикове Червоне Готово до відправки 408 ₴ Артикул: 0037"
click at [762, 24] on span "Нове" at bounding box center [749, 22] width 26 height 12
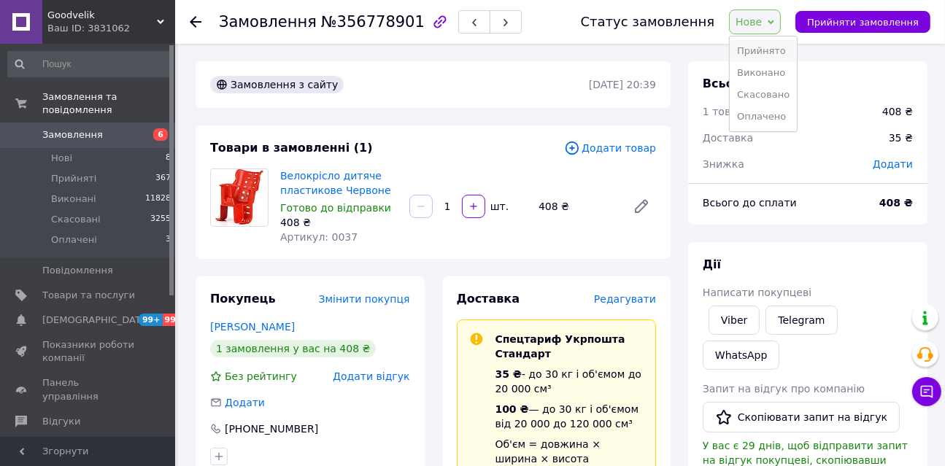
click at [784, 49] on li "Прийнято" at bounding box center [763, 51] width 67 height 22
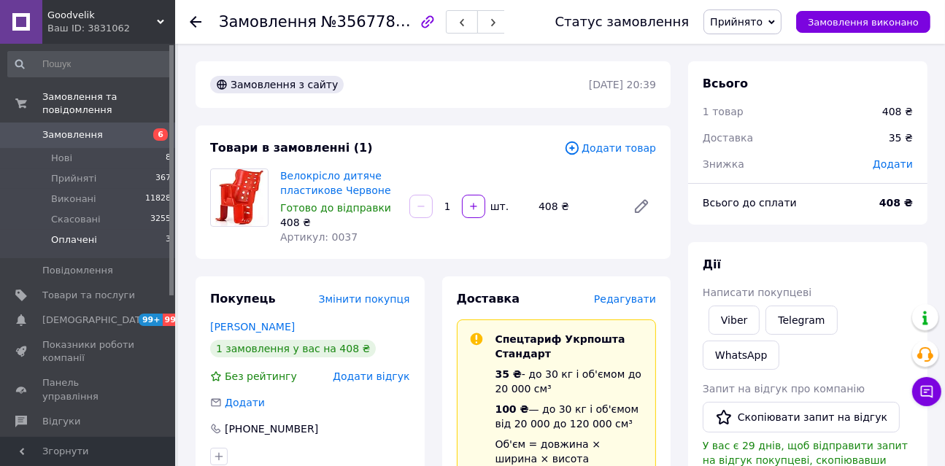
click at [55, 234] on span "Оплачені" at bounding box center [74, 240] width 46 height 13
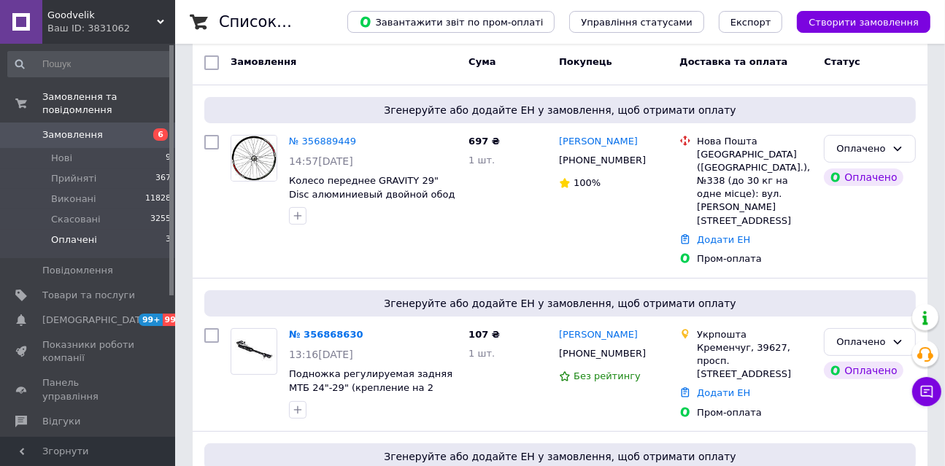
scroll to position [347, 0]
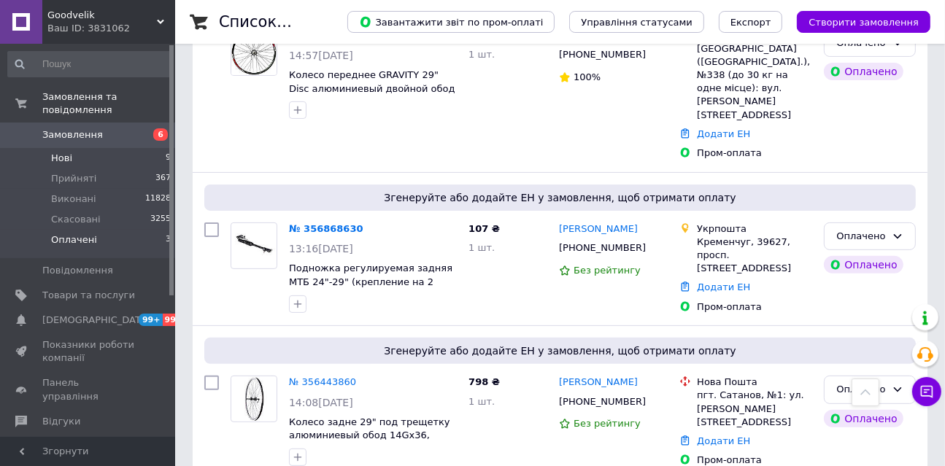
click at [93, 148] on li "Нові 9" at bounding box center [90, 158] width 180 height 20
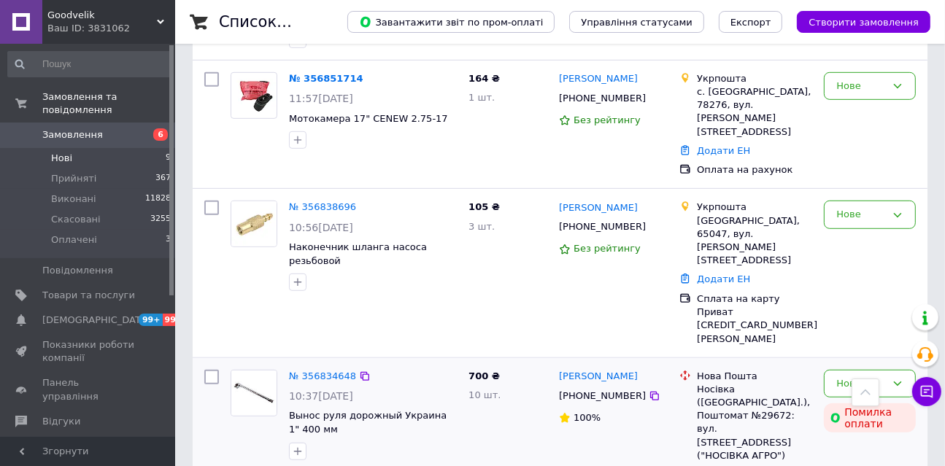
scroll to position [801, 0]
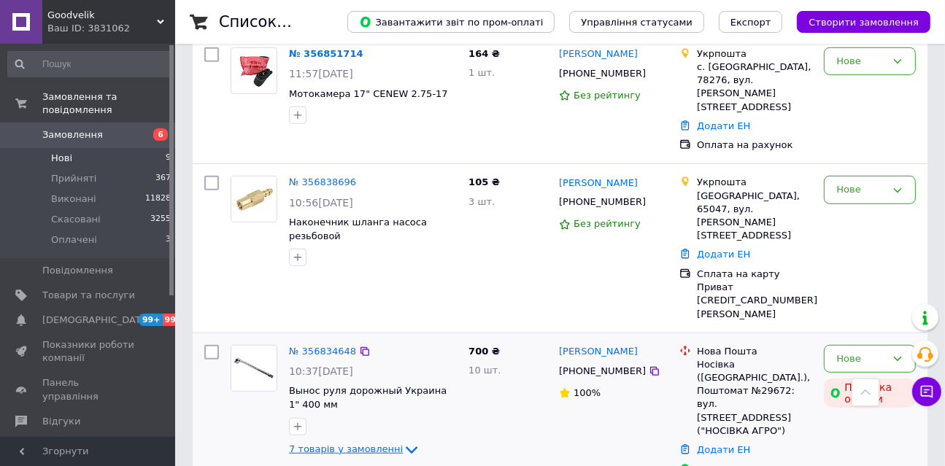
click at [353, 444] on span "7 товарів у замовленні" at bounding box center [346, 449] width 114 height 11
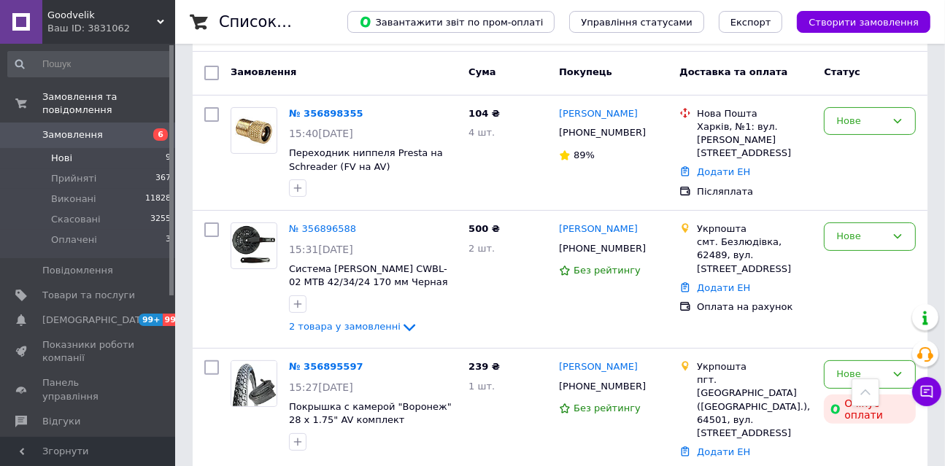
scroll to position [230, 0]
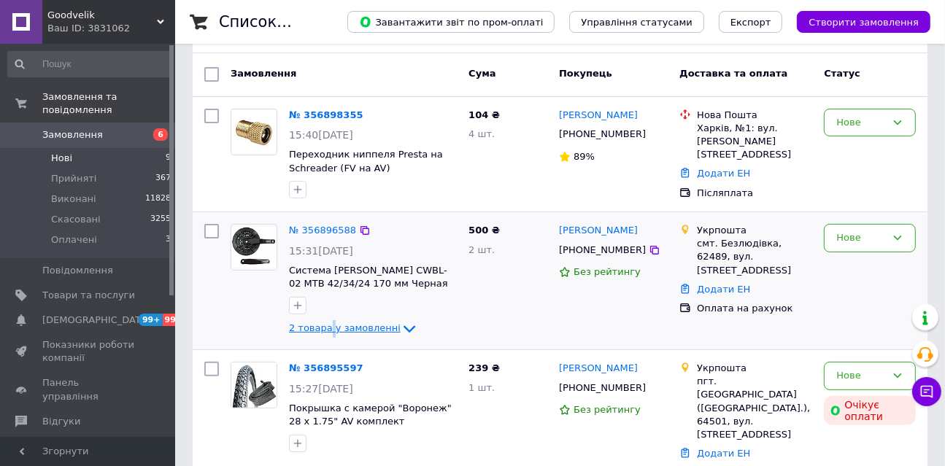
click at [328, 323] on span "2 товара у замовленні" at bounding box center [345, 328] width 112 height 11
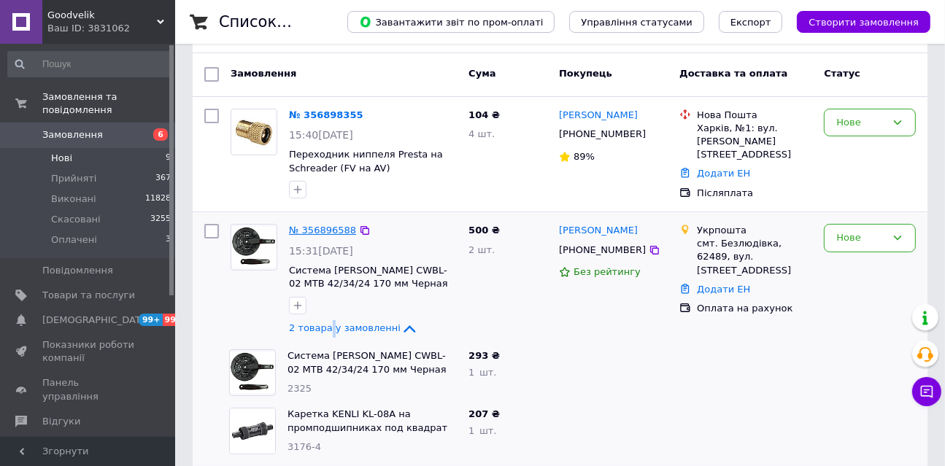
click at [315, 228] on link "№ 356896588" at bounding box center [322, 230] width 67 height 11
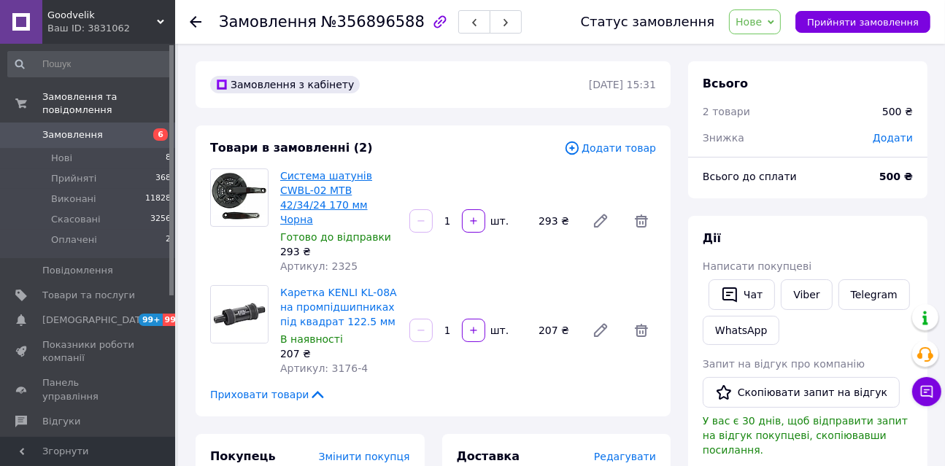
scroll to position [142, 0]
click at [335, 188] on link "Система шатунів CWBL-02 MTB 42/34/24 170 мм Чорна" at bounding box center [326, 197] width 92 height 55
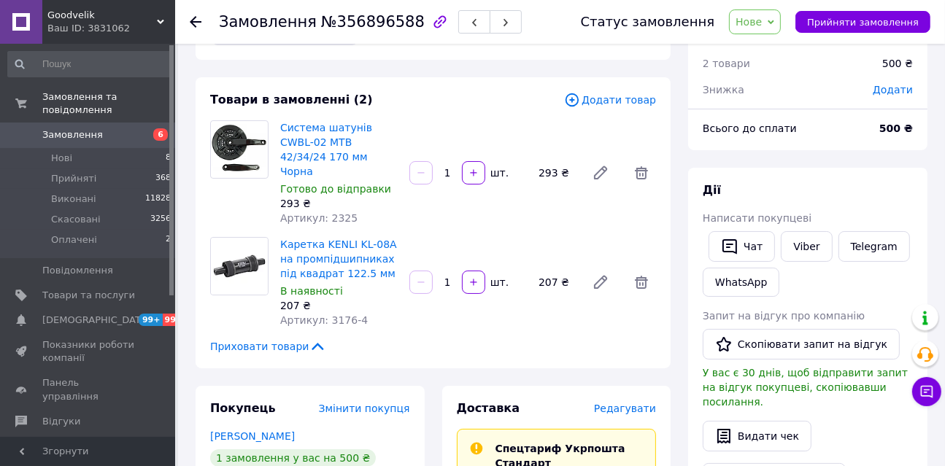
scroll to position [49, 0]
click at [329, 252] on link "Каретка KENLI KL-08A на промпідшипниках під квадрат 122.5 мм" at bounding box center [338, 258] width 117 height 41
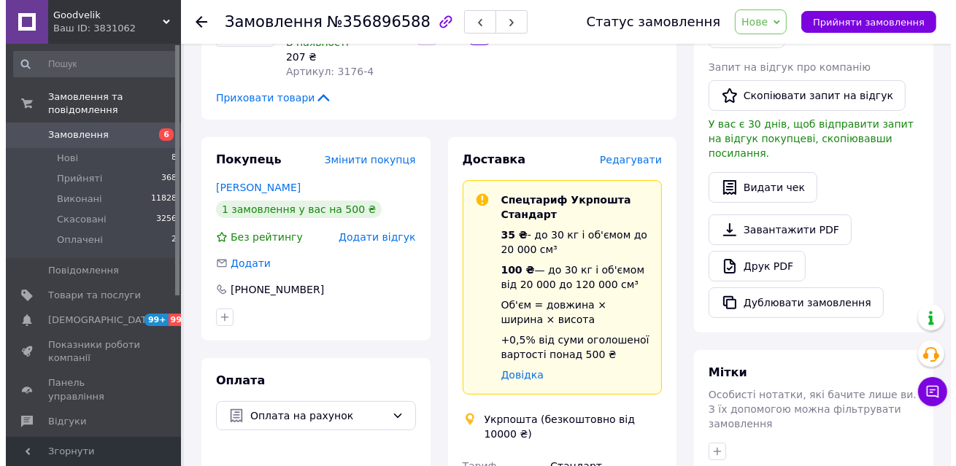
scroll to position [298, 0]
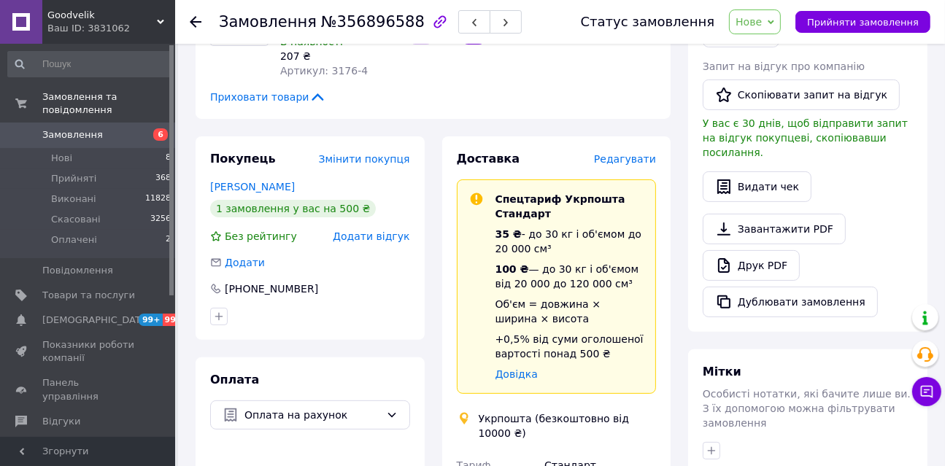
click at [633, 153] on span "Редагувати" at bounding box center [625, 159] width 62 height 12
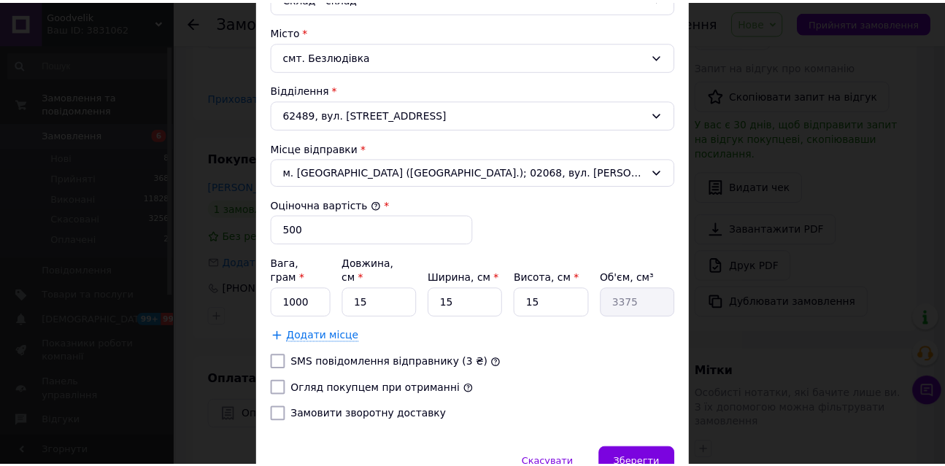
scroll to position [437, 0]
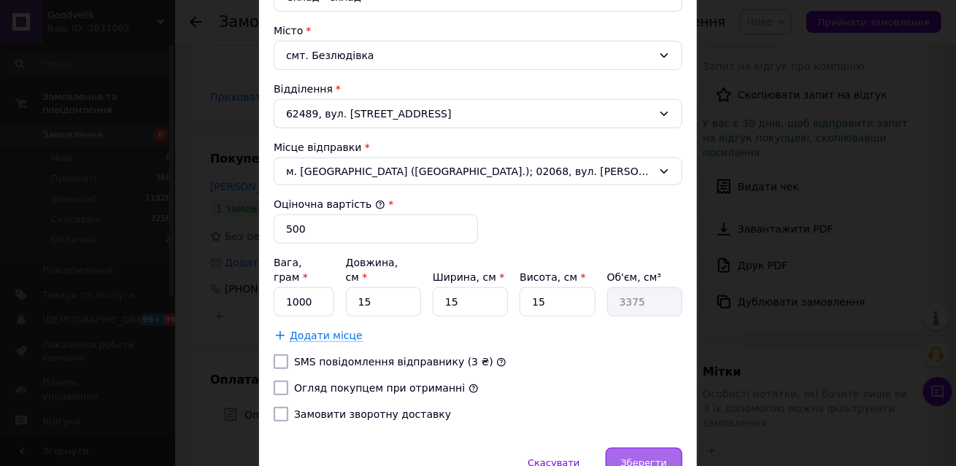
click at [654, 458] on span "Зберегти" at bounding box center [644, 463] width 46 height 11
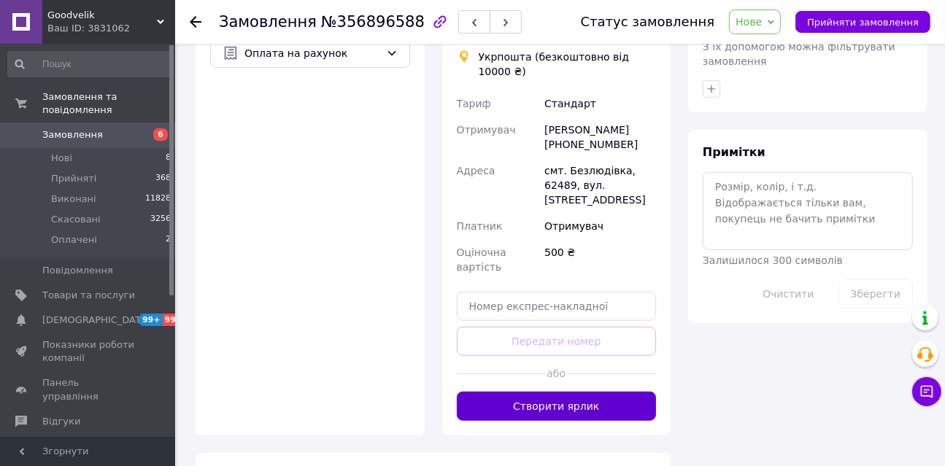
click at [562, 392] on button "Створити ярлик" at bounding box center [557, 406] width 200 height 29
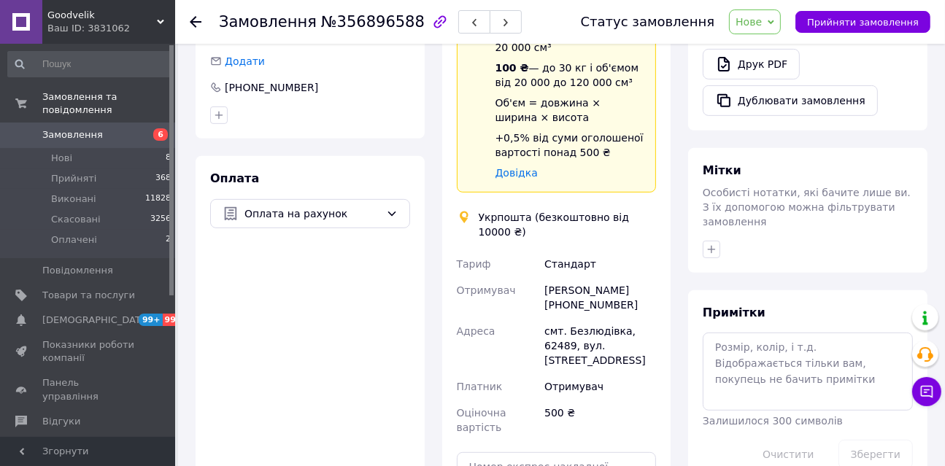
scroll to position [496, 0]
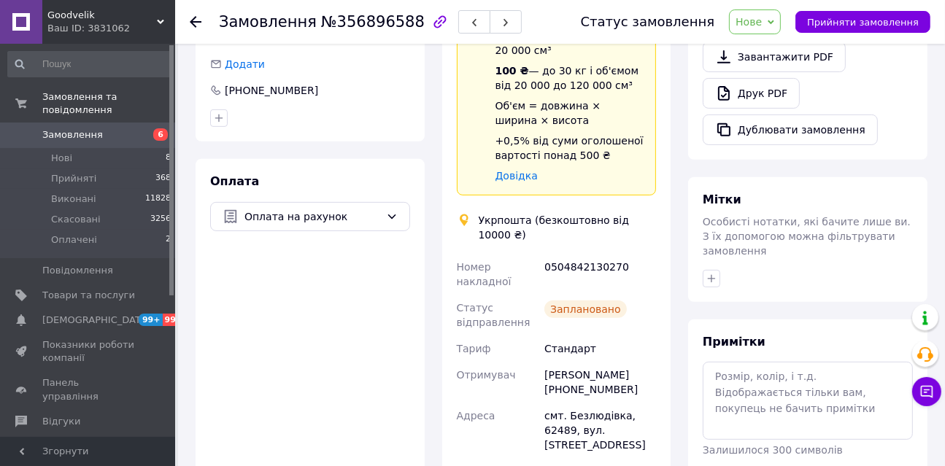
click at [560, 254] on div "0504842130270" at bounding box center [599, 274] width 117 height 41
copy div "0504842130270"
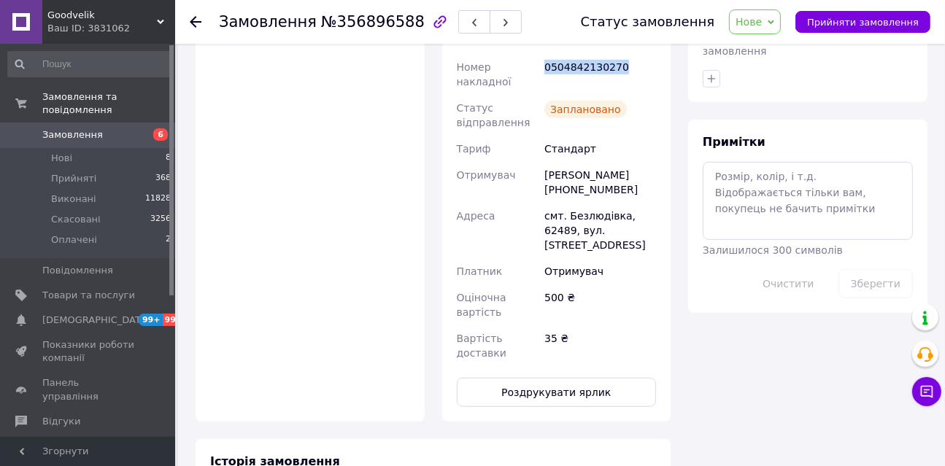
scroll to position [699, 0]
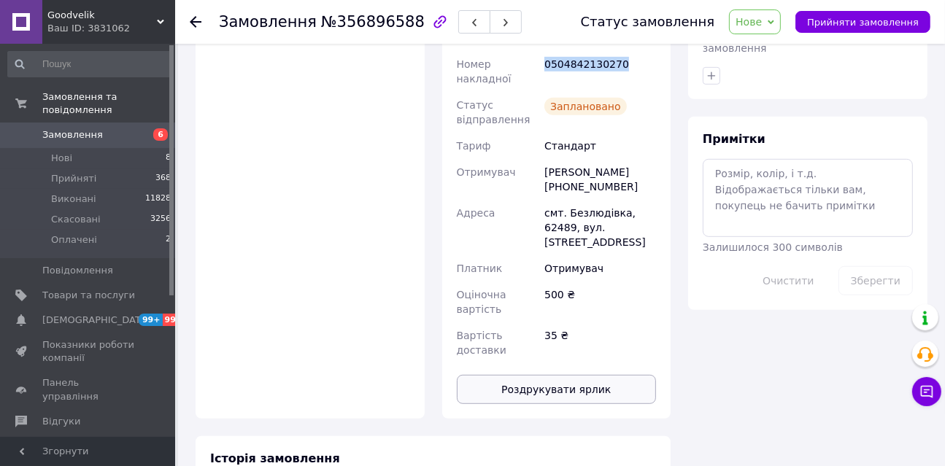
click at [599, 375] on button "Роздрукувати ярлик" at bounding box center [557, 389] width 200 height 29
click at [223, 157] on div "Оплата Оплата на рахунок" at bounding box center [310, 187] width 229 height 463
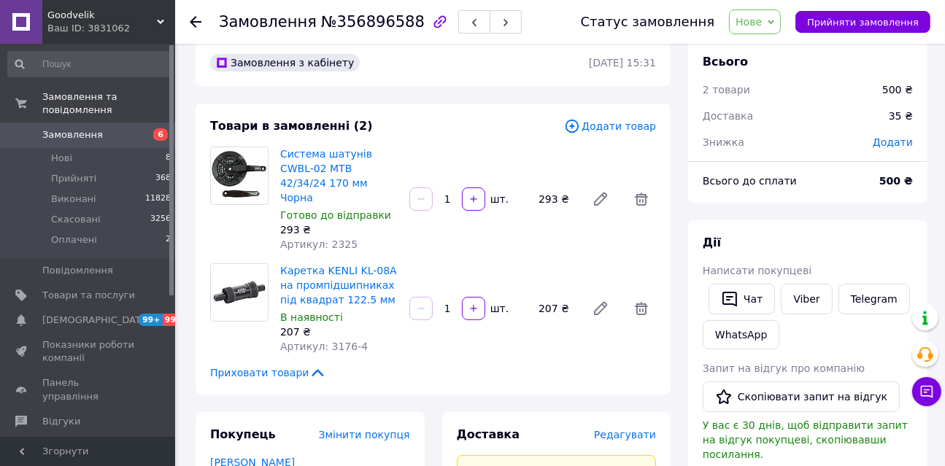
scroll to position [0, 0]
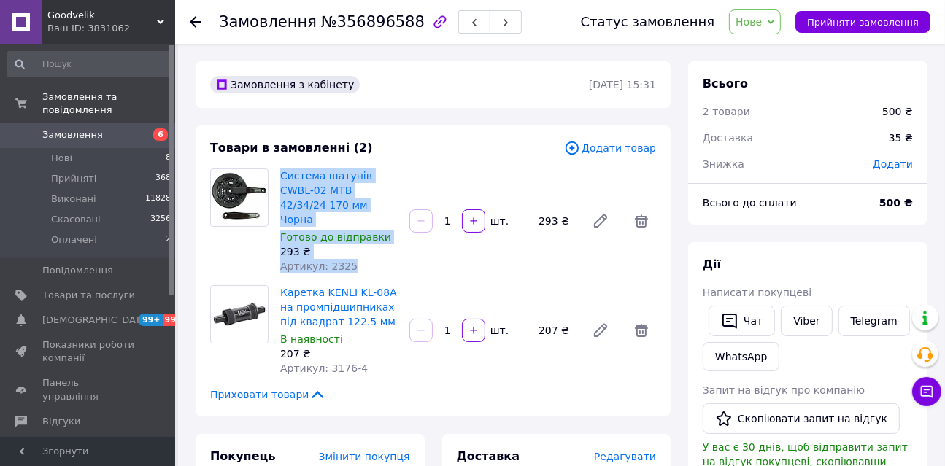
drag, startPoint x: 278, startPoint y: 170, endPoint x: 374, endPoint y: 255, distance: 127.7
click at [374, 255] on div "Система шатунів CWBL-02 MTB 42/34/24 170 мм Чорна Готово до відправки 293 ₴ Арт…" at bounding box center [338, 221] width 129 height 111
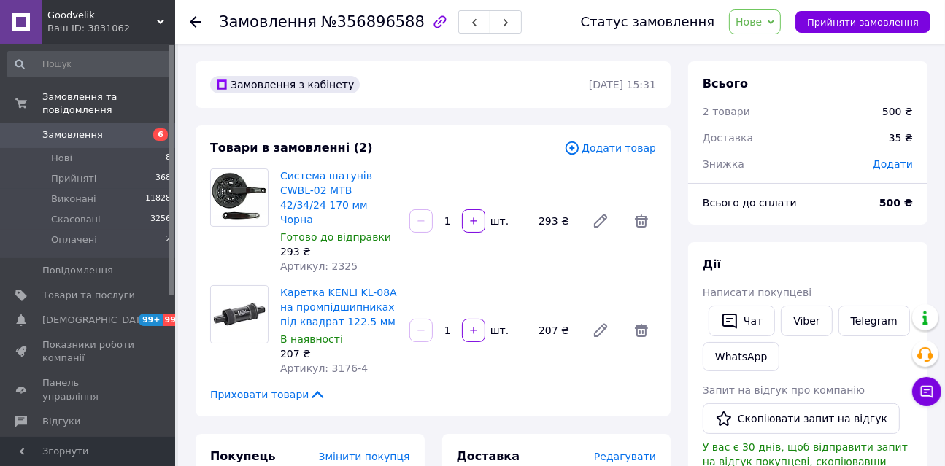
click at [236, 244] on div at bounding box center [239, 221] width 70 height 105
click at [274, 282] on div "Каретка KENLI KL-08A на промпідшипниках під квадрат 122.5 мм В наявності 207 ₴ …" at bounding box center [338, 330] width 129 height 96
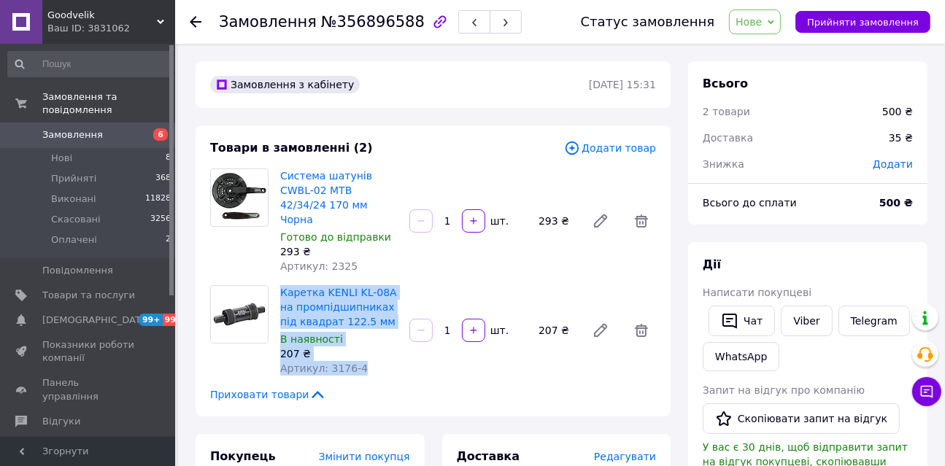
drag, startPoint x: 278, startPoint y: 276, endPoint x: 383, endPoint y: 357, distance: 132.7
click at [383, 357] on div "Каретка KENLI KL-08A на промпідшипниках під квадрат 122.5 мм В наявності 207 ₴ …" at bounding box center [338, 330] width 129 height 96
click at [762, 25] on span "Нове" at bounding box center [749, 22] width 26 height 12
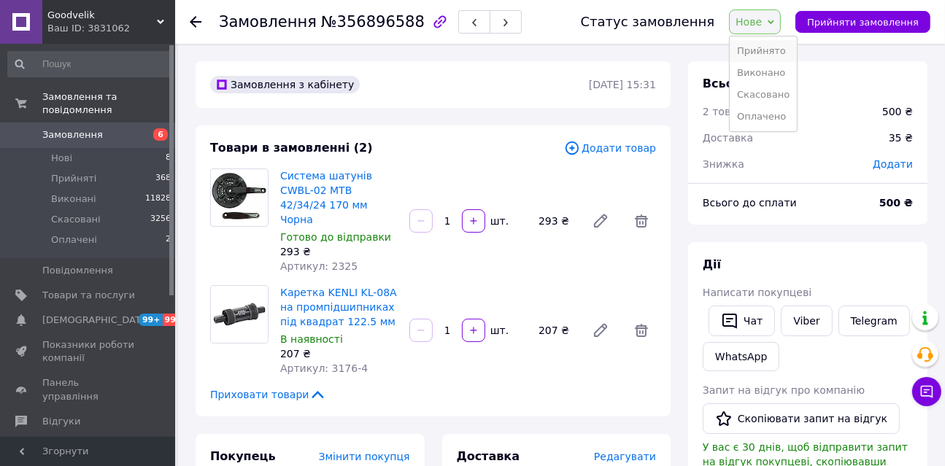
click at [772, 52] on li "Прийнято" at bounding box center [763, 51] width 67 height 22
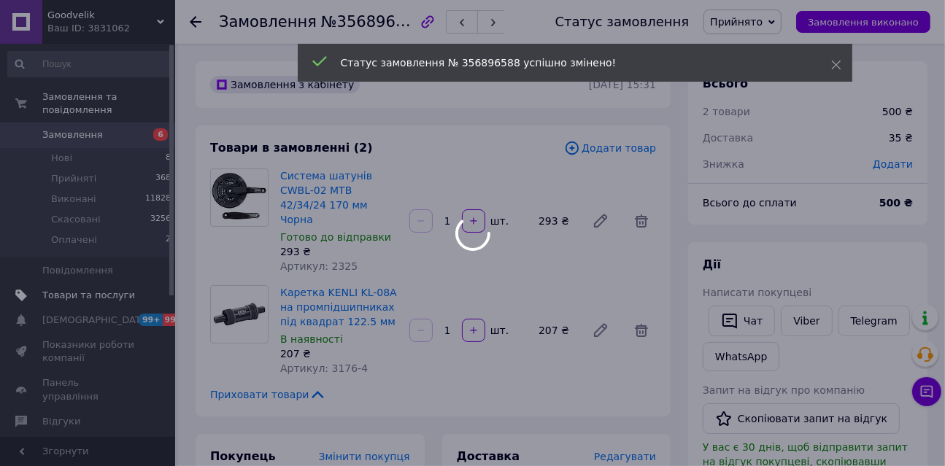
scroll to position [213, 0]
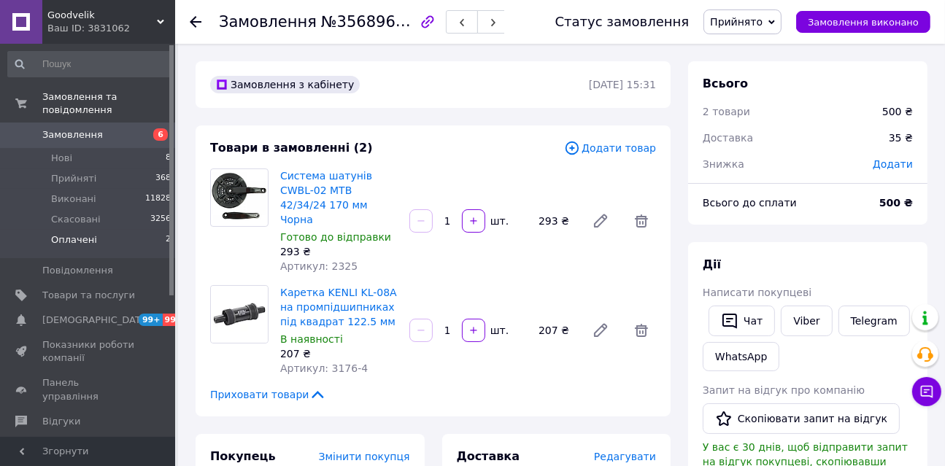
drag, startPoint x: 747, startPoint y: 26, endPoint x: 20, endPoint y: 226, distance: 754.0
click at [66, 152] on span "Нові" at bounding box center [61, 158] width 21 height 13
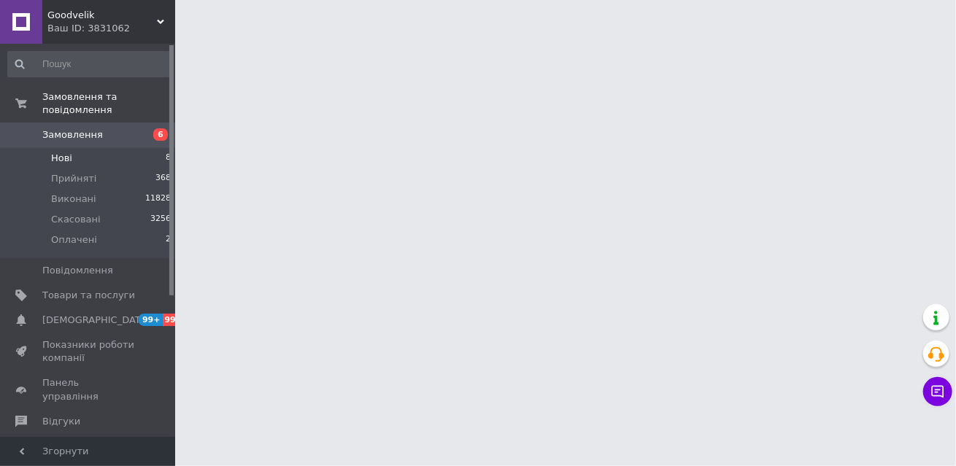
click at [66, 152] on span "Нові" at bounding box center [61, 158] width 21 height 13
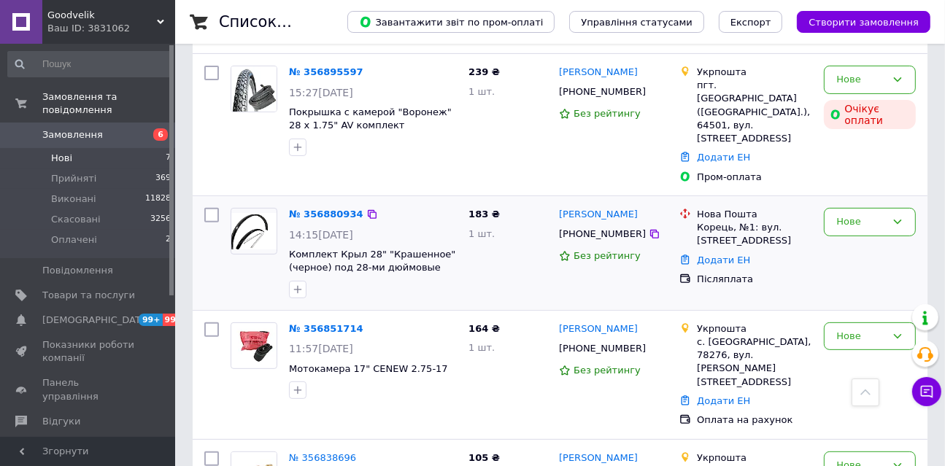
scroll to position [394, 0]
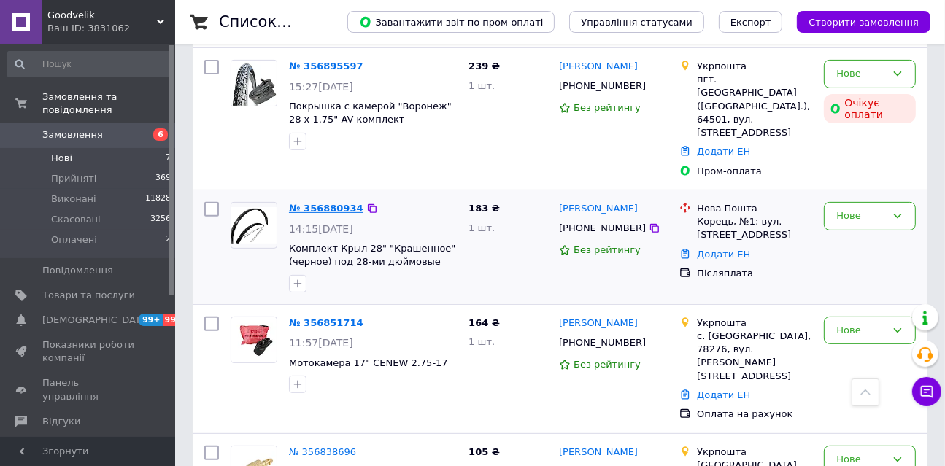
click at [324, 203] on link "№ 356880934" at bounding box center [326, 208] width 74 height 11
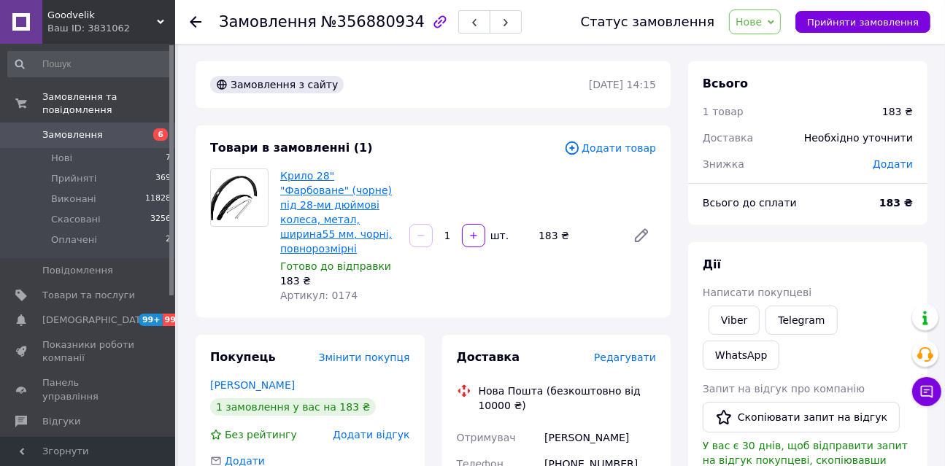
click at [329, 189] on link "Крило 28" "Фарбоване" (чорне) під 28-ми дюймові колеса, метал, ширина55 мм, чор…" at bounding box center [336, 212] width 112 height 85
click at [82, 234] on span "Оплачені" at bounding box center [74, 240] width 46 height 13
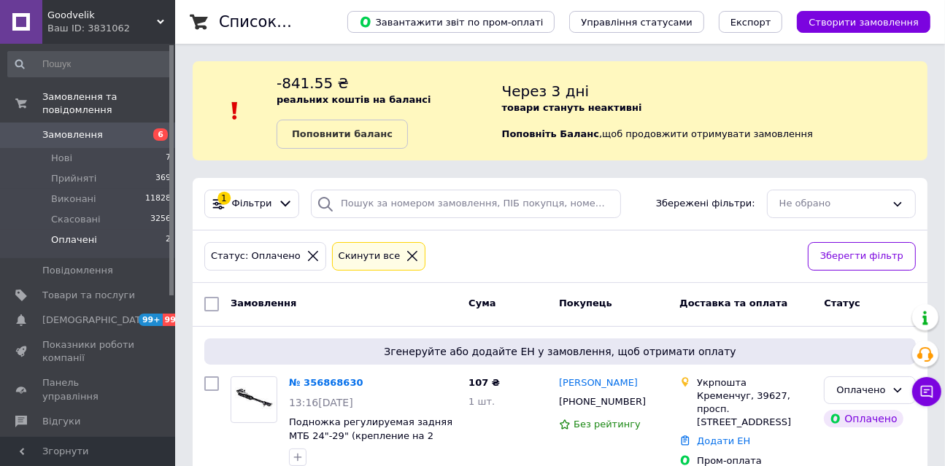
scroll to position [53, 0]
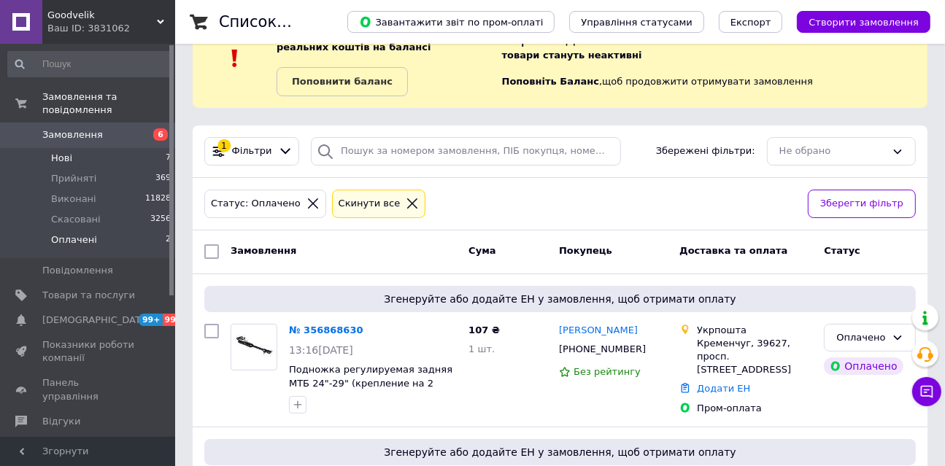
click at [81, 149] on li "Нові 7" at bounding box center [90, 158] width 180 height 20
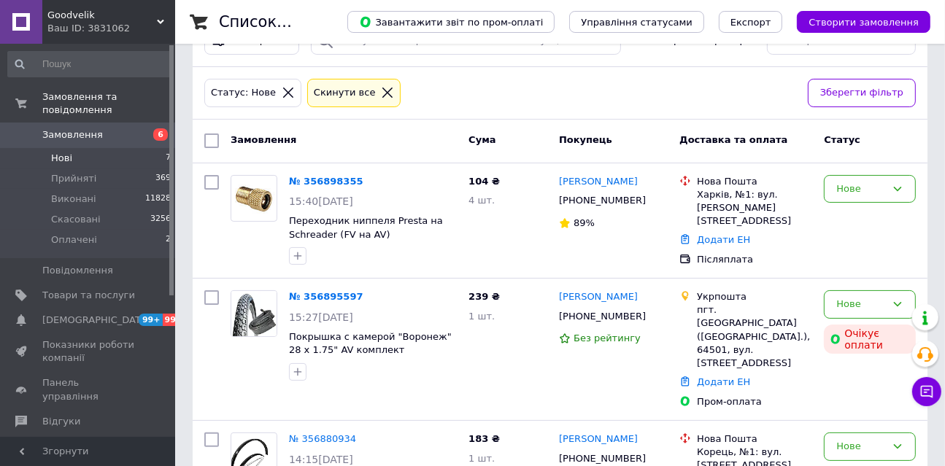
scroll to position [167, 0]
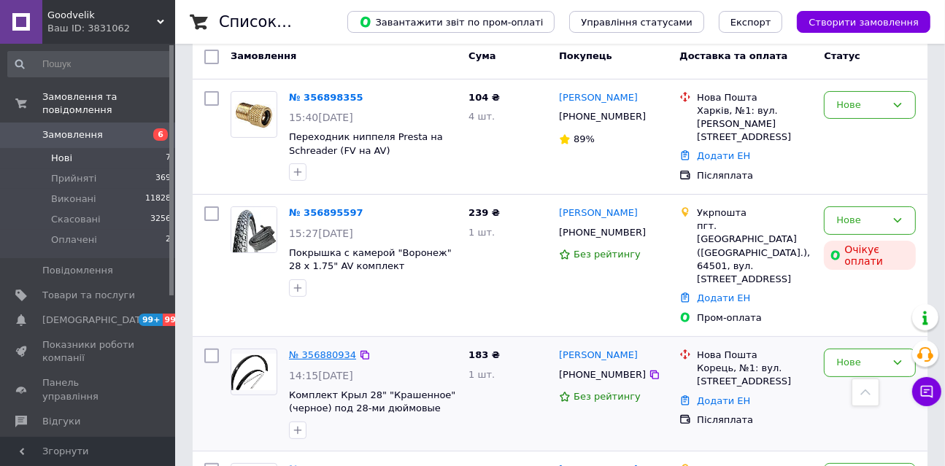
click at [333, 350] on link "№ 356880934" at bounding box center [322, 355] width 67 height 11
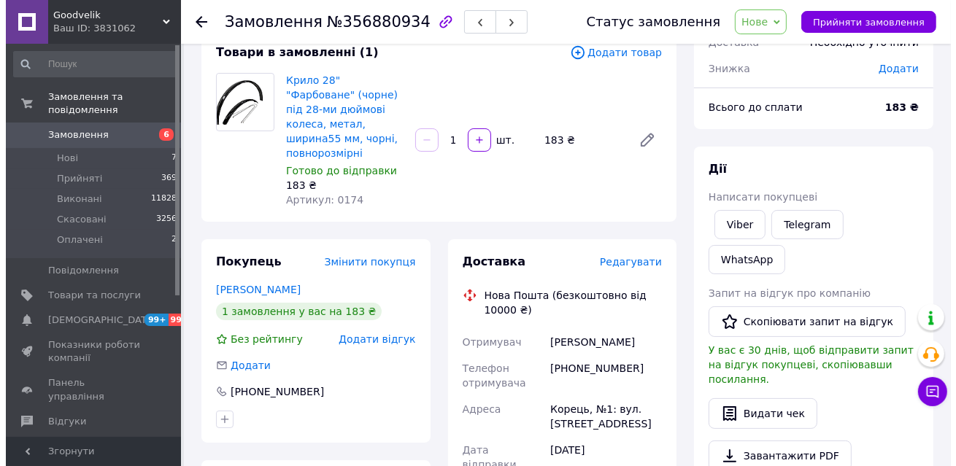
scroll to position [99, 0]
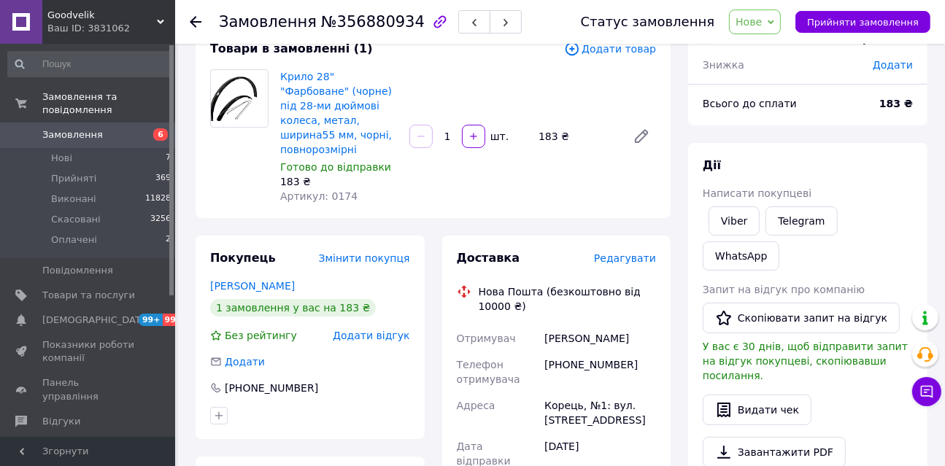
click at [643, 252] on span "Редагувати" at bounding box center [625, 258] width 62 height 12
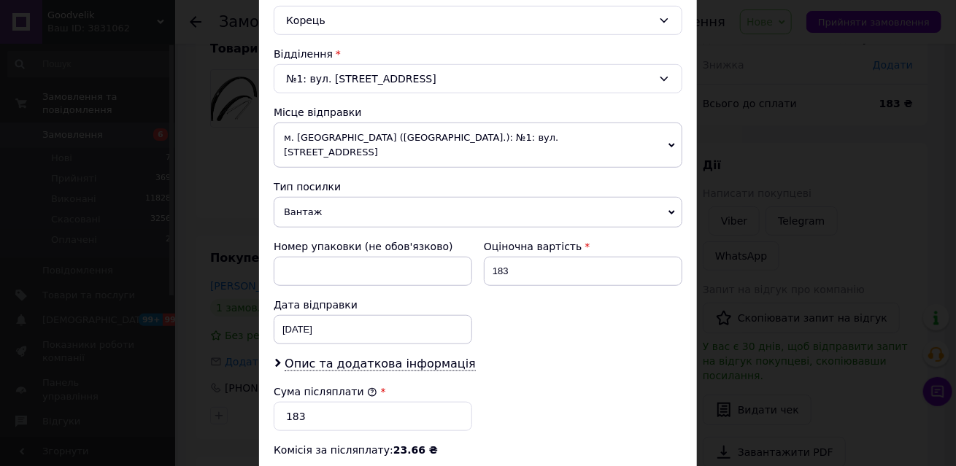
scroll to position [642, 0]
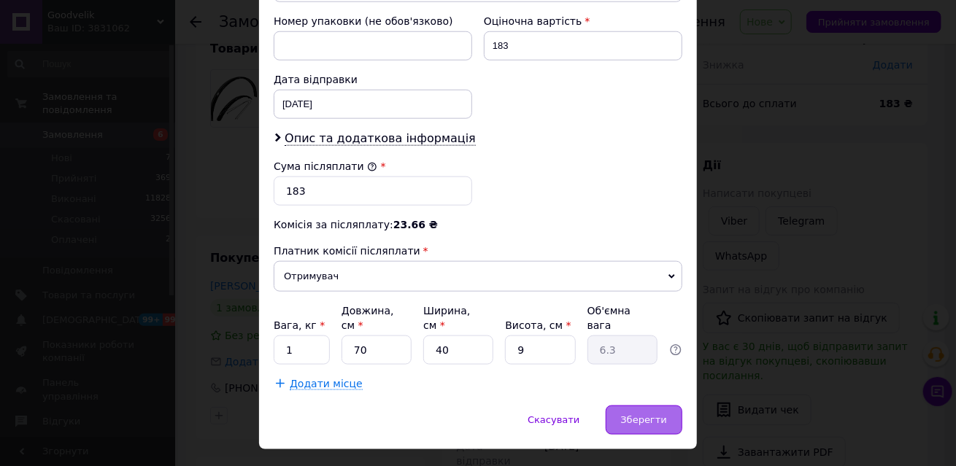
click at [633, 414] on span "Зберегти" at bounding box center [644, 419] width 46 height 11
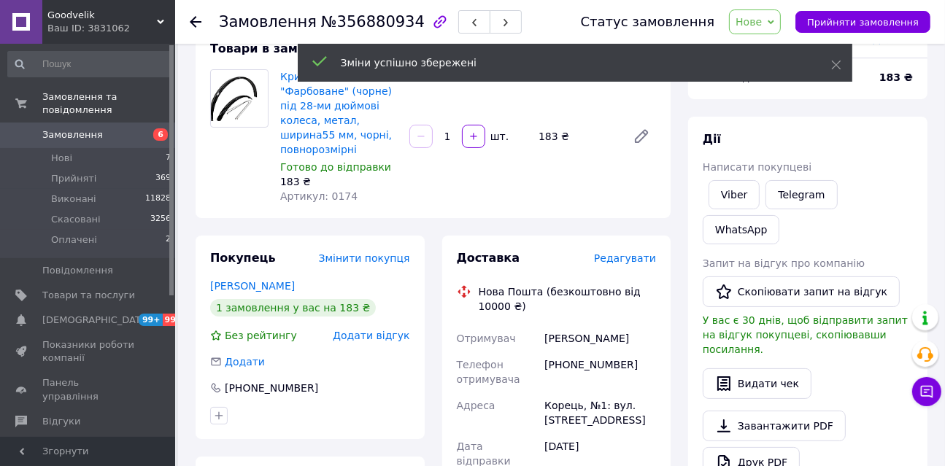
click at [640, 252] on span "Редагувати" at bounding box center [625, 258] width 62 height 12
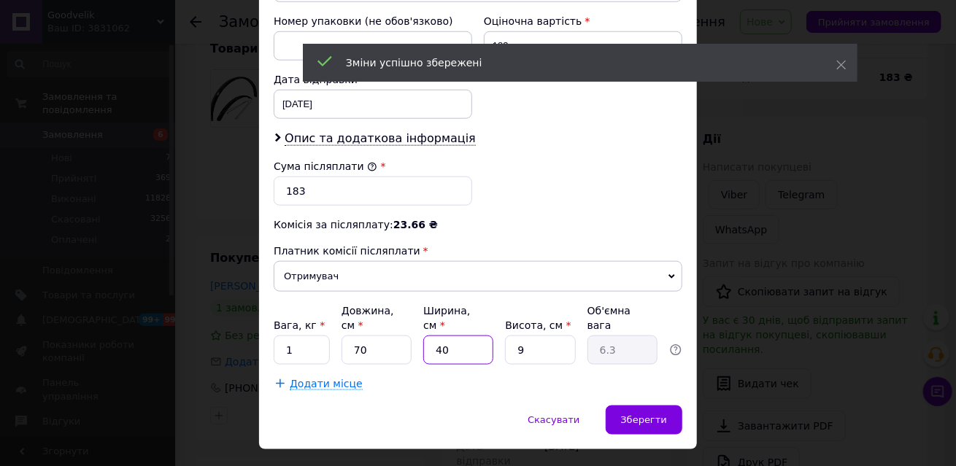
click at [462, 336] on input "40" at bounding box center [458, 350] width 70 height 29
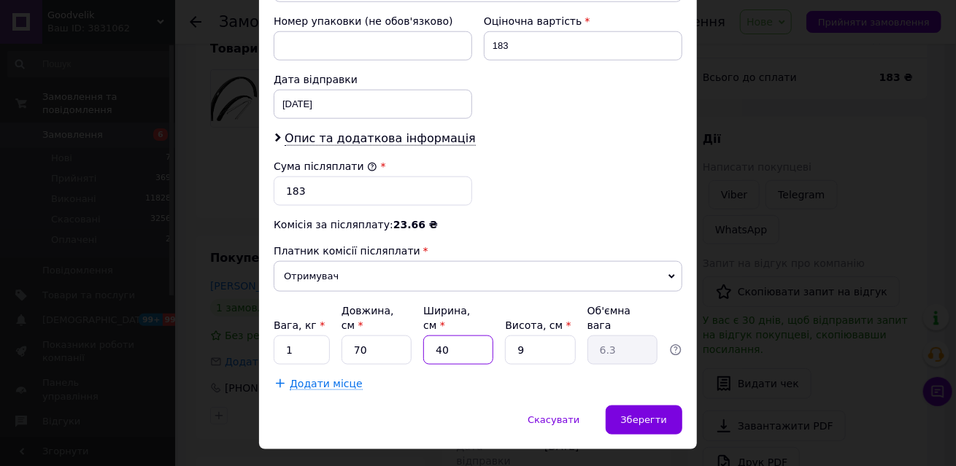
type input "3"
type input "0.47"
type input "30"
type input "4.72"
type input "30"
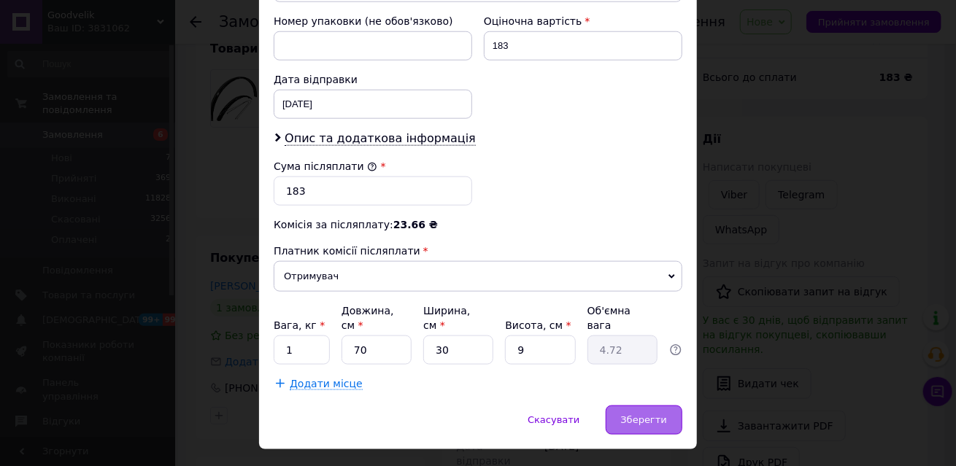
click at [645, 414] on span "Зберегти" at bounding box center [644, 419] width 46 height 11
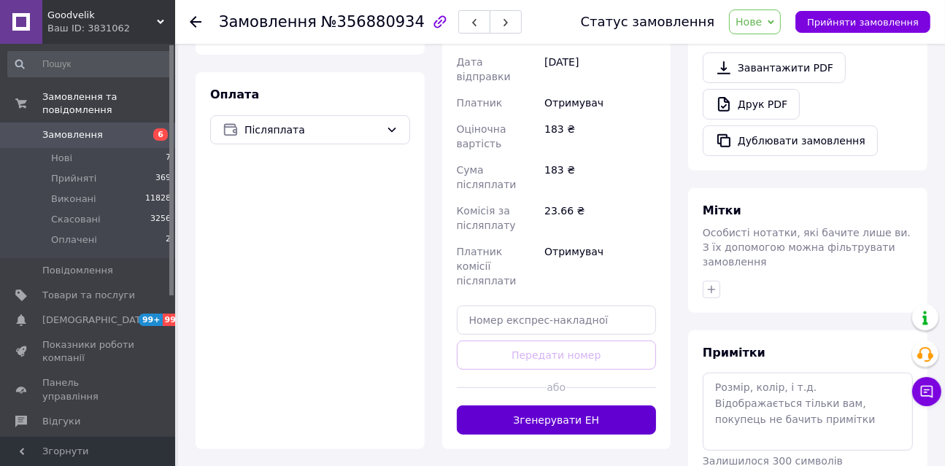
click at [598, 406] on button "Згенерувати ЕН" at bounding box center [557, 420] width 200 height 29
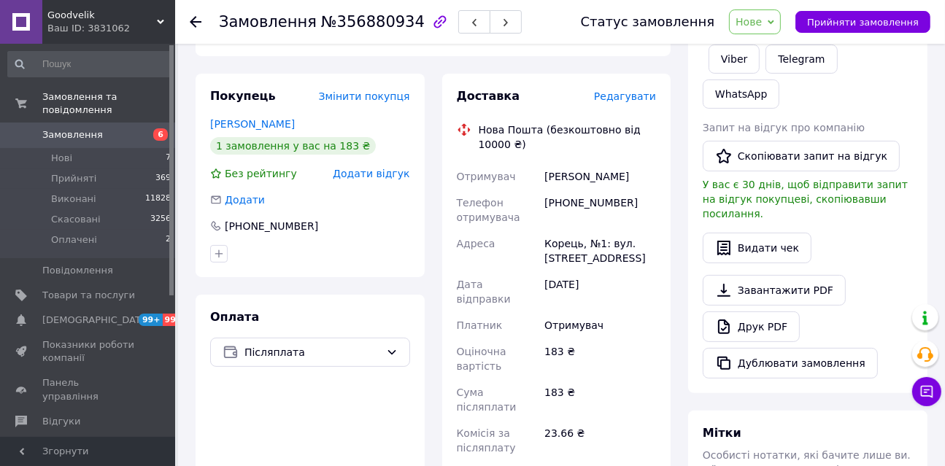
scroll to position [260, 0]
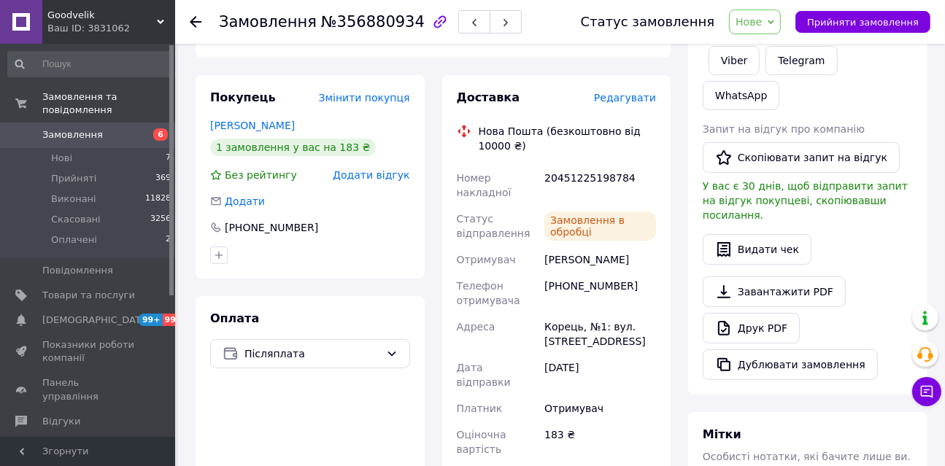
click at [603, 166] on div "20451225198784" at bounding box center [599, 185] width 117 height 41
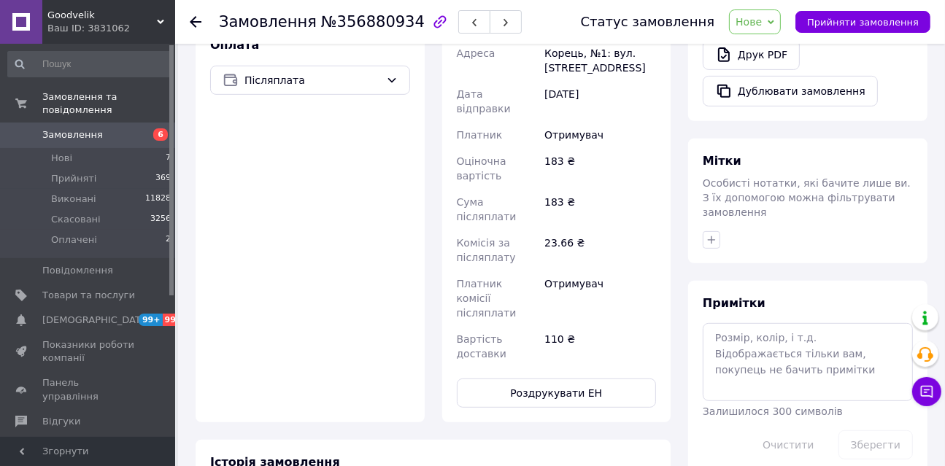
scroll to position [534, 0]
click at [587, 378] on button "Роздрукувати ЕН" at bounding box center [557, 392] width 200 height 29
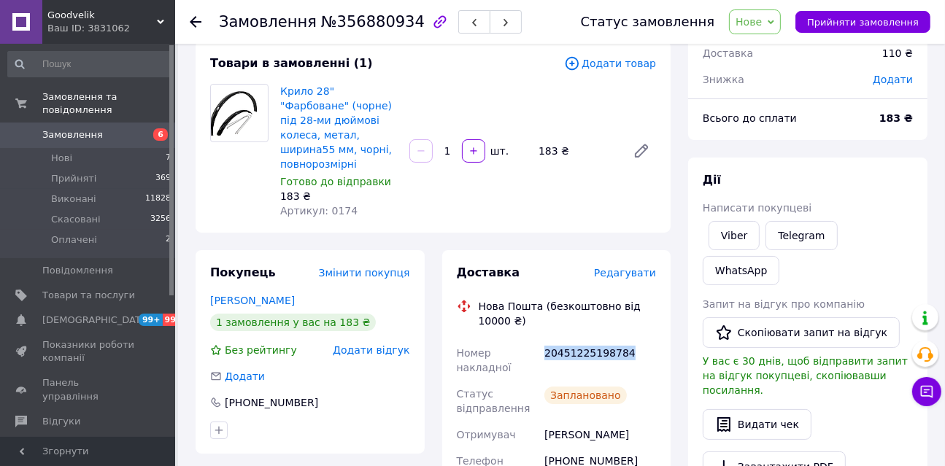
scroll to position [0, 0]
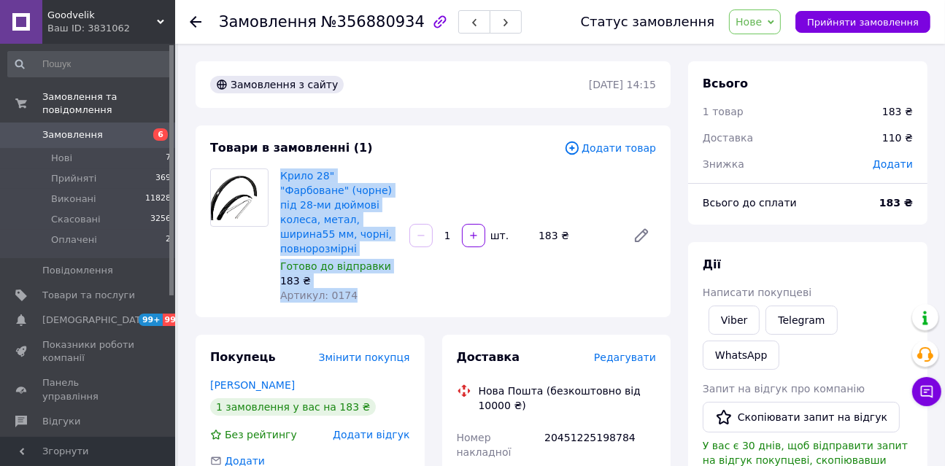
drag, startPoint x: 278, startPoint y: 172, endPoint x: 388, endPoint y: 288, distance: 160.0
click at [388, 288] on div "Крило 28" "Фарбоване" (чорне) під 28-ми дюймові колеса, метал, ширина55 мм, чор…" at bounding box center [338, 236] width 129 height 140
click at [761, 24] on span "Нове" at bounding box center [749, 22] width 26 height 12
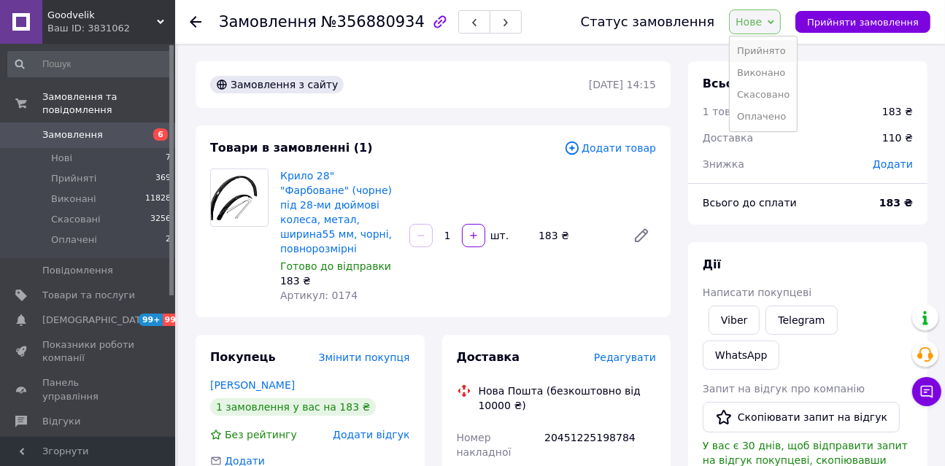
click at [774, 42] on li "Прийнято" at bounding box center [763, 51] width 67 height 22
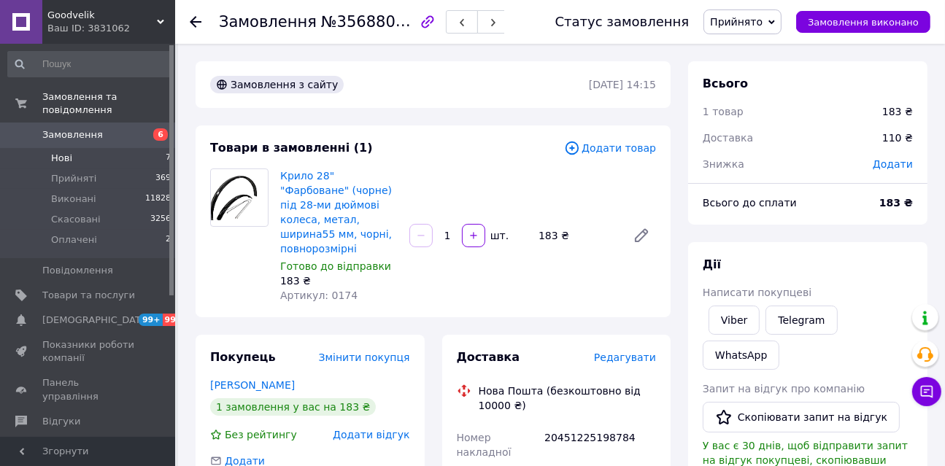
click at [108, 148] on li "Нові 7" at bounding box center [90, 158] width 180 height 20
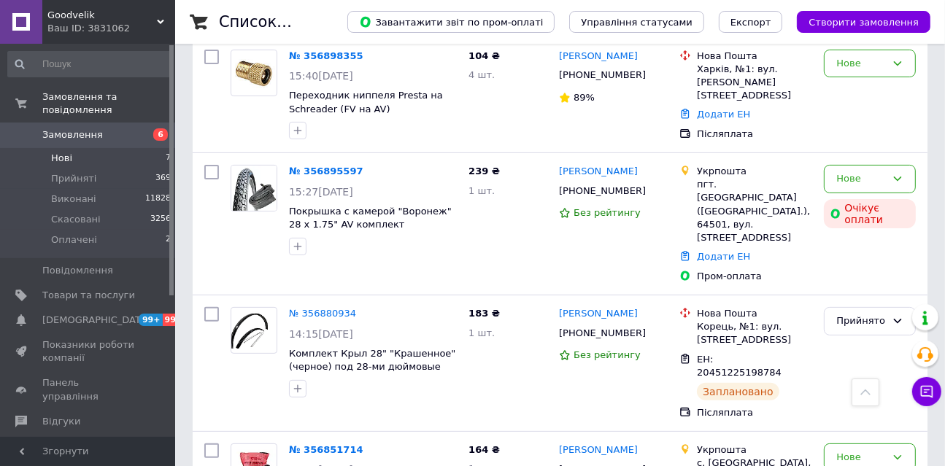
scroll to position [175, 0]
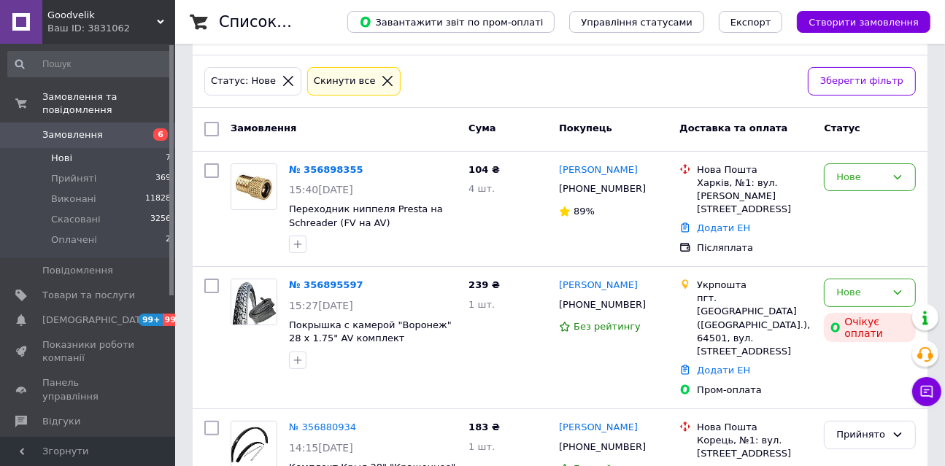
click at [749, 71] on div "Статус: Нове Cкинути все" at bounding box center [500, 81] width 598 height 34
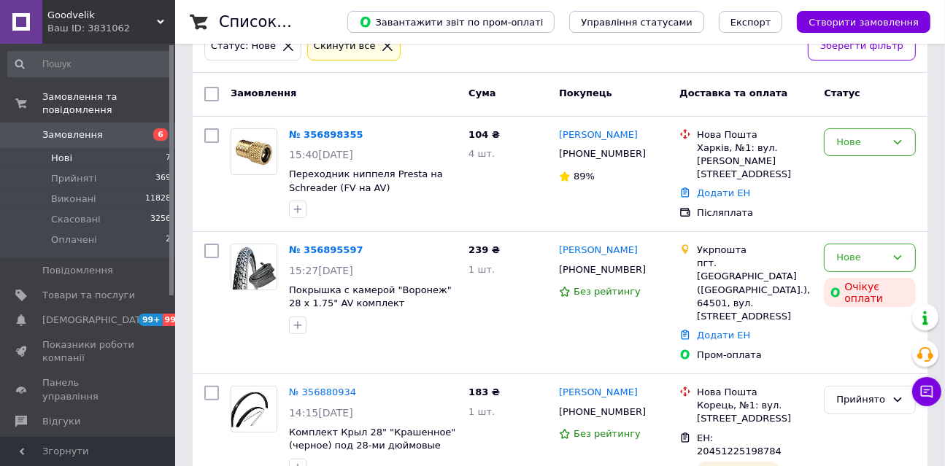
scroll to position [212, 0]
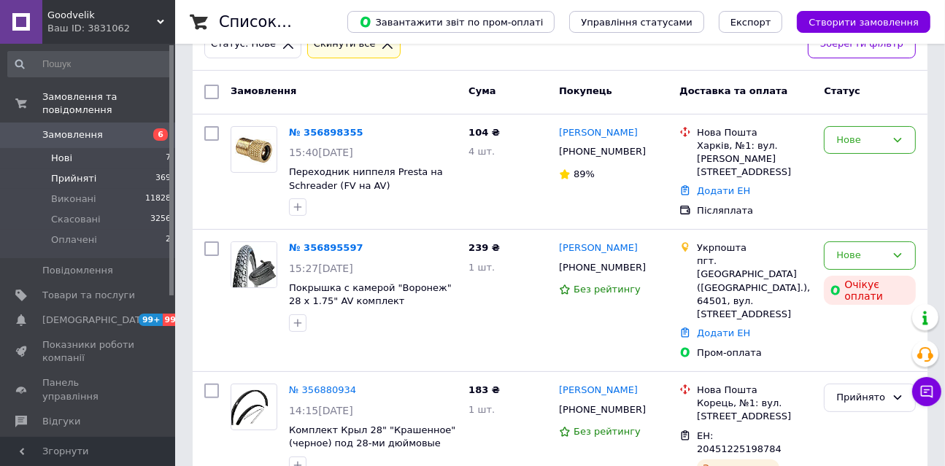
click at [81, 169] on li "Прийняті 369" at bounding box center [90, 179] width 180 height 20
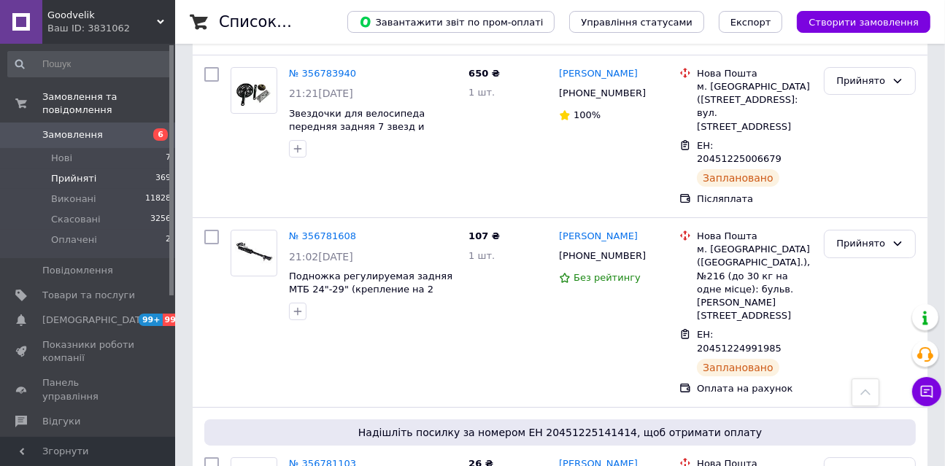
scroll to position [4583, 0]
